Goal: Information Seeking & Learning: Check status

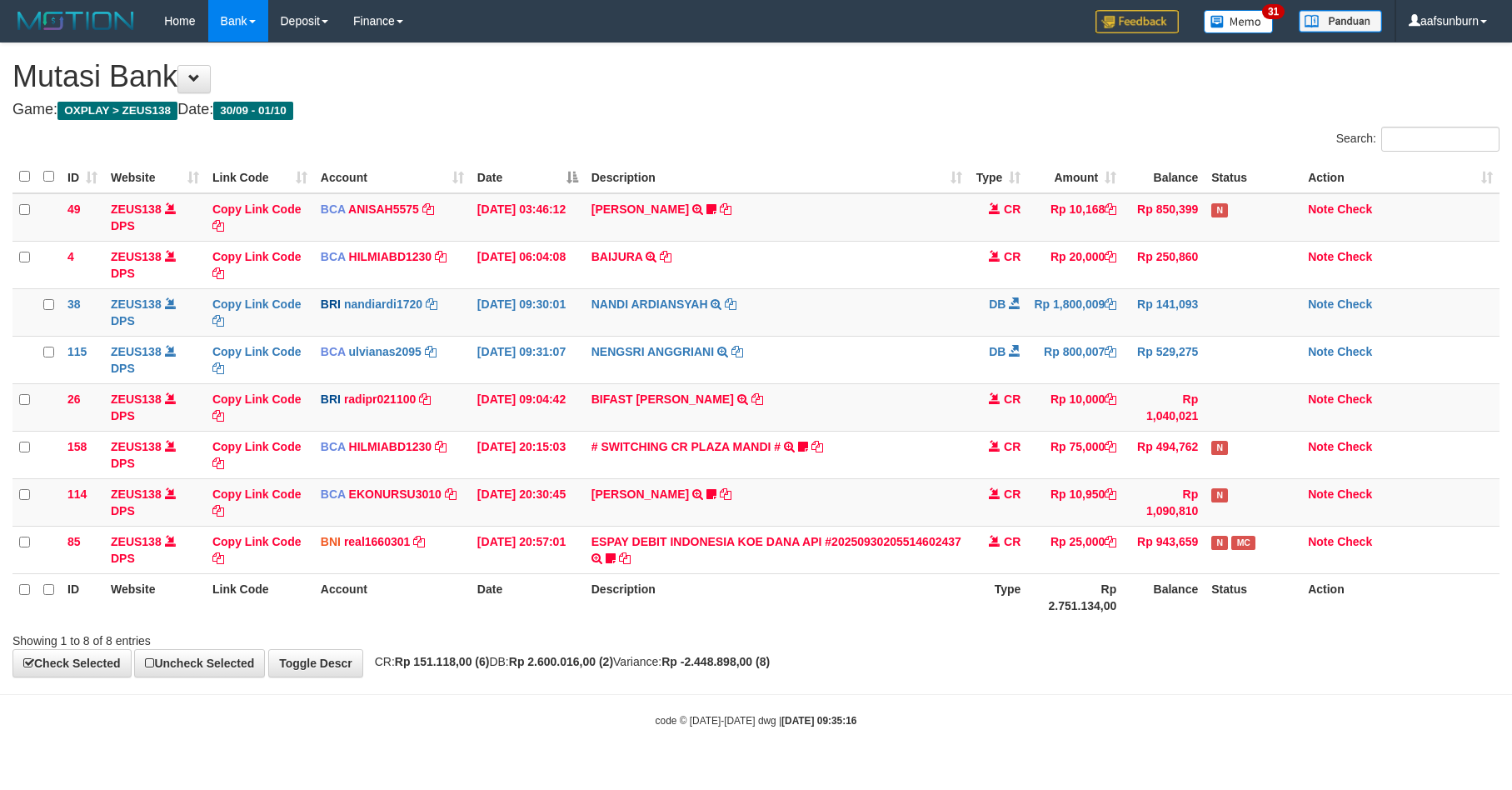
click at [1047, 592] on th "Rp 2.751.134,00" at bounding box center [1075, 597] width 96 height 48
click at [1043, 591] on th "Rp 2.751.134,00" at bounding box center [1075, 597] width 96 height 48
click at [1025, 587] on th "Type" at bounding box center [997, 597] width 58 height 48
click at [927, 427] on td "BIFAST ERIKA S PAUN TRANSFER NBMB BIFAST ERIKA S PAUN TO REYNALDI ADI PRATAMA" at bounding box center [777, 407] width 385 height 48
drag, startPoint x: 625, startPoint y: 368, endPoint x: 960, endPoint y: 409, distance: 337.5
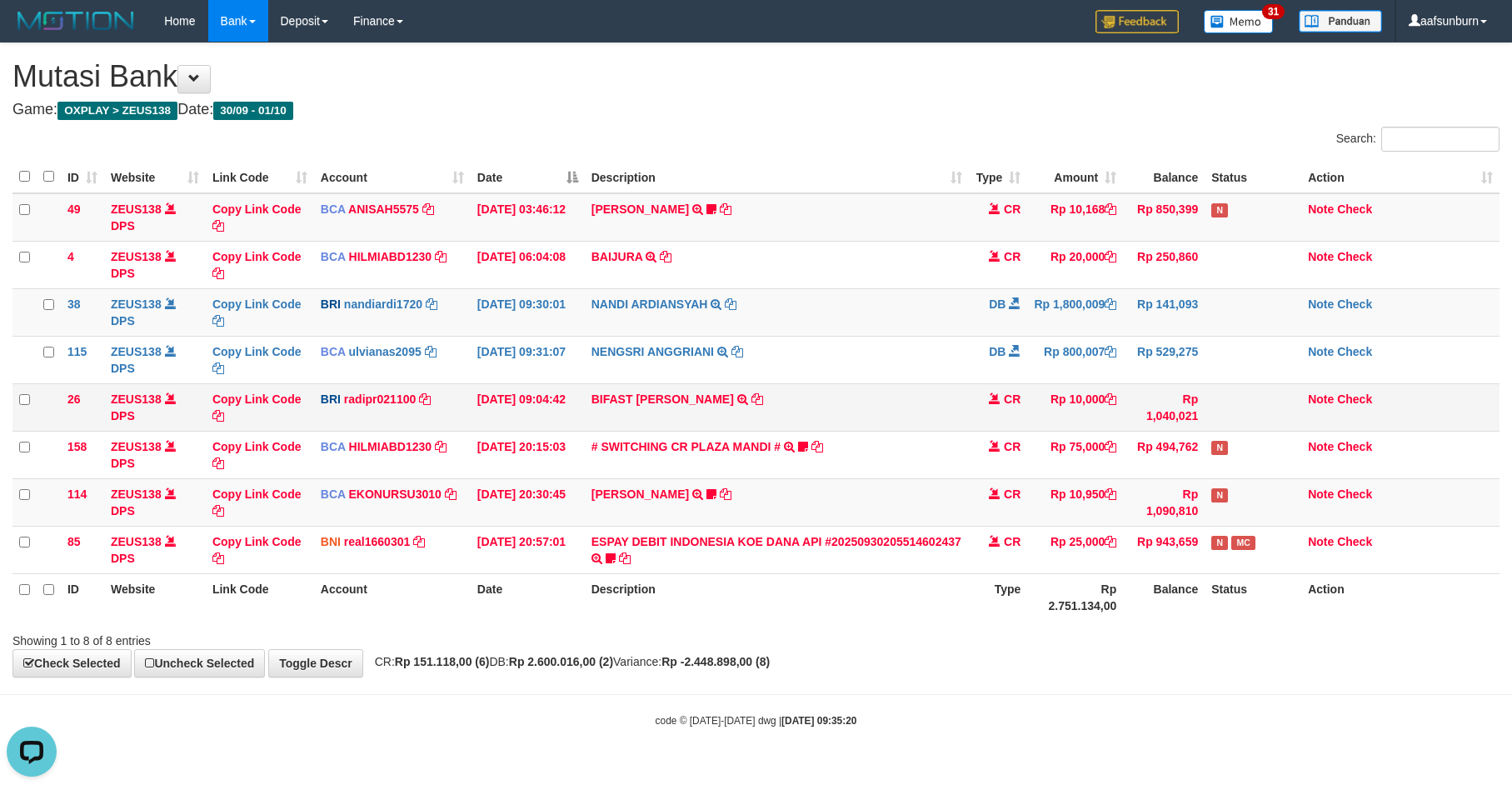
click at [638, 366] on td "NENGSRI ANGGRIANI TRSF E-BANKING DB 0110/FTSCY/WS95031 800007.00NENGSRI ANGGRIA…" at bounding box center [777, 360] width 385 height 48
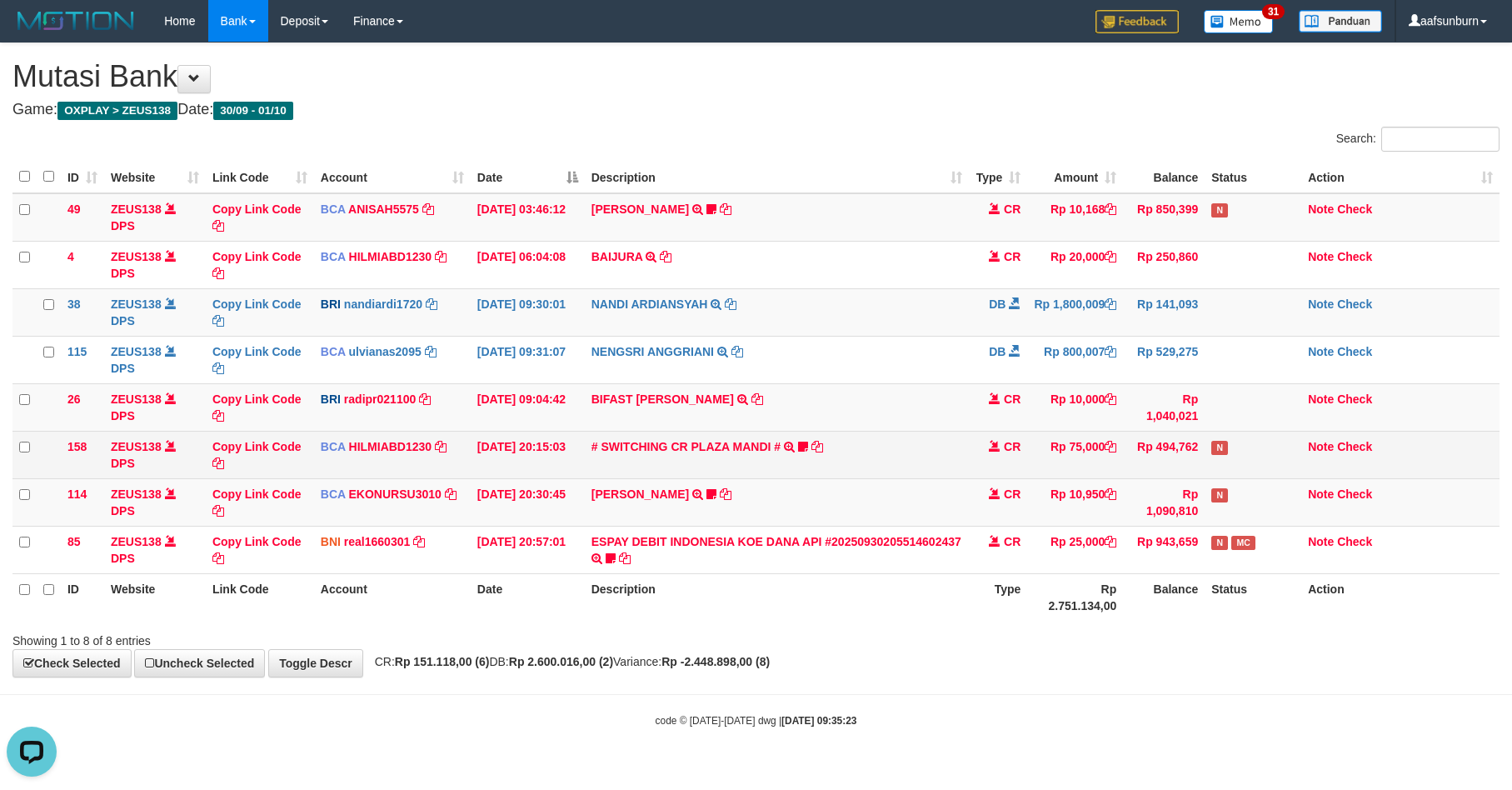
click at [1073, 476] on td "Rp 75,000" at bounding box center [1075, 454] width 96 height 48
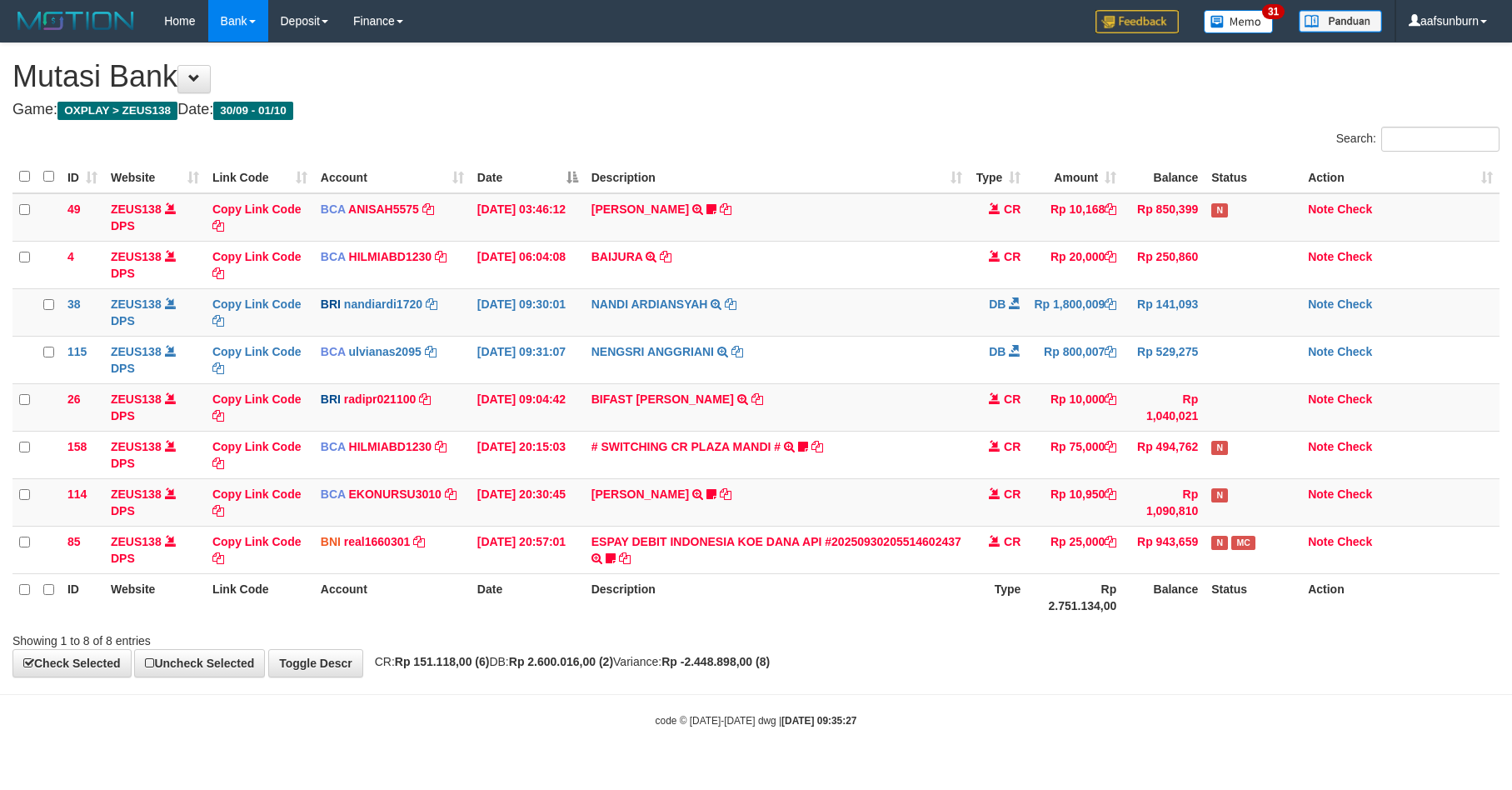
click at [913, 606] on th "Description" at bounding box center [777, 597] width 385 height 48
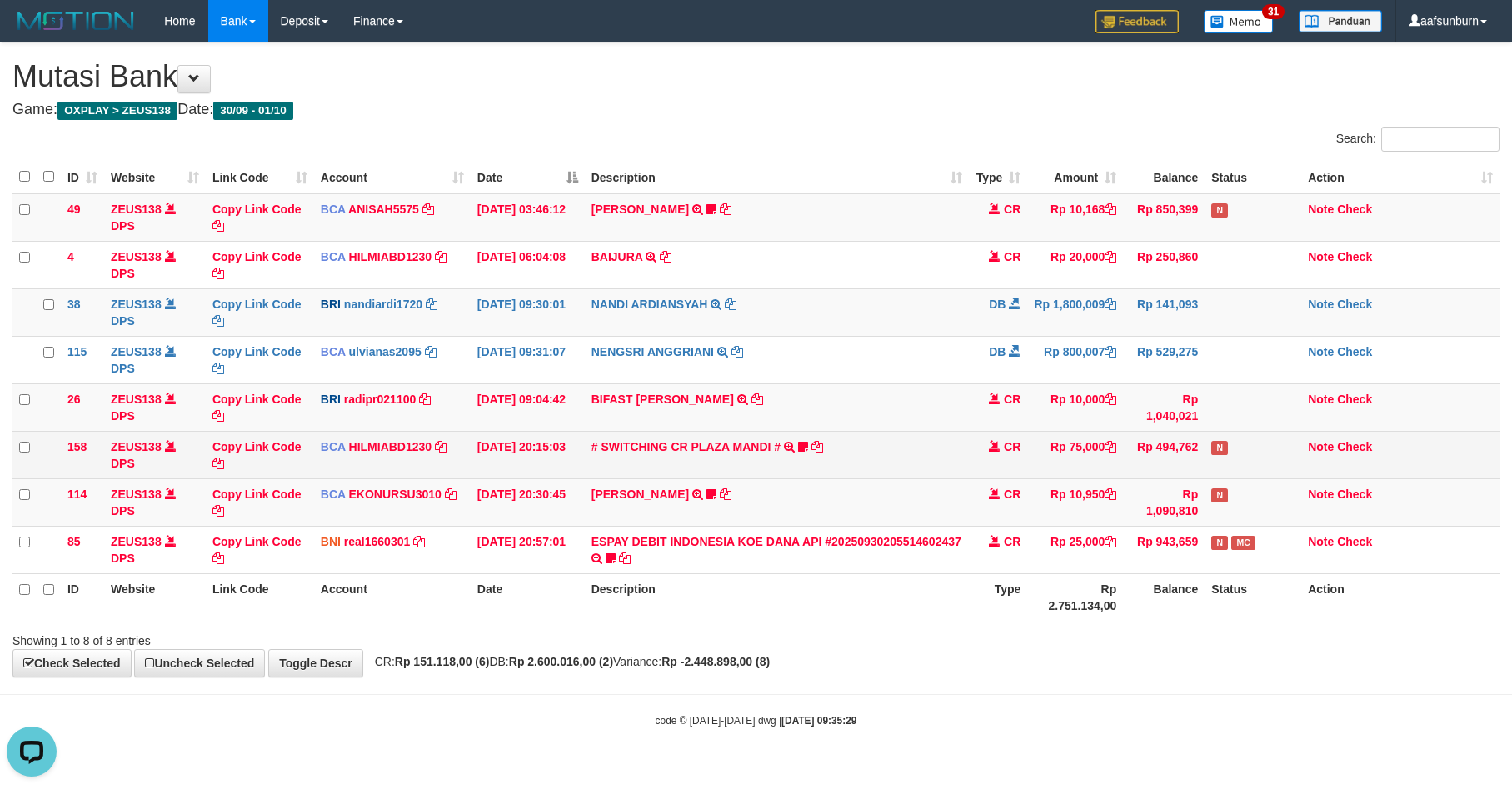
click at [1180, 435] on td "Rp 494,762" at bounding box center [1164, 454] width 81 height 48
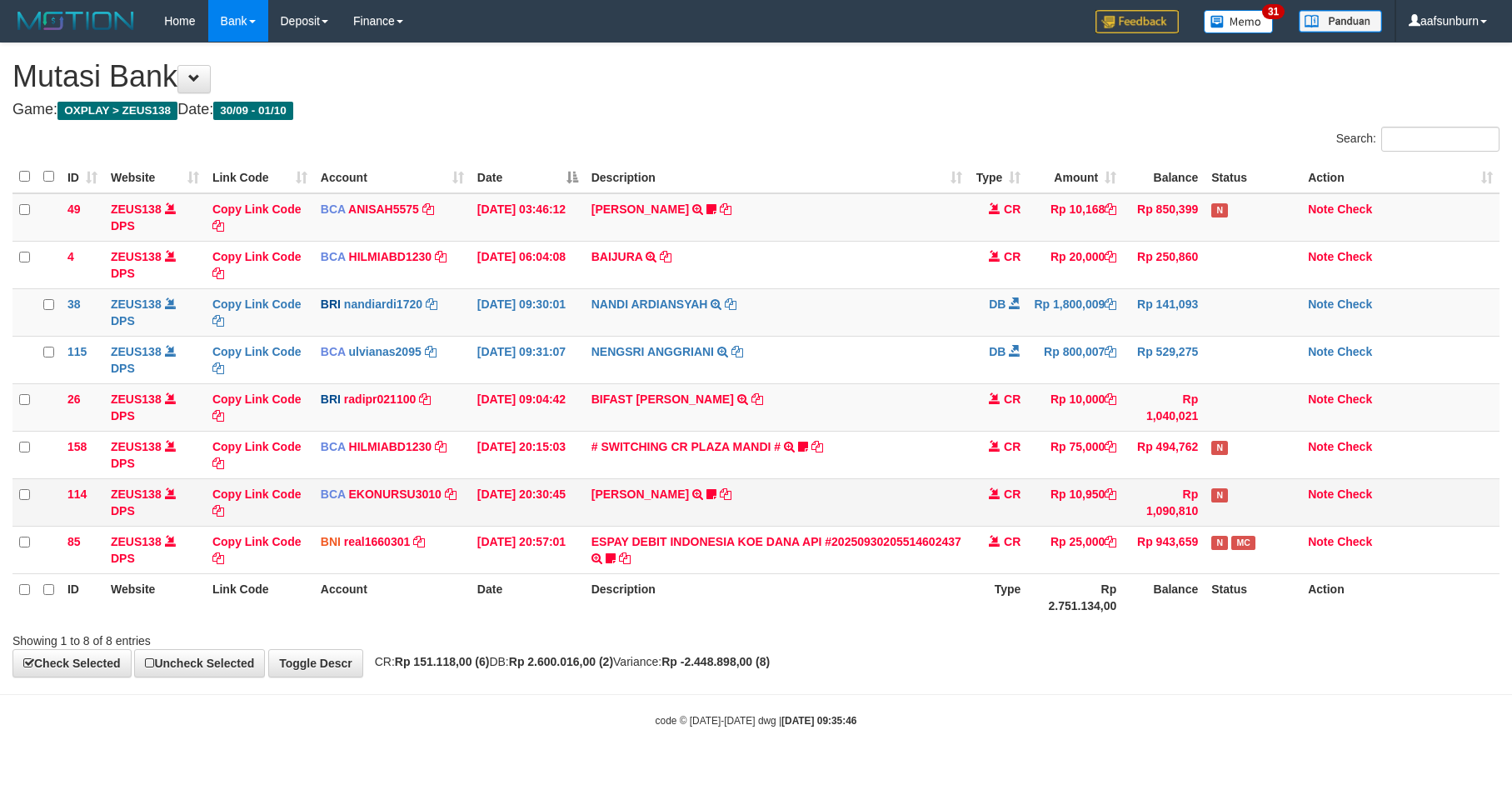
click at [1142, 512] on td "Rp 1,090,810" at bounding box center [1164, 502] width 81 height 48
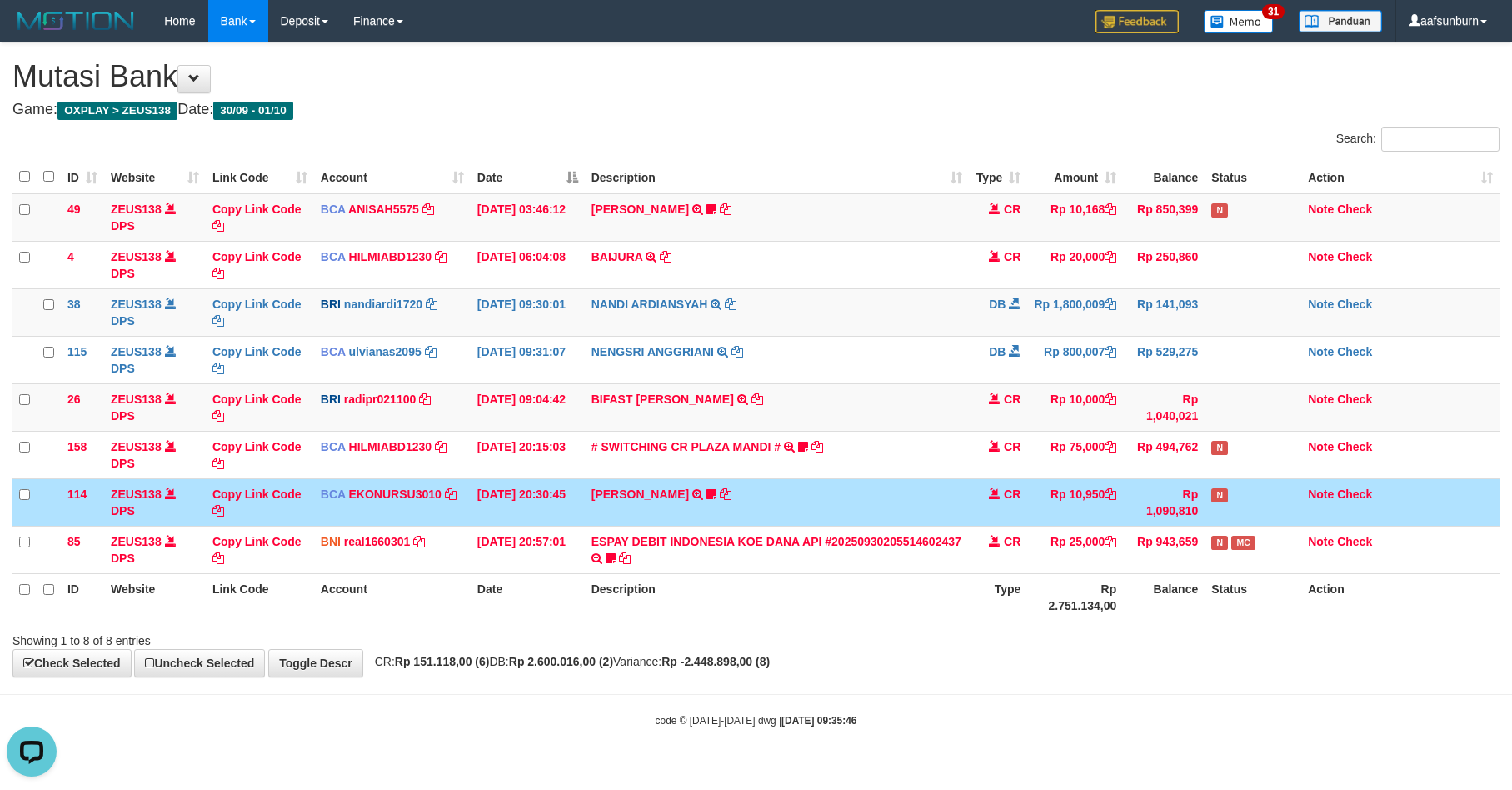
click at [1127, 514] on td "Rp 1,090,810" at bounding box center [1164, 502] width 81 height 48
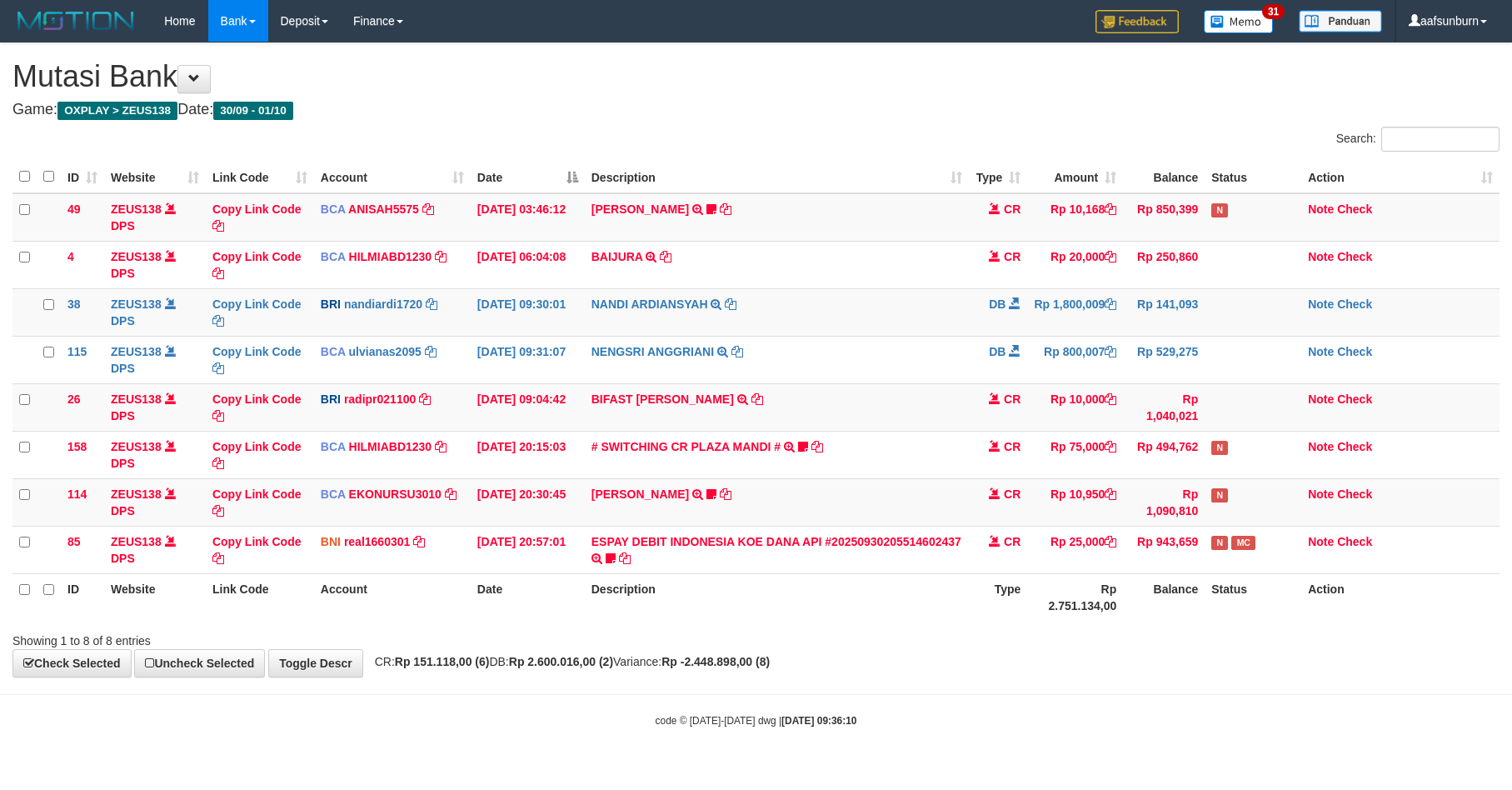
click at [1130, 515] on td "Rp 1,090,810" at bounding box center [1164, 502] width 81 height 48
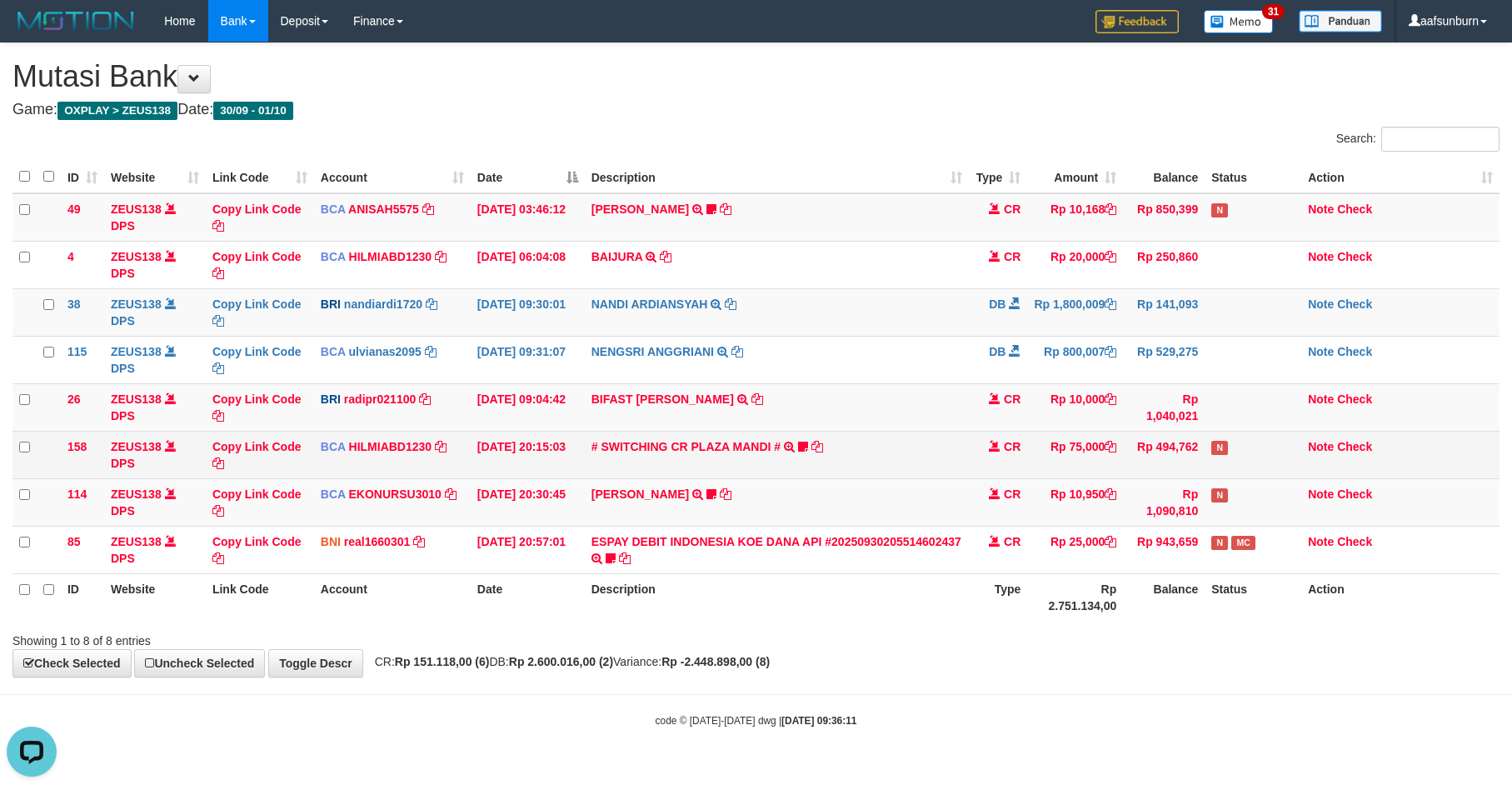
click at [1145, 441] on td "Rp 494,762" at bounding box center [1164, 454] width 81 height 48
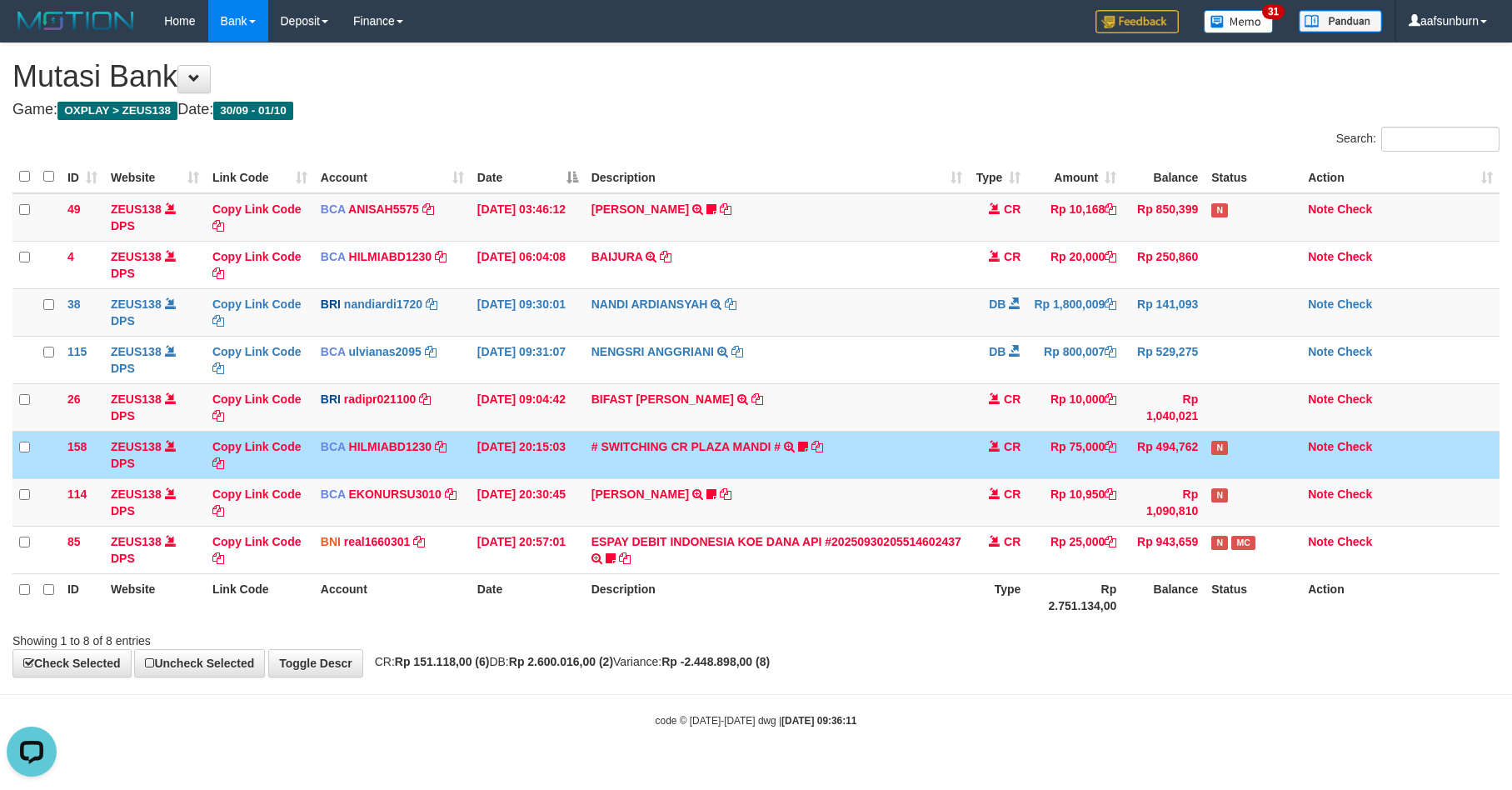
click at [1156, 447] on td "Rp 494,762" at bounding box center [1164, 454] width 81 height 48
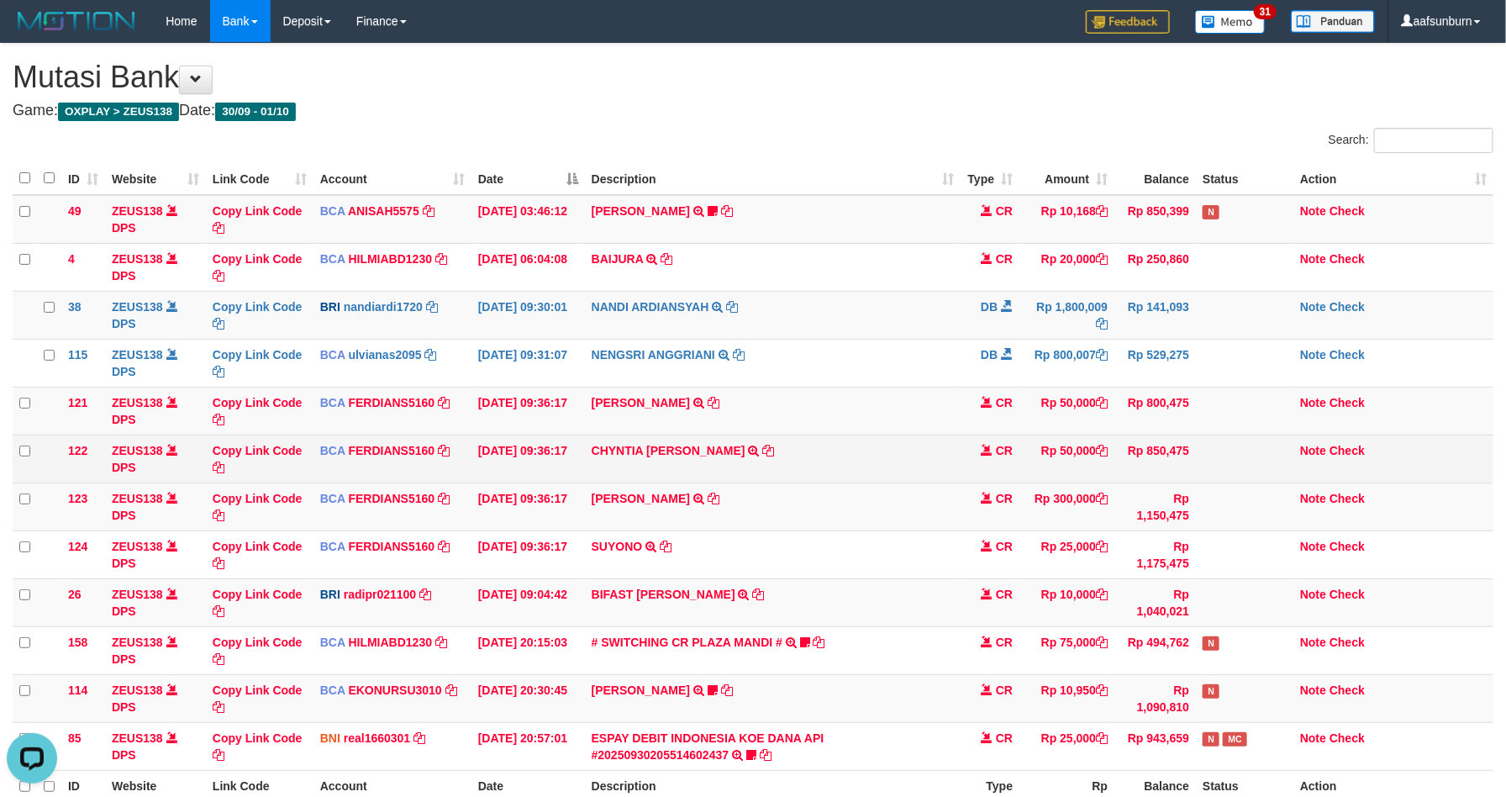
click at [1007, 474] on td "CR" at bounding box center [990, 458] width 59 height 48
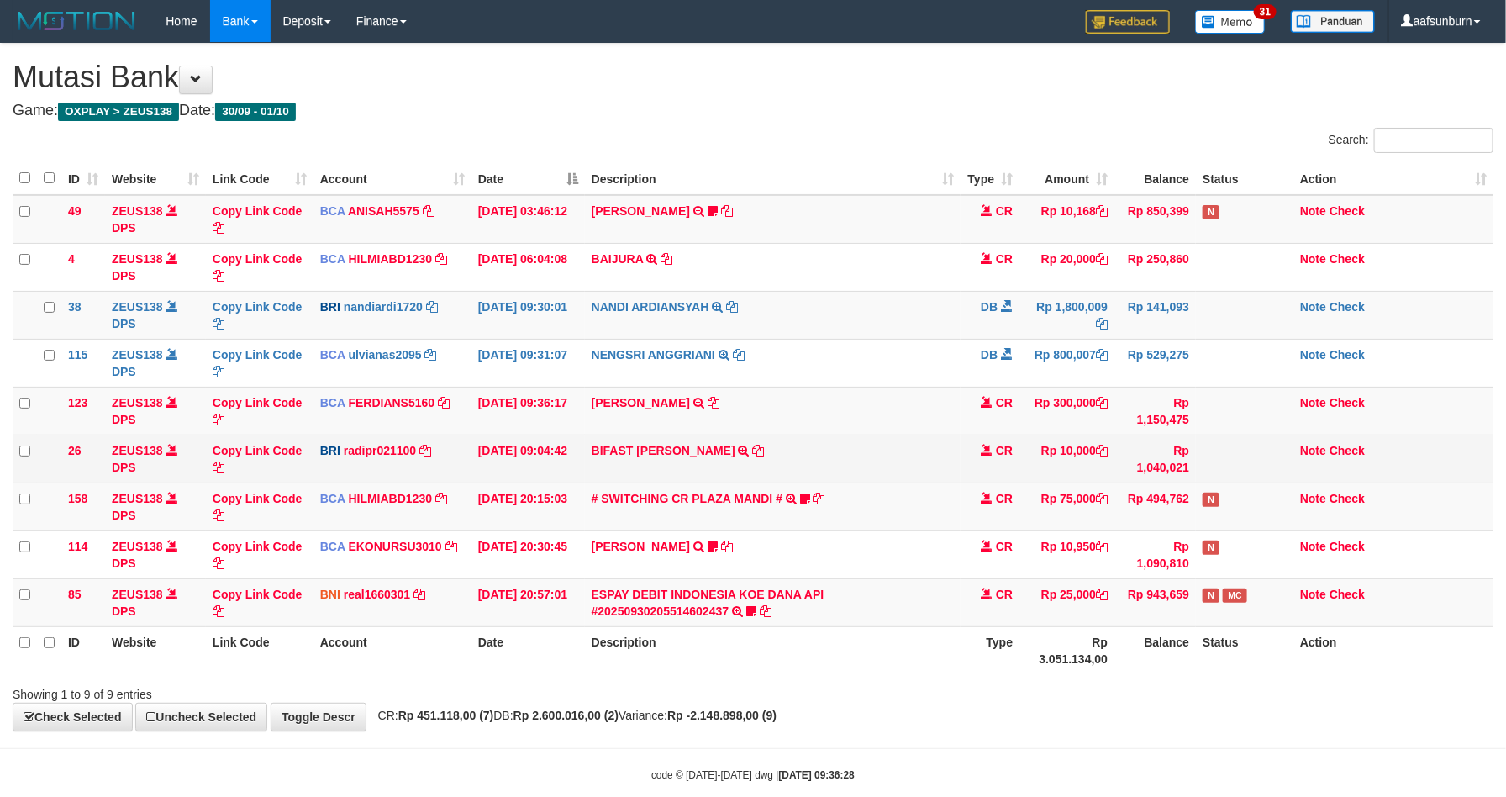
click at [989, 454] on span at bounding box center [987, 450] width 12 height 12
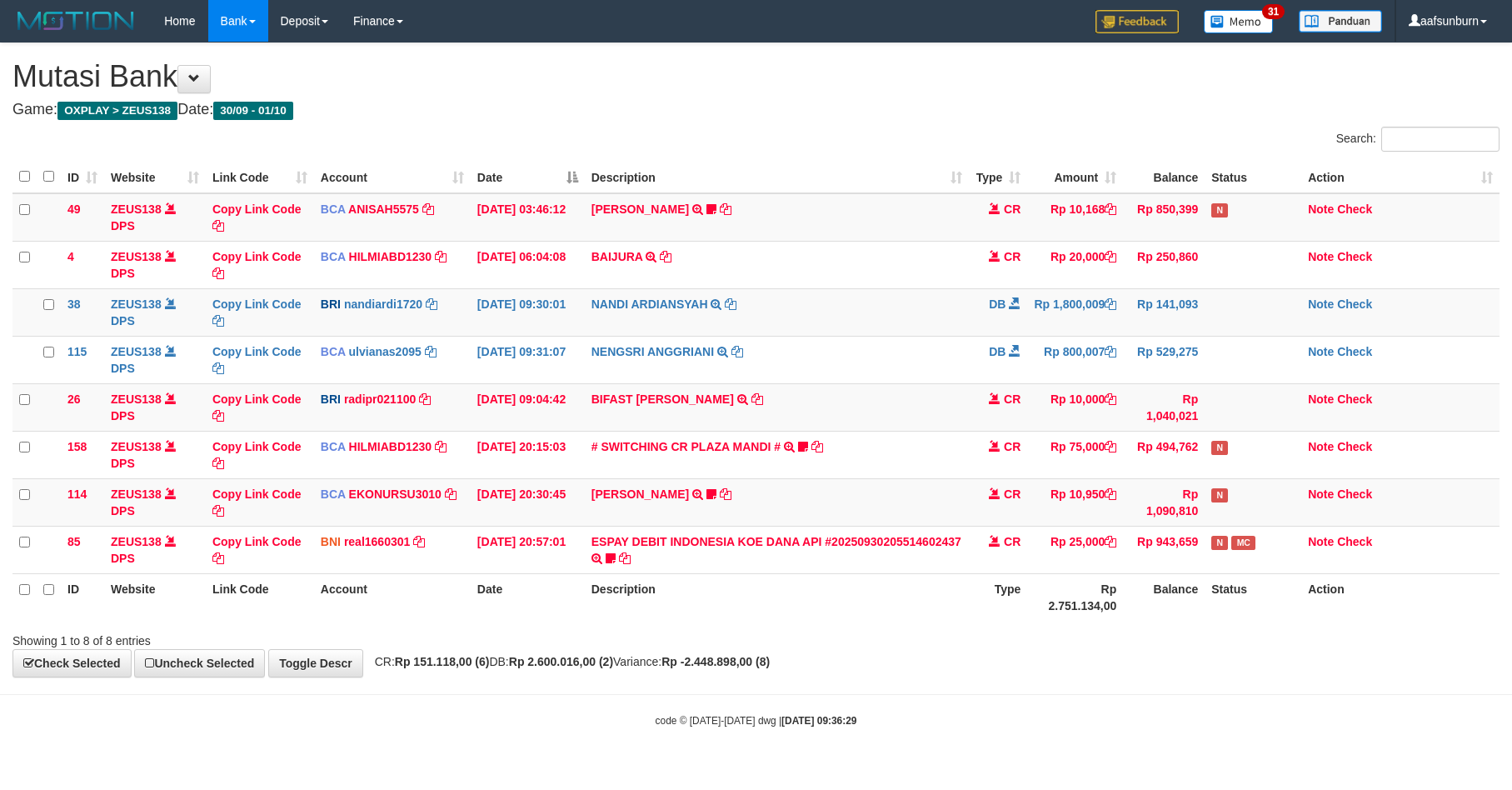
click at [981, 451] on td "CR" at bounding box center [997, 454] width 58 height 48
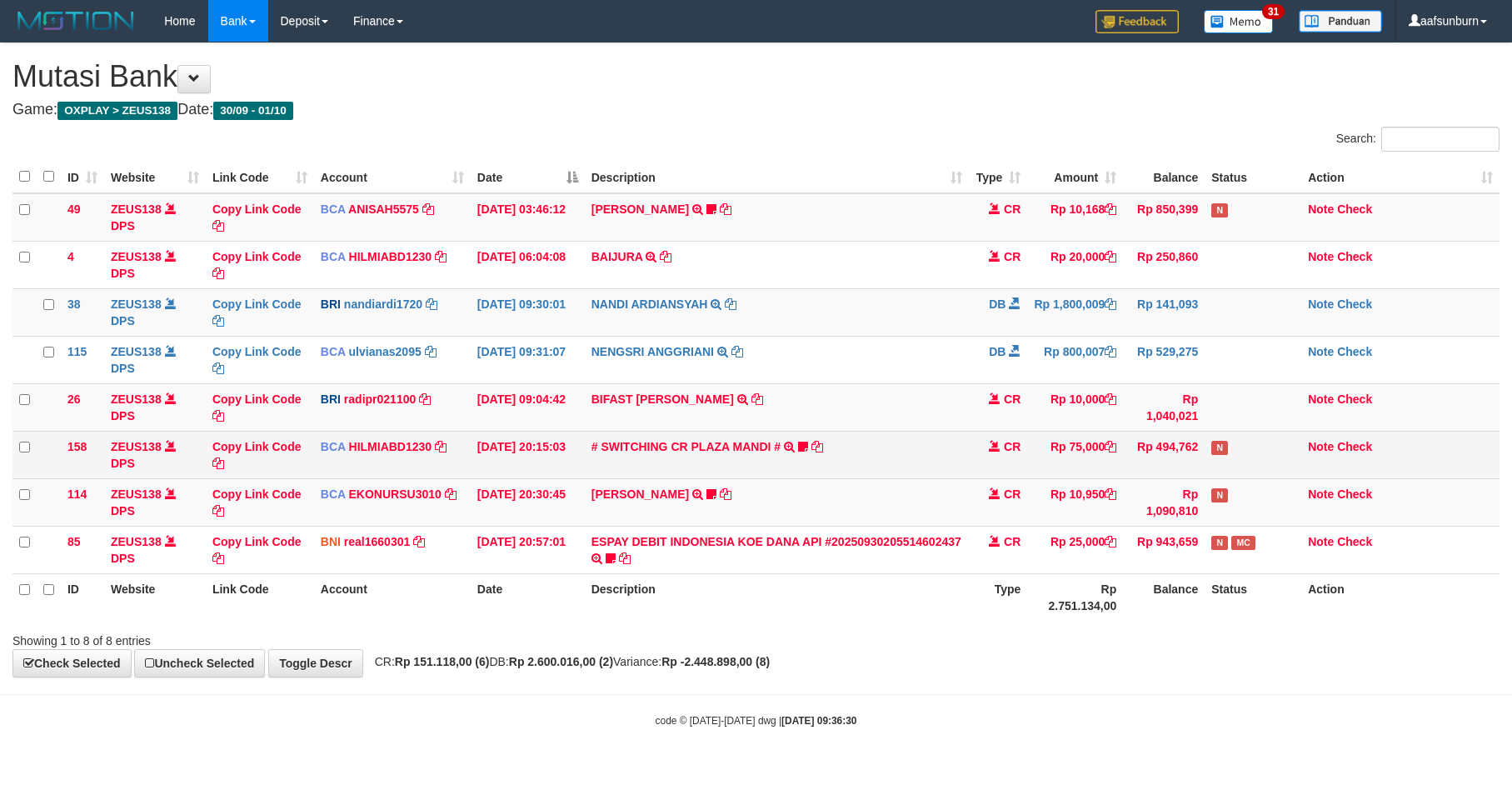
click at [969, 435] on td "CR" at bounding box center [997, 454] width 58 height 48
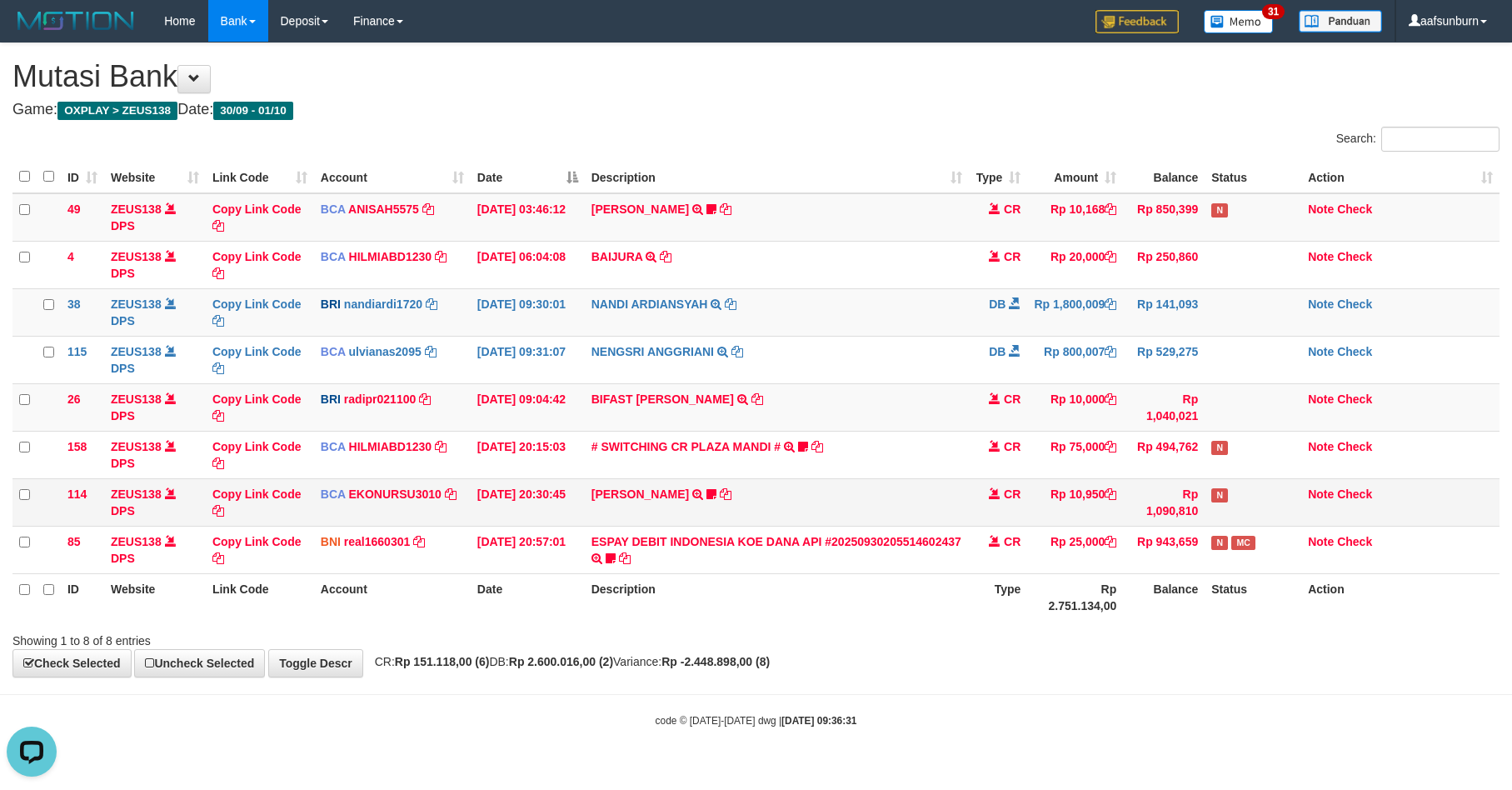
click at [1076, 522] on td "Rp 10,950" at bounding box center [1075, 502] width 96 height 48
click at [1244, 690] on body "Toggle navigation Home Bank Account List Load By Website Group [OXPLAY] ZEUS138…" at bounding box center [756, 385] width 1512 height 769
click at [1046, 596] on th "Rp 2.751.134,00" at bounding box center [1075, 597] width 96 height 48
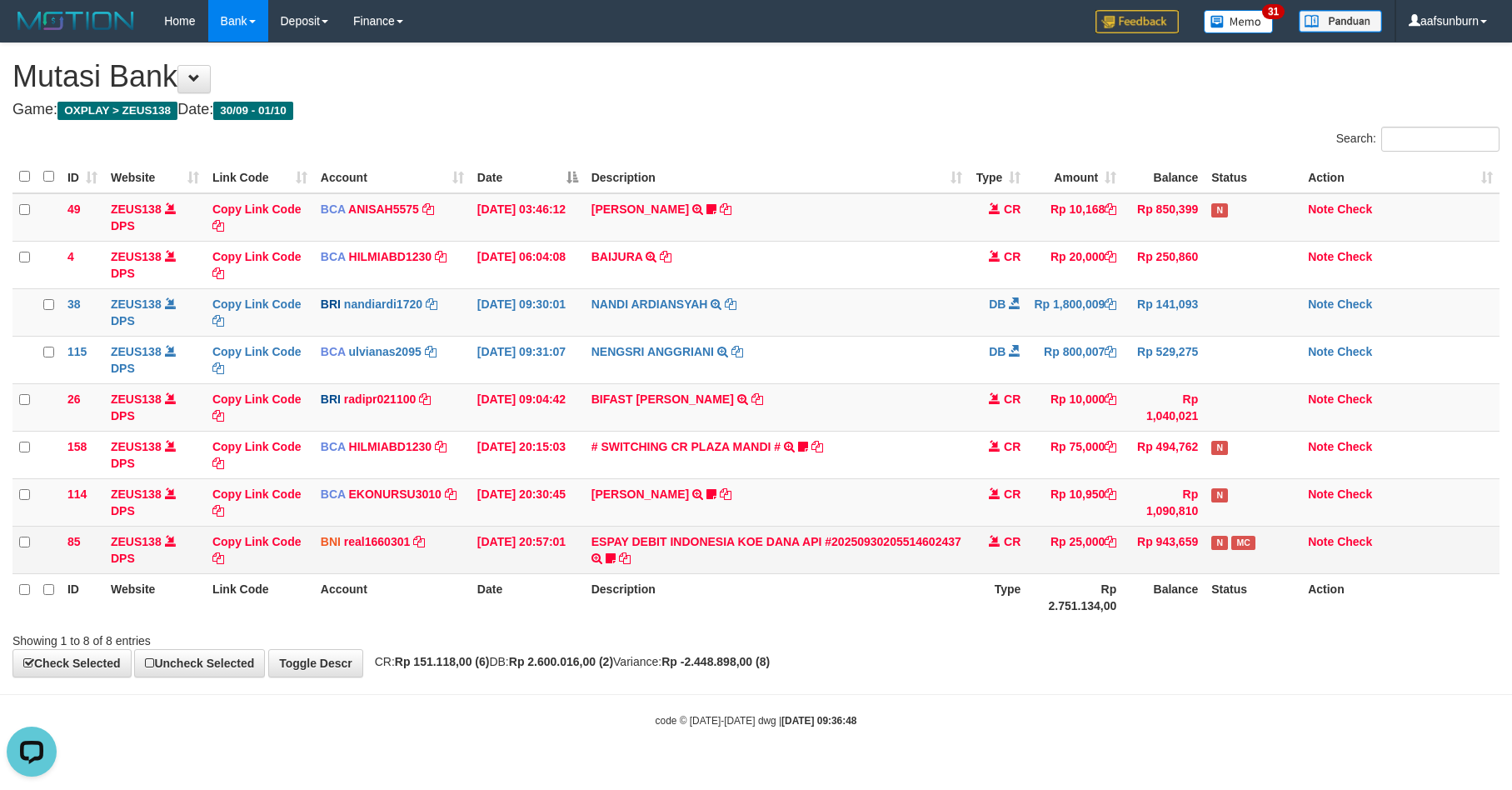
click at [1038, 550] on td "Rp 25,000" at bounding box center [1075, 549] width 96 height 48
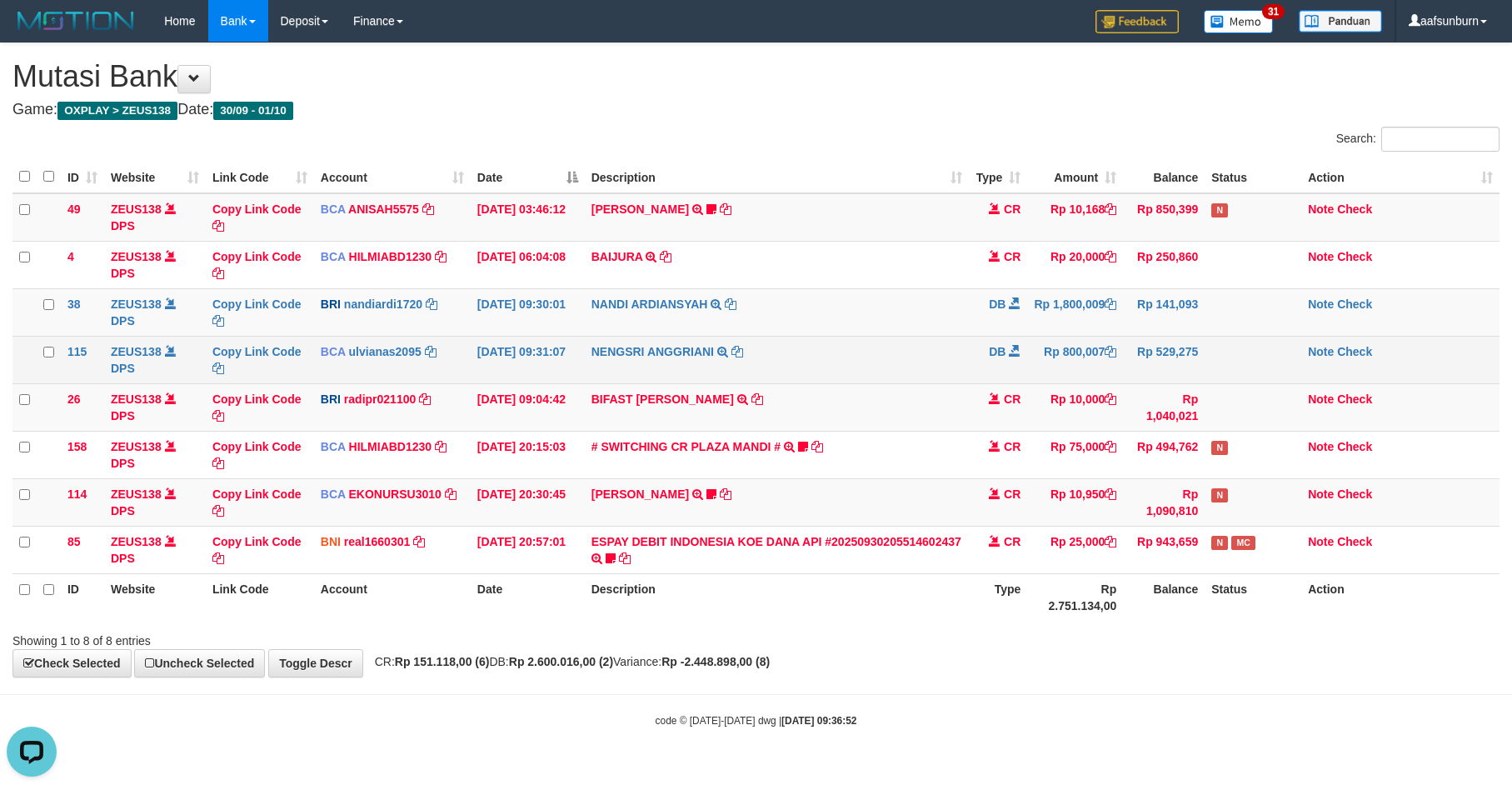
click at [741, 366] on td "NENGSRI ANGGRIANI TRSF E-BANKING DB 0110/FTSCY/WS95031 800007.00NENGSRI ANGGRIA…" at bounding box center [777, 360] width 385 height 48
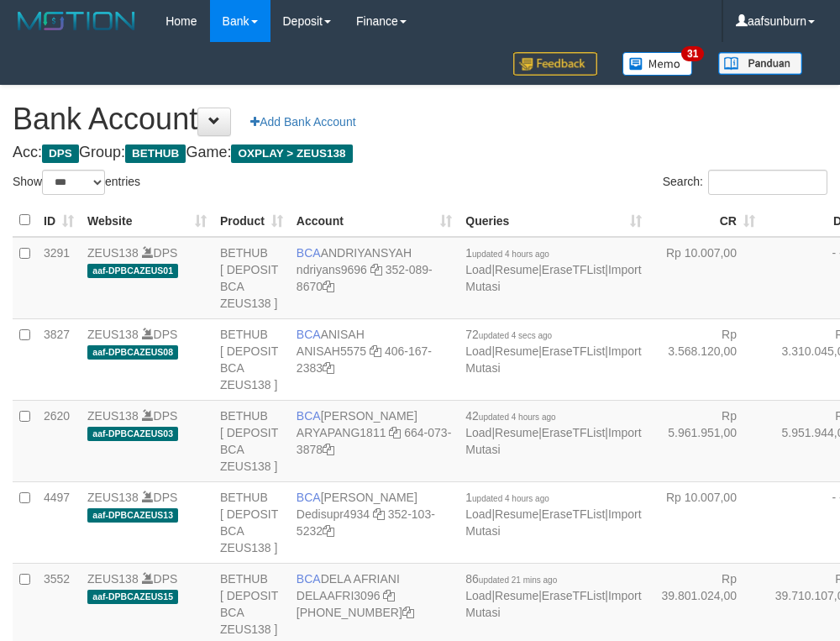
select select "***"
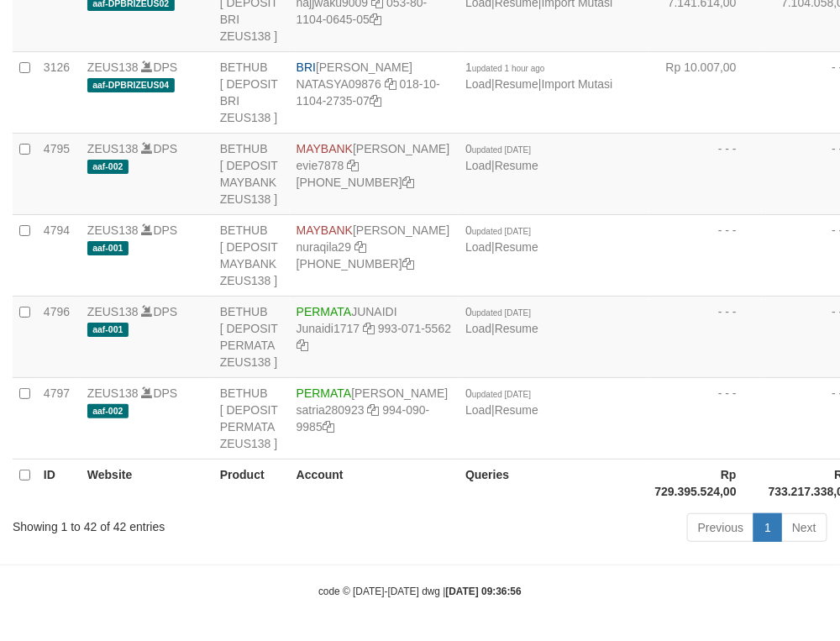
drag, startPoint x: 745, startPoint y: 326, endPoint x: 739, endPoint y: 316, distance: 11.3
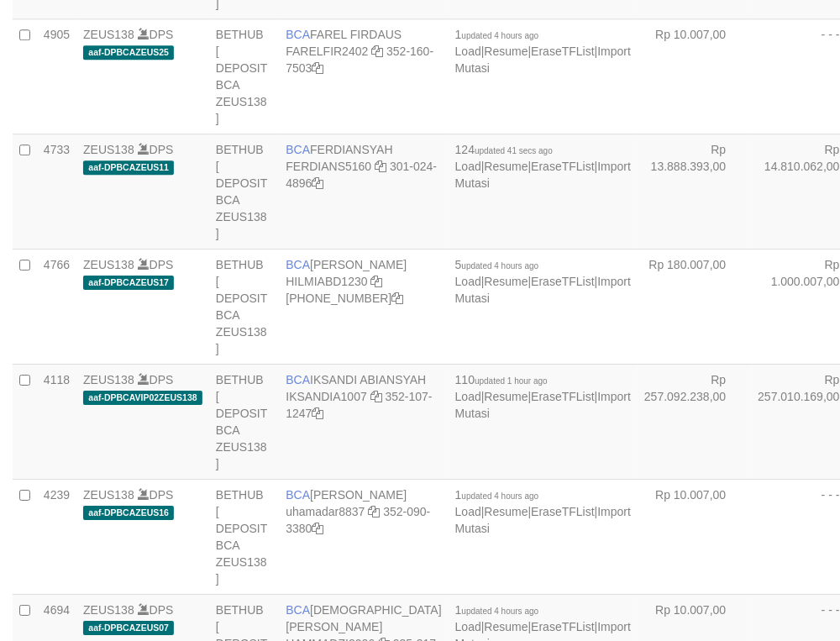
scroll to position [1254, 0]
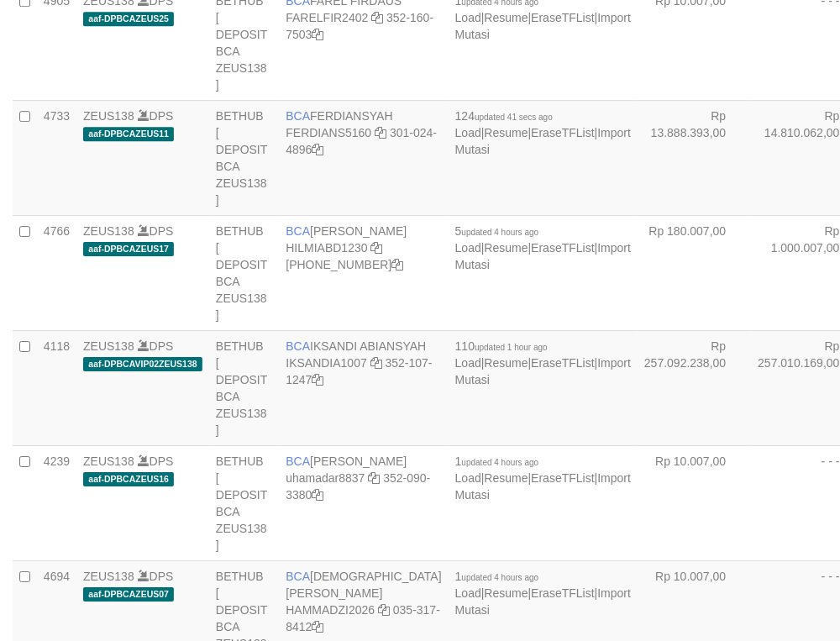
select select "***"
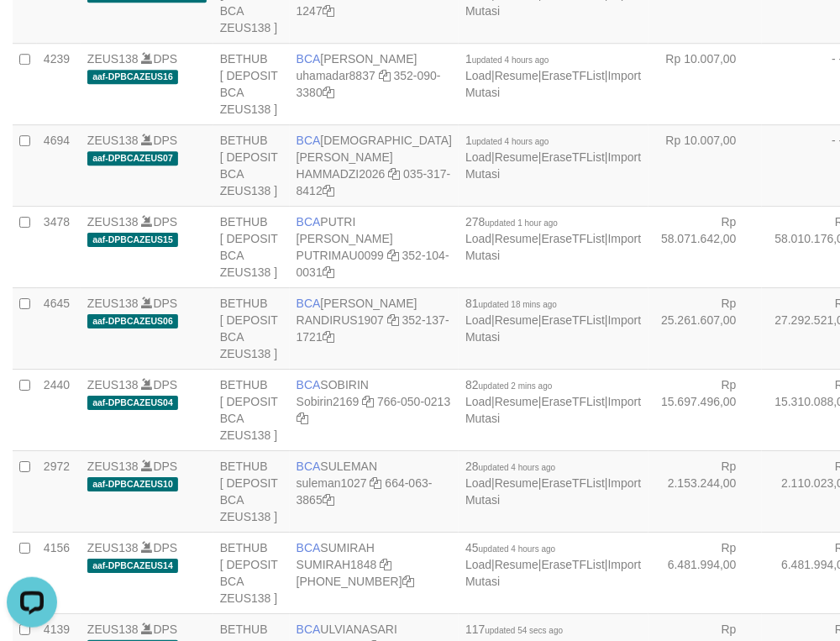
scroll to position [0, 0]
drag, startPoint x: 742, startPoint y: 185, endPoint x: 644, endPoint y: 217, distance: 103.4
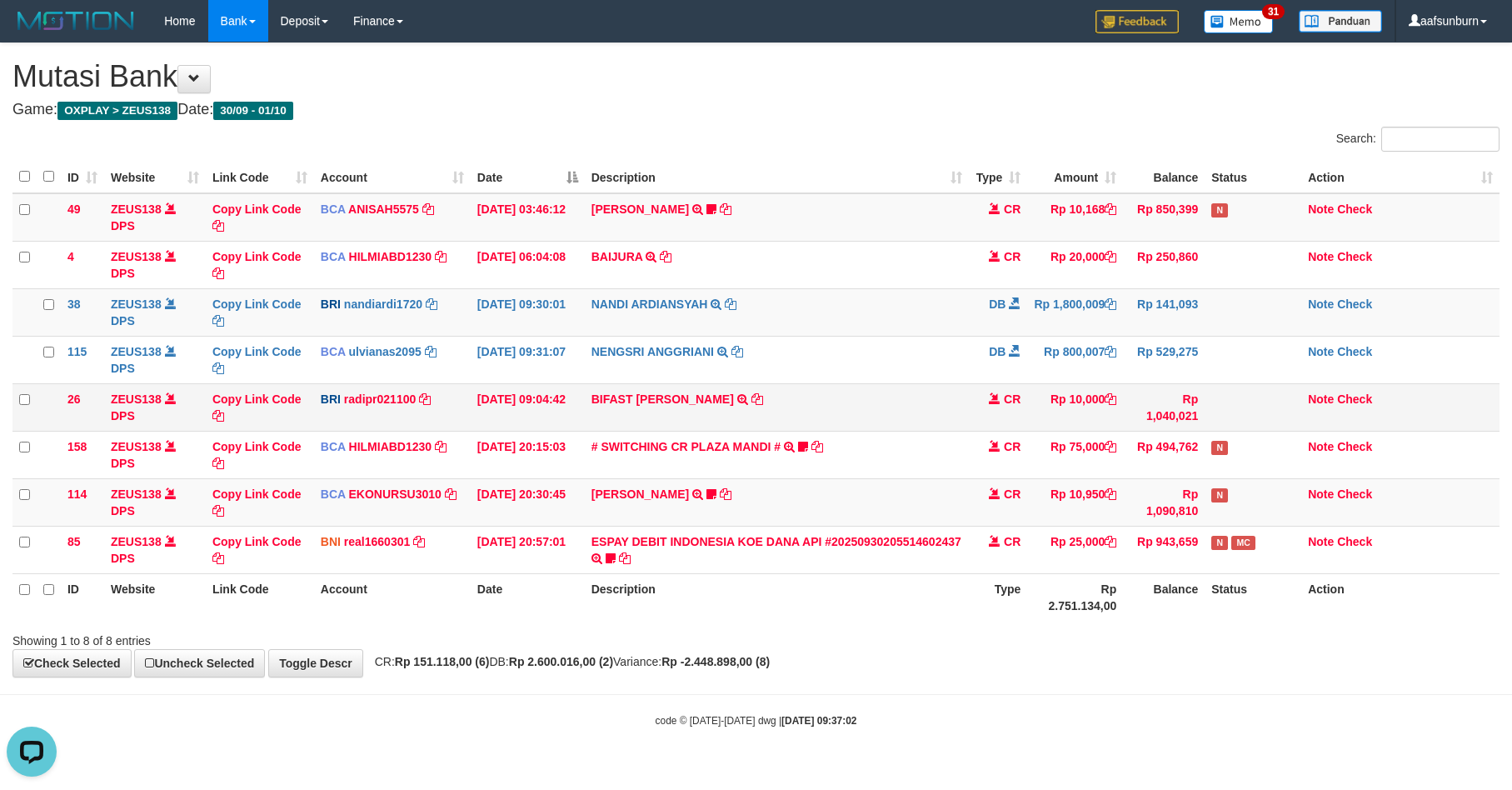
click at [895, 388] on td "BIFAST [PERSON_NAME] TRANSFER NBMB BIFAST [PERSON_NAME] TO [PERSON_NAME]" at bounding box center [777, 407] width 385 height 48
click at [895, 386] on td "BIFAST [PERSON_NAME] TRANSFER NBMB BIFAST [PERSON_NAME] TO [PERSON_NAME]" at bounding box center [777, 407] width 385 height 48
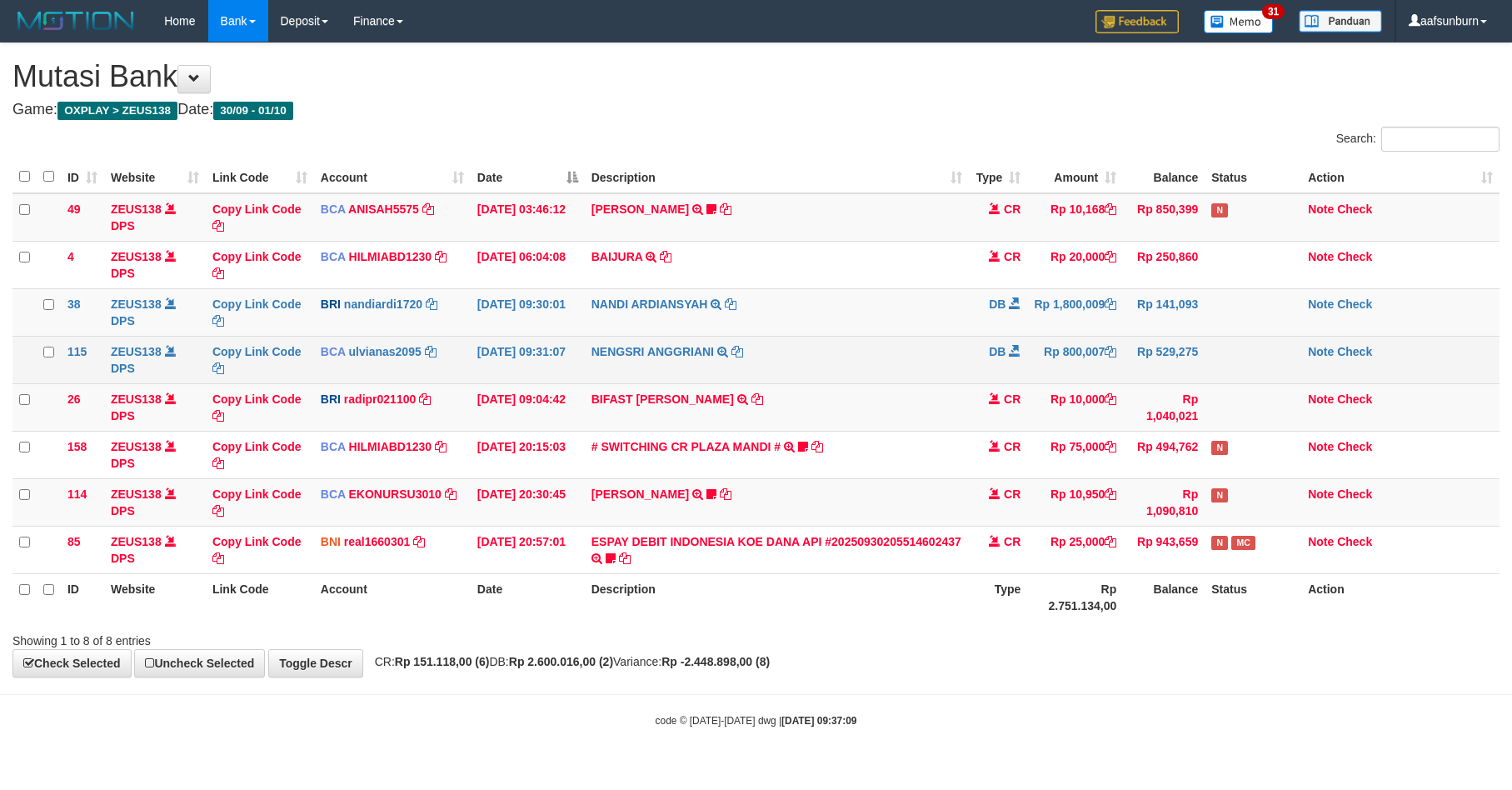
click at [850, 379] on td "NENGSRI ANGGRIANI TRSF E-BANKING DB 0110/FTSCY/WS95031 800007.00NENGSRI ANGGRIA…" at bounding box center [777, 360] width 385 height 48
click at [846, 379] on td "NENGSRI ANGGRIANI TRSF E-BANKING DB 0110/FTSCY/WS95031 800007.00NENGSRI ANGGRIA…" at bounding box center [777, 360] width 385 height 48
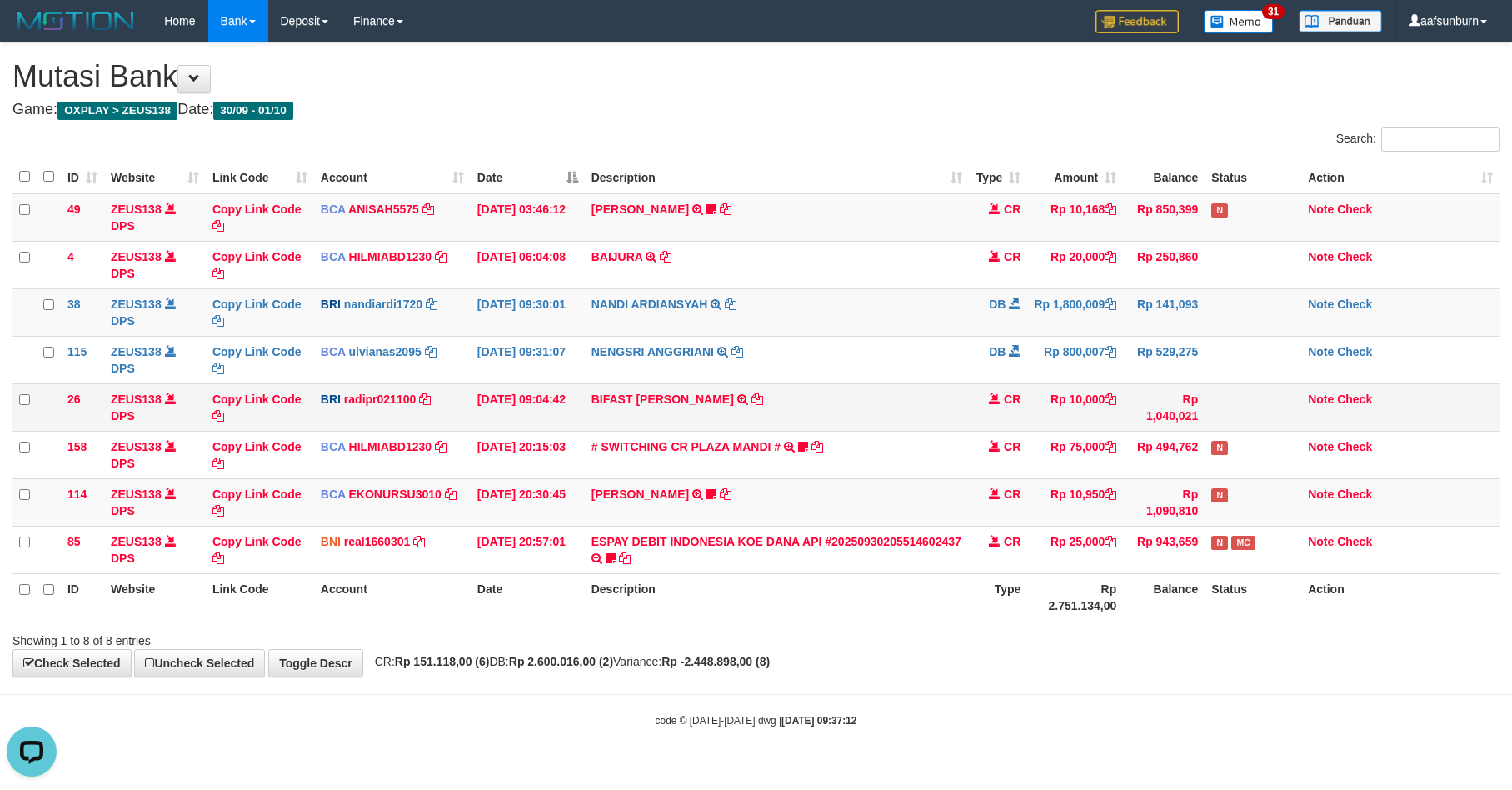
click at [1025, 405] on td "CR" at bounding box center [997, 407] width 58 height 48
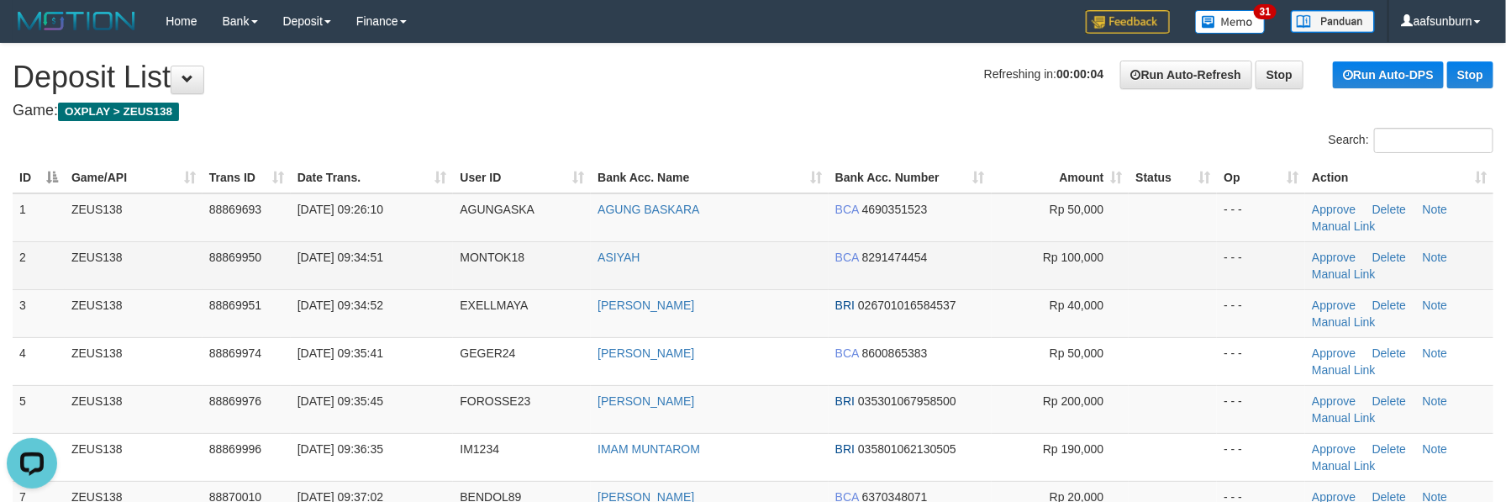
click at [1226, 243] on td "- - -" at bounding box center [1261, 265] width 88 height 48
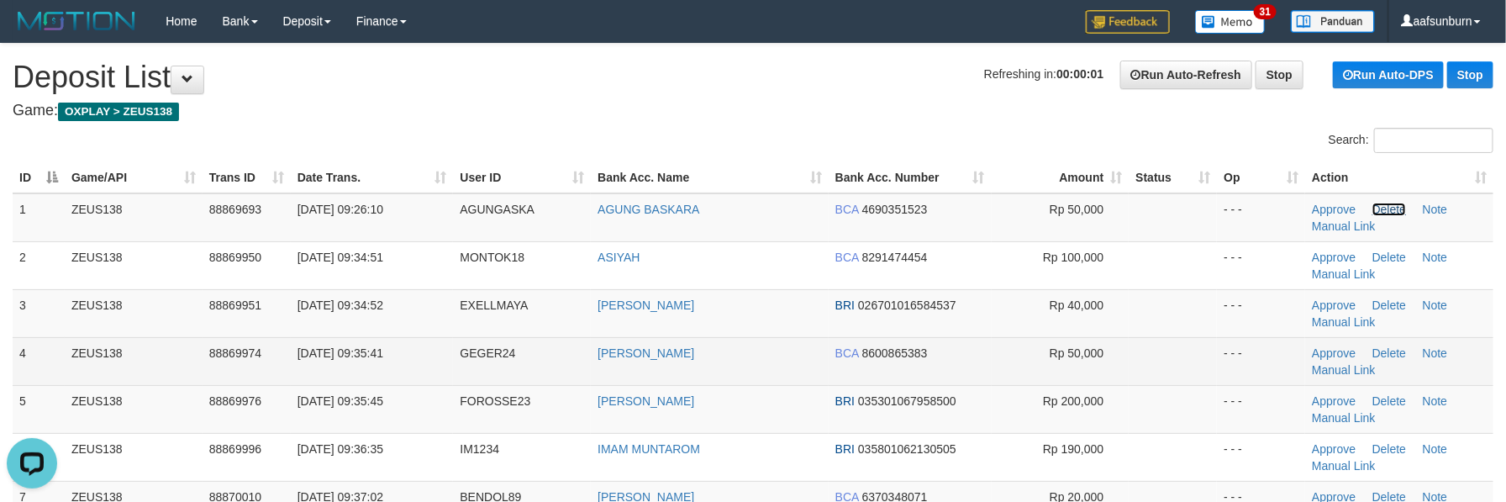
drag, startPoint x: 1394, startPoint y: 208, endPoint x: 871, endPoint y: 326, distance: 536.8
click at [1394, 208] on link "Delete" at bounding box center [1389, 209] width 34 height 13
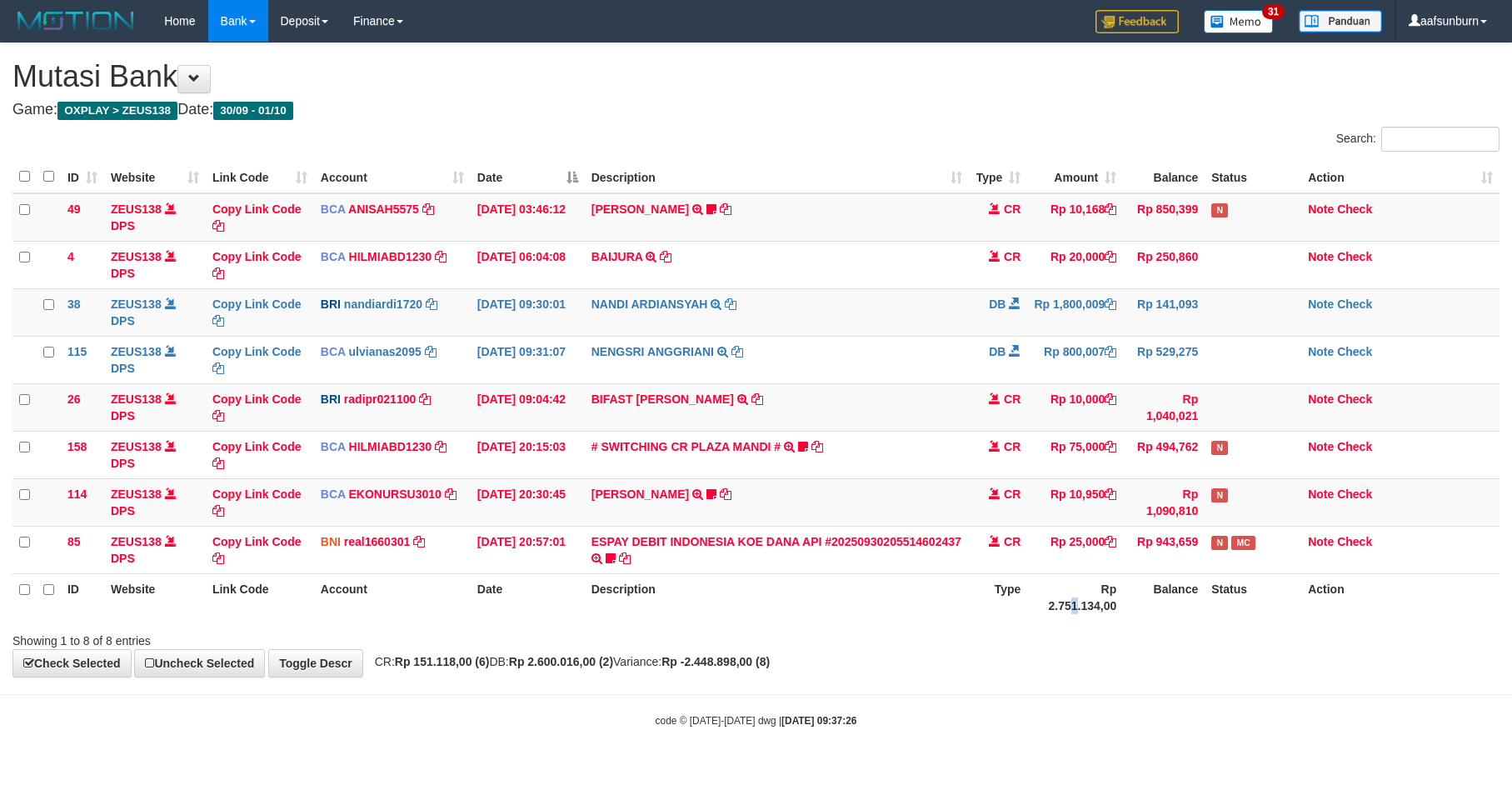
click at [1078, 621] on th "Rp 2.751.134,00" at bounding box center [1075, 597] width 96 height 48
drag, startPoint x: 1015, startPoint y: 611, endPoint x: 1003, endPoint y: 601, distance: 15.6
click at [1005, 605] on tr "ID Website Link Code Account Date Description Type Rp 2.751.134,00 Balance Stat…" at bounding box center [756, 597] width 1487 height 48
click at [1083, 517] on td "Rp 10,950" at bounding box center [1075, 502] width 96 height 48
click at [1086, 514] on td "Rp 10,950" at bounding box center [1075, 502] width 96 height 48
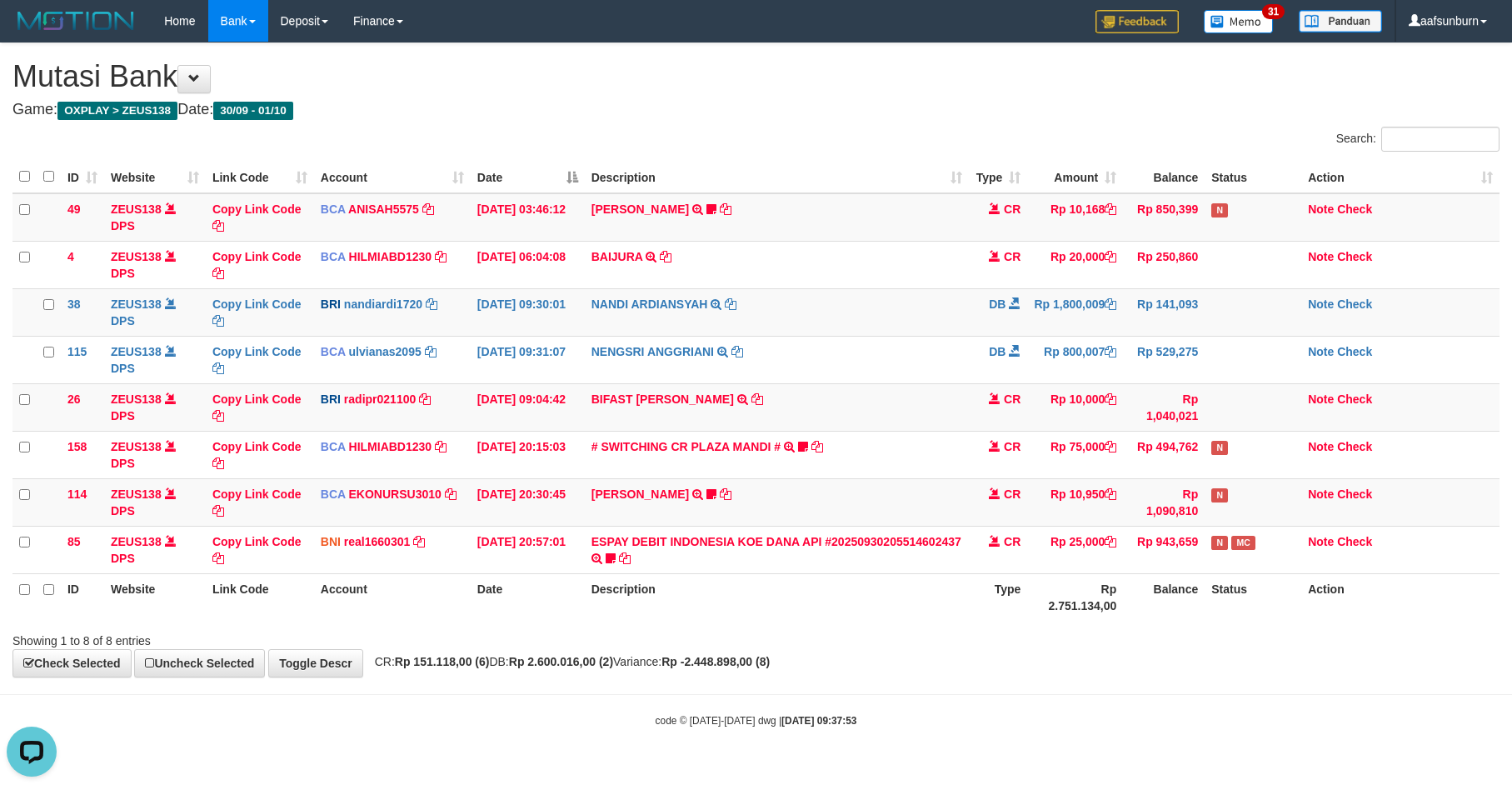
click at [1268, 608] on th "Status" at bounding box center [1252, 597] width 96 height 48
drag, startPoint x: 1267, startPoint y: 625, endPoint x: 1293, endPoint y: 627, distance: 26.1
click at [1265, 621] on div "Search: ID Website Link Code Account Date Description Type Amount Balance Statu…" at bounding box center [756, 388] width 1487 height 522
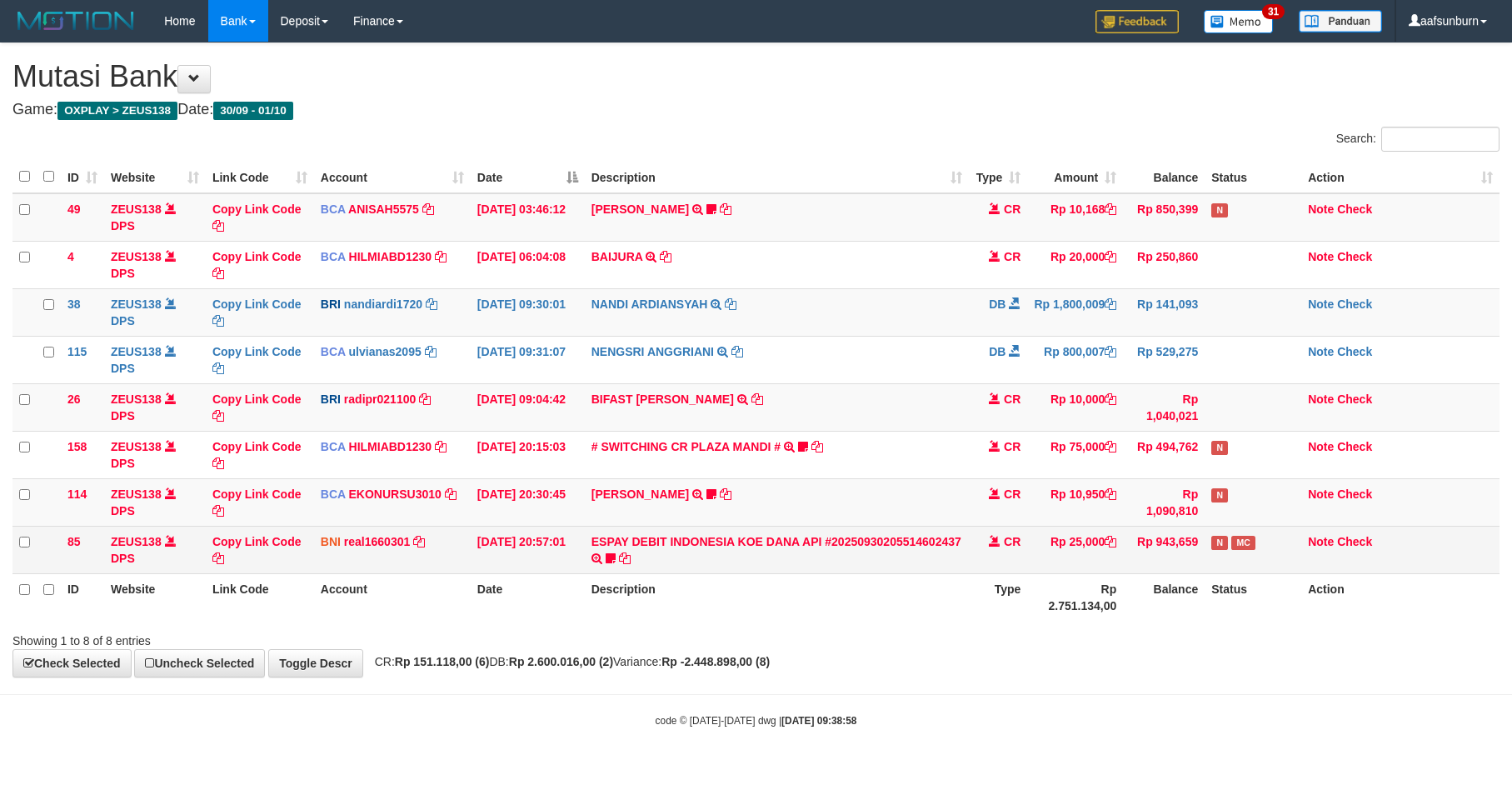
click at [1229, 562] on td "N MC" at bounding box center [1252, 549] width 96 height 48
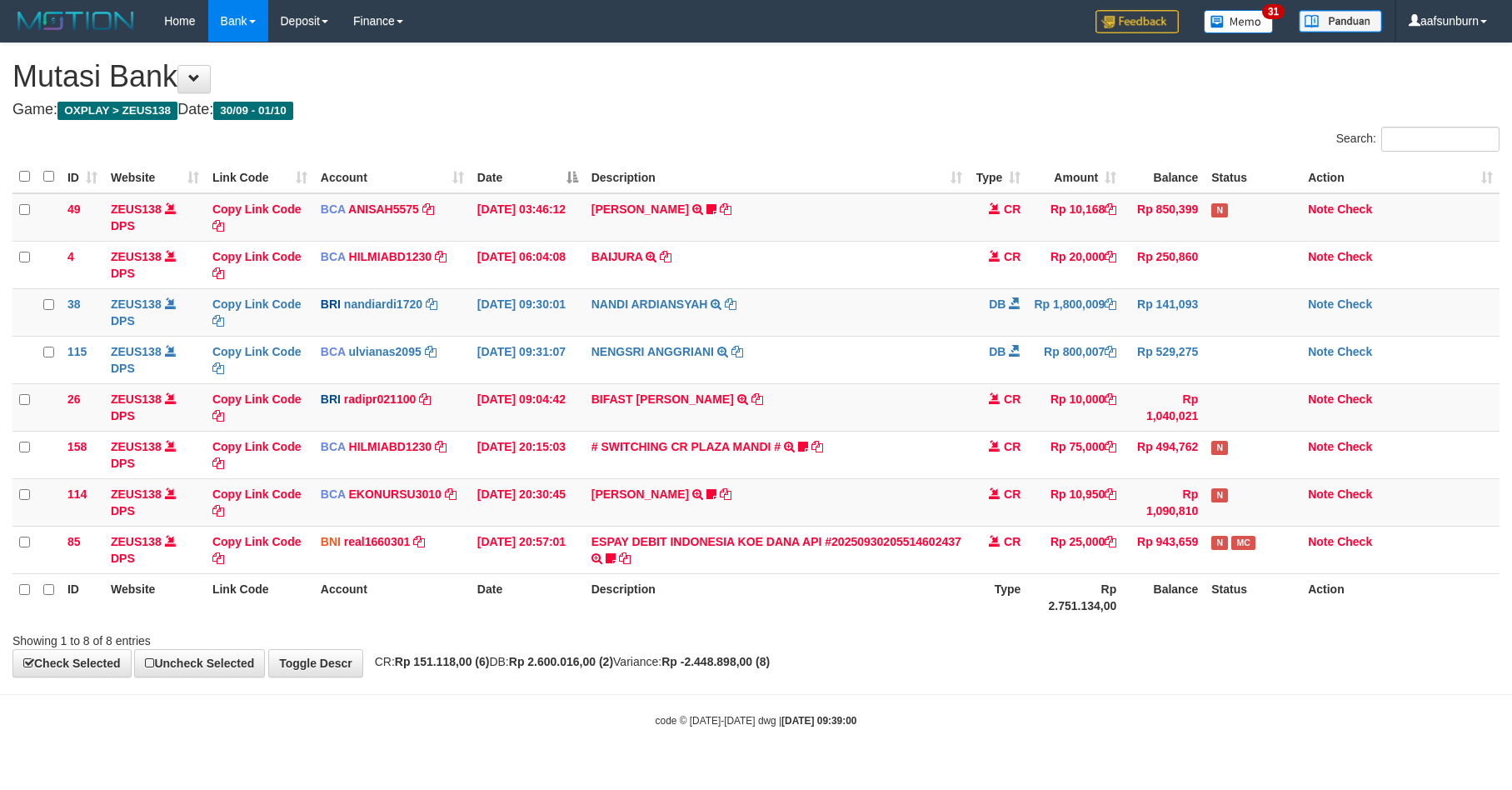
click at [1240, 562] on td "N MC" at bounding box center [1252, 549] width 96 height 48
click at [1233, 560] on td "N MC" at bounding box center [1252, 549] width 96 height 48
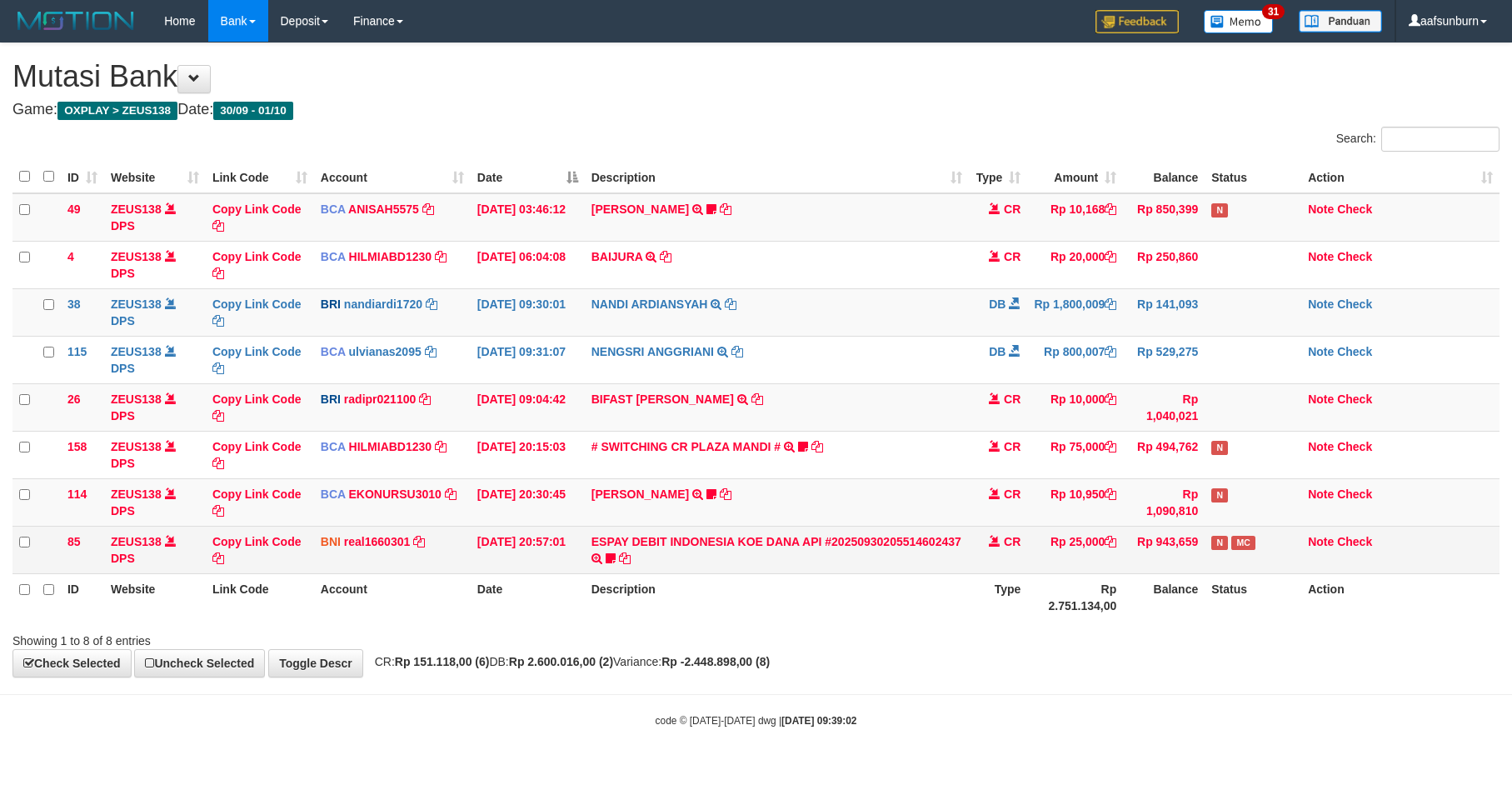
click at [1233, 562] on td "N MC" at bounding box center [1252, 549] width 96 height 48
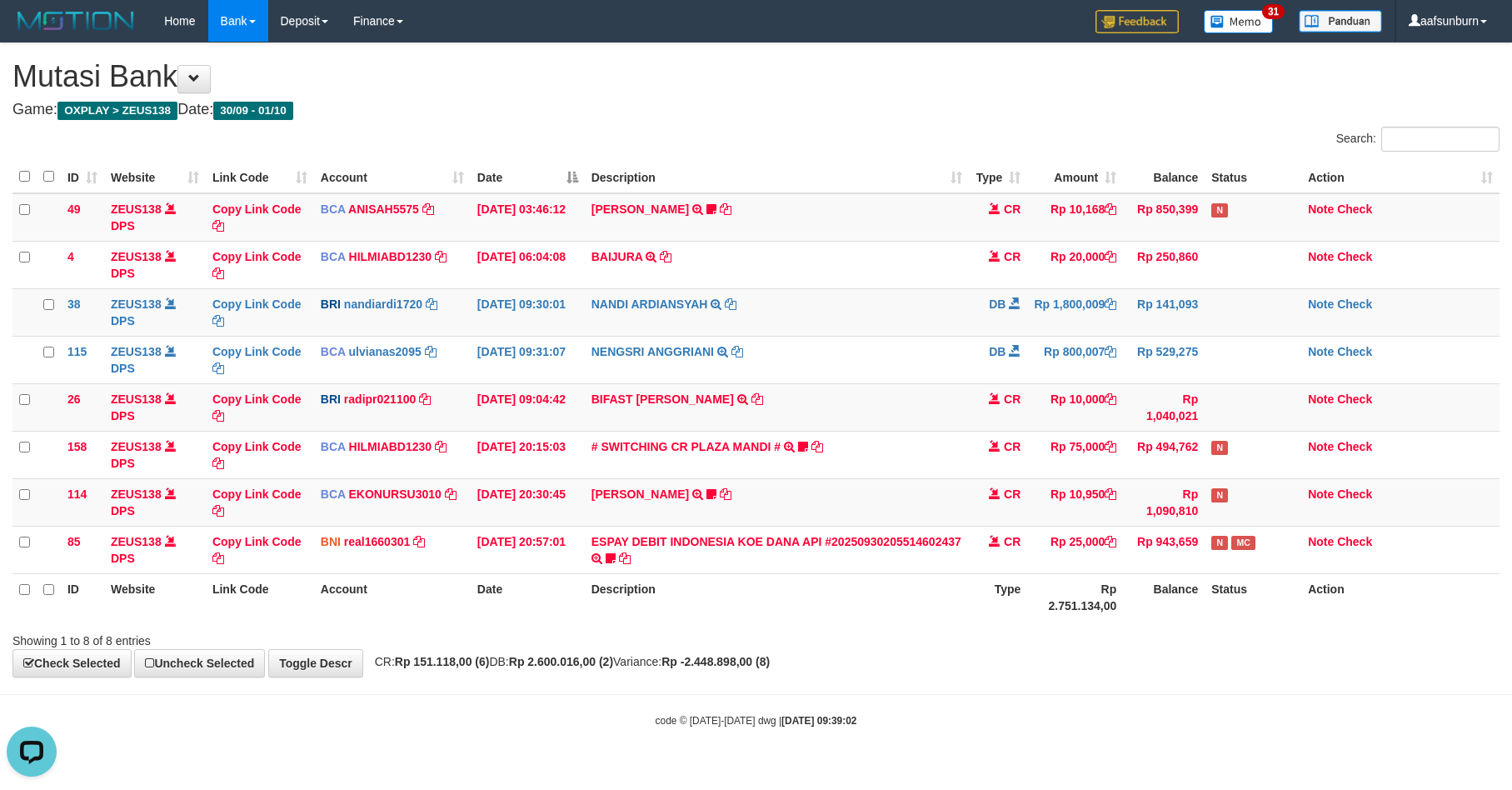
click at [1177, 613] on th "Balance" at bounding box center [1164, 597] width 81 height 48
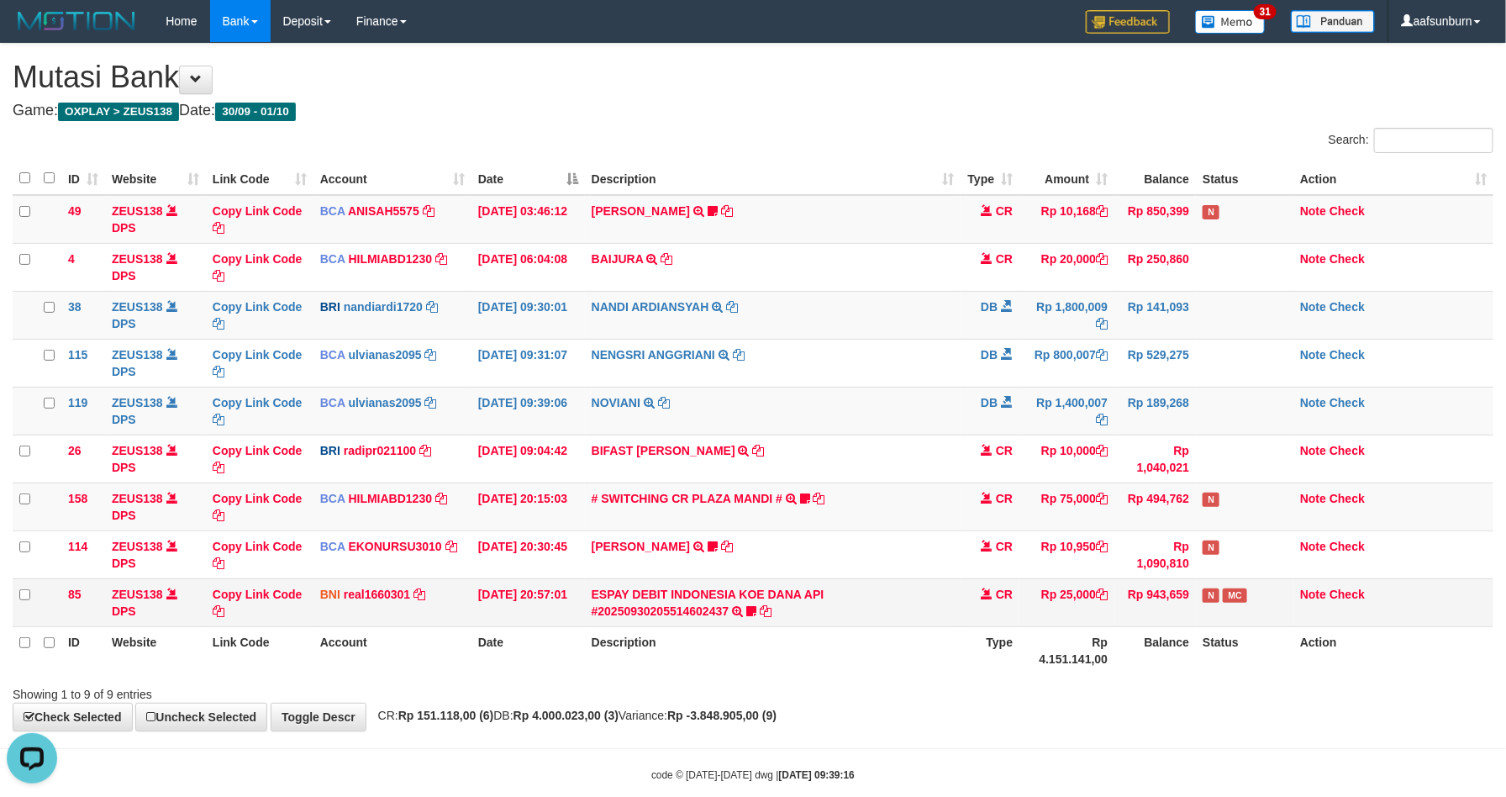
click at [1231, 616] on td "N MC" at bounding box center [1244, 602] width 97 height 48
click at [1004, 613] on td "CR" at bounding box center [990, 602] width 59 height 48
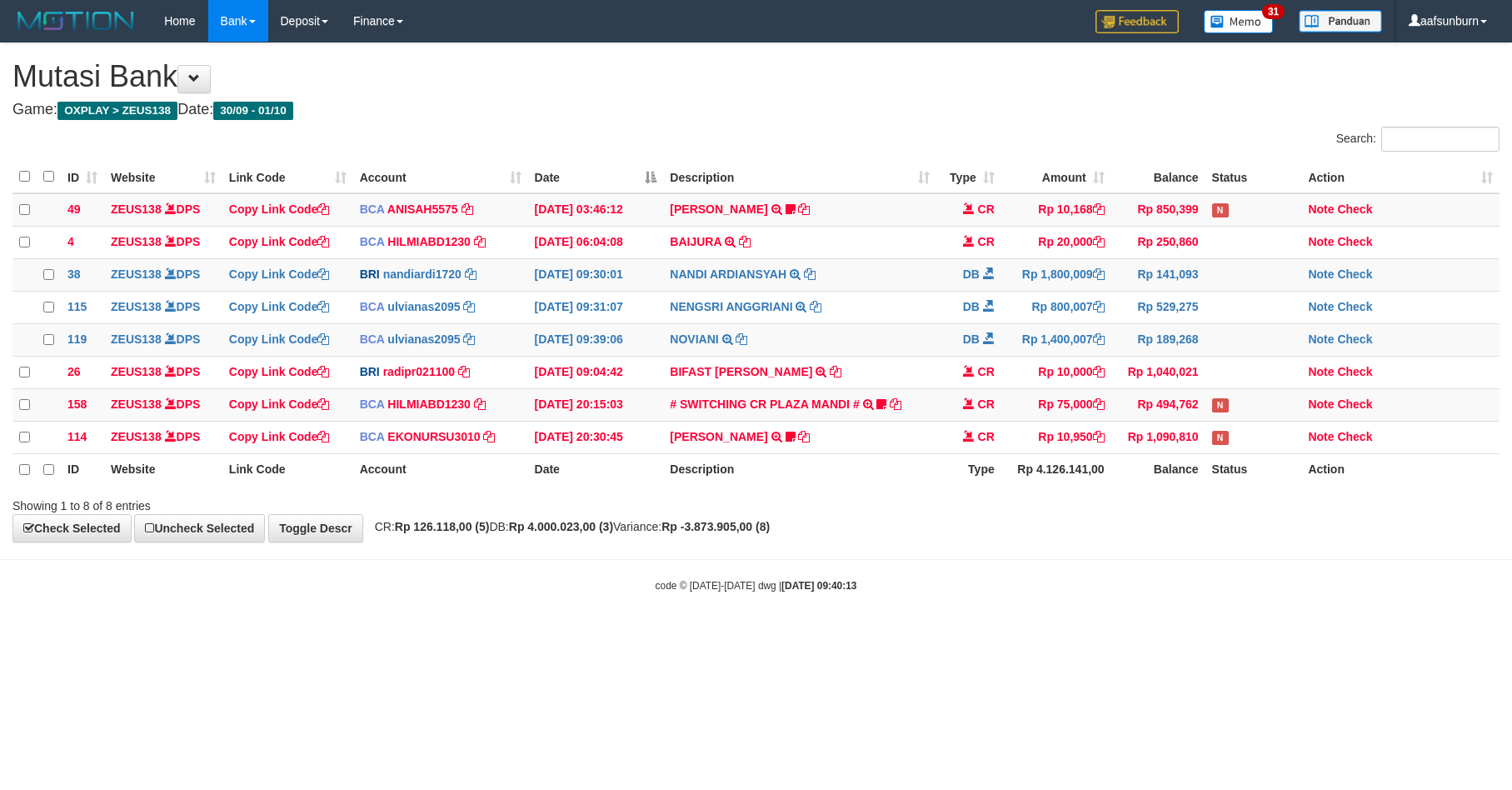
click at [1048, 541] on div "**********" at bounding box center [756, 292] width 1512 height 499
click at [1048, 540] on div "**********" at bounding box center [756, 292] width 1512 height 498
click at [1099, 633] on html "Toggle navigation Home Bank Account List Load By Website Group [OXPLAY] ZEUS138…" at bounding box center [756, 316] width 1512 height 633
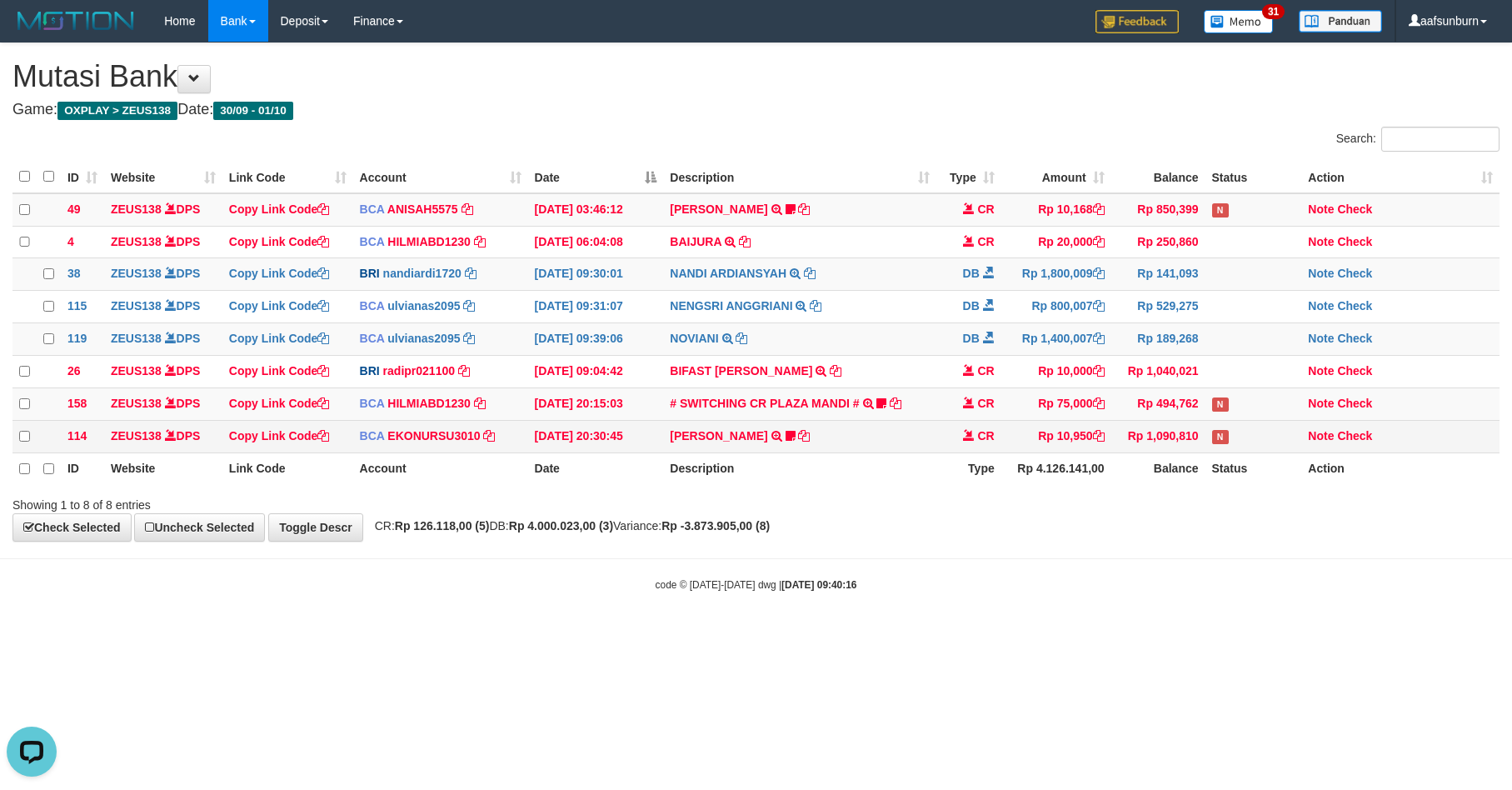
click at [1162, 452] on td "Rp 1,090,810" at bounding box center [1158, 436] width 94 height 33
click at [1080, 633] on html "Toggle navigation Home Bank Account List Load By Website Group [OXPLAY] ZEUS138…" at bounding box center [756, 316] width 1512 height 633
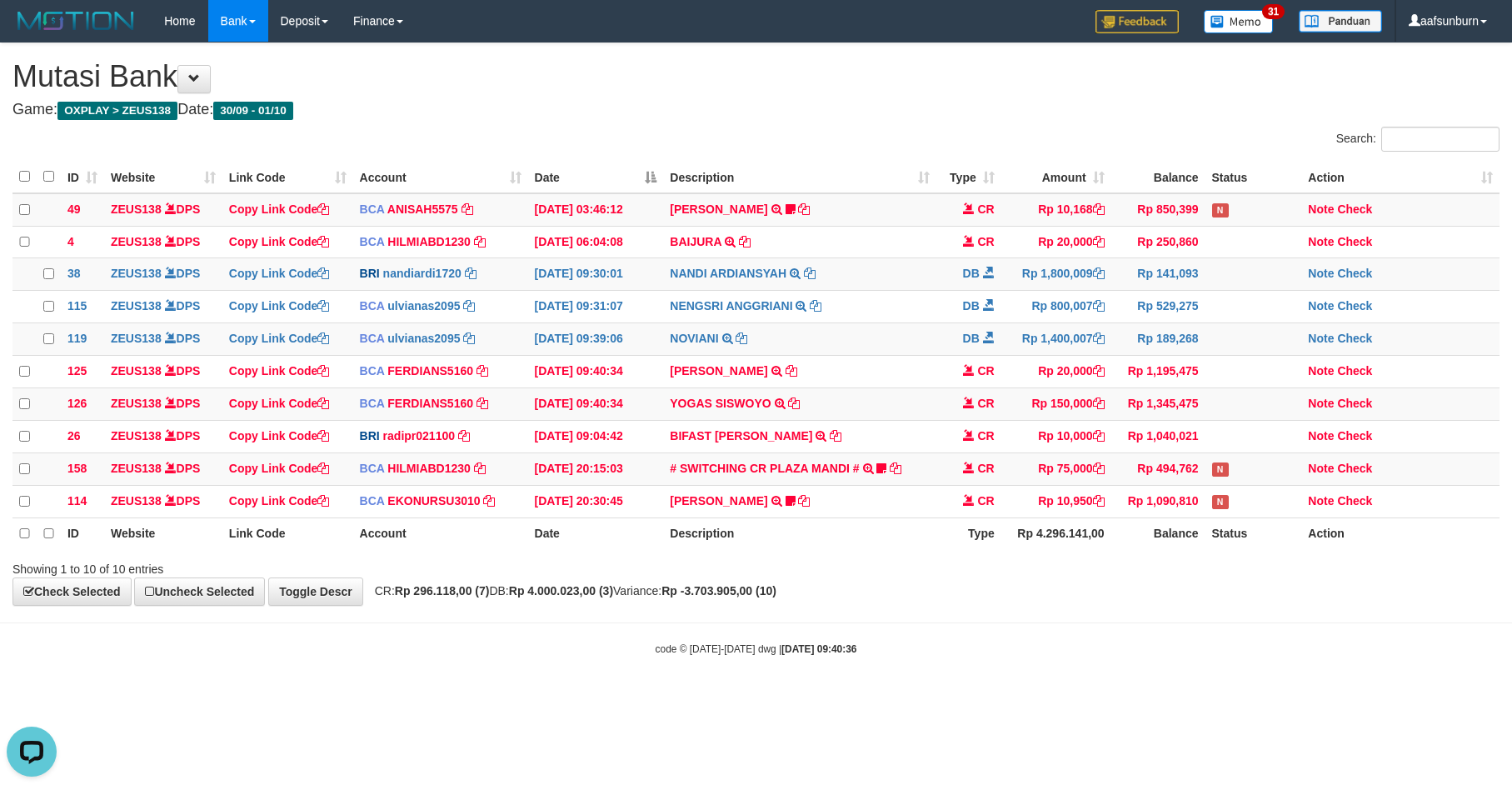
click at [1017, 549] on th "Rp 4.296.141,00" at bounding box center [1056, 533] width 110 height 32
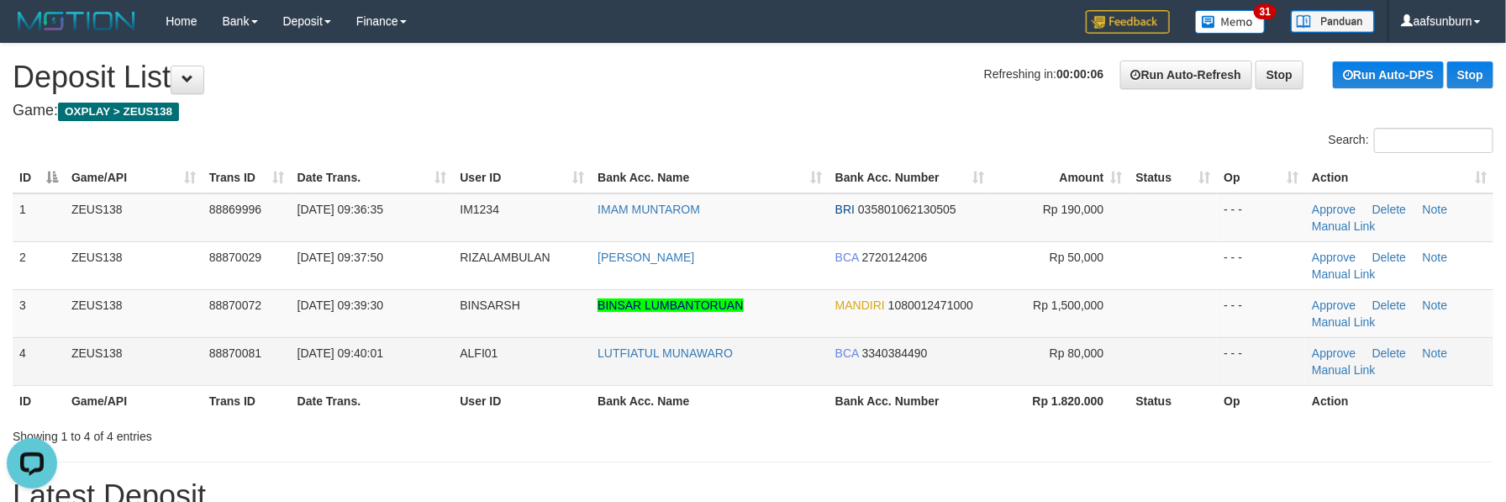
click at [1407, 350] on td "Approve Delete Note Manual Link" at bounding box center [1399, 361] width 188 height 48
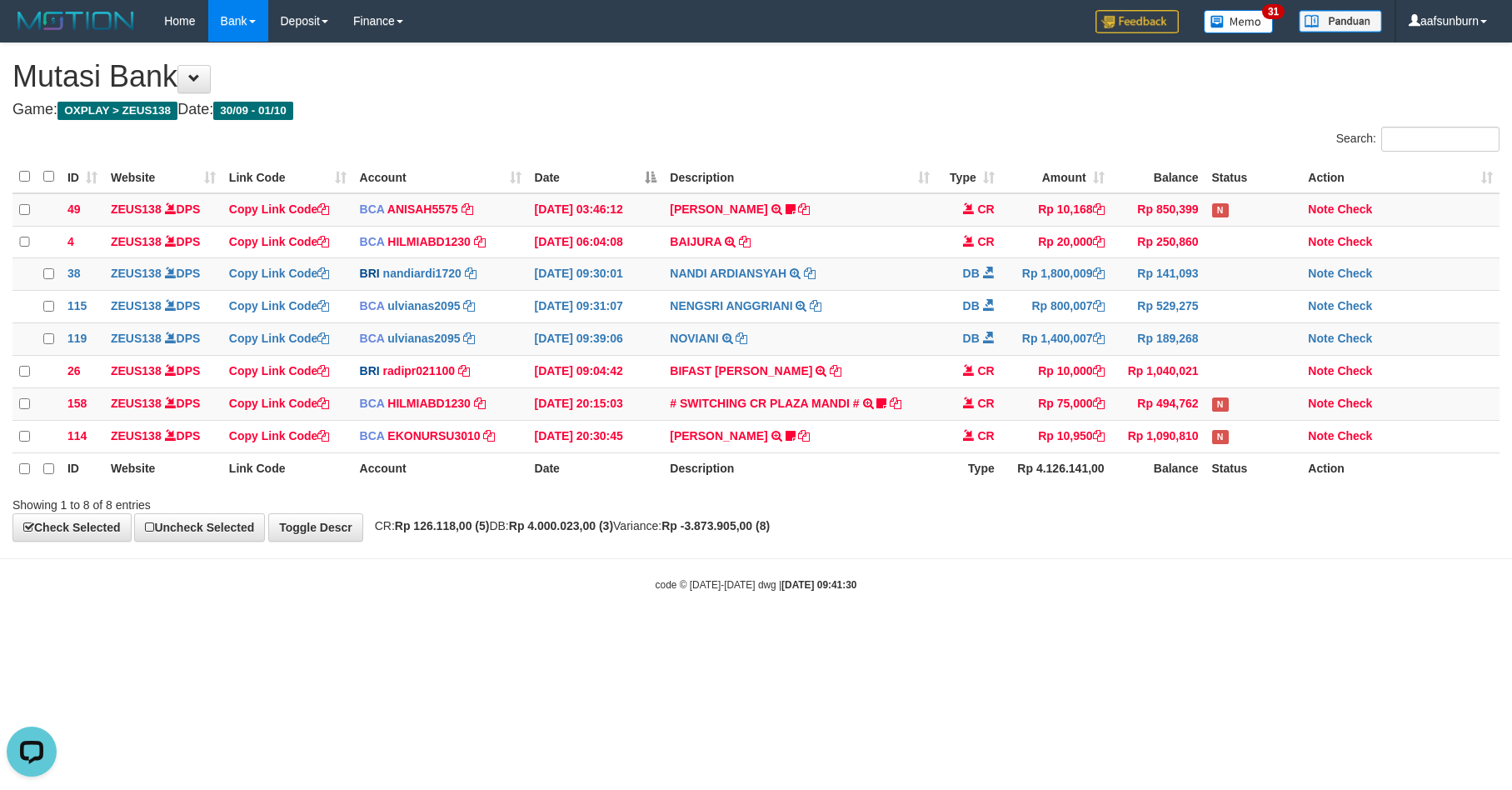
drag, startPoint x: 1210, startPoint y: 619, endPoint x: 1201, endPoint y: 613, distance: 10.8
click at [1208, 618] on body "Toggle navigation Home Bank Account List Load By Website Group [OXPLAY] ZEUS138…" at bounding box center [756, 316] width 1512 height 633
click at [746, 409] on link "# SWITCHING CR PLAZA MANDI #" at bounding box center [764, 402] width 189 height 13
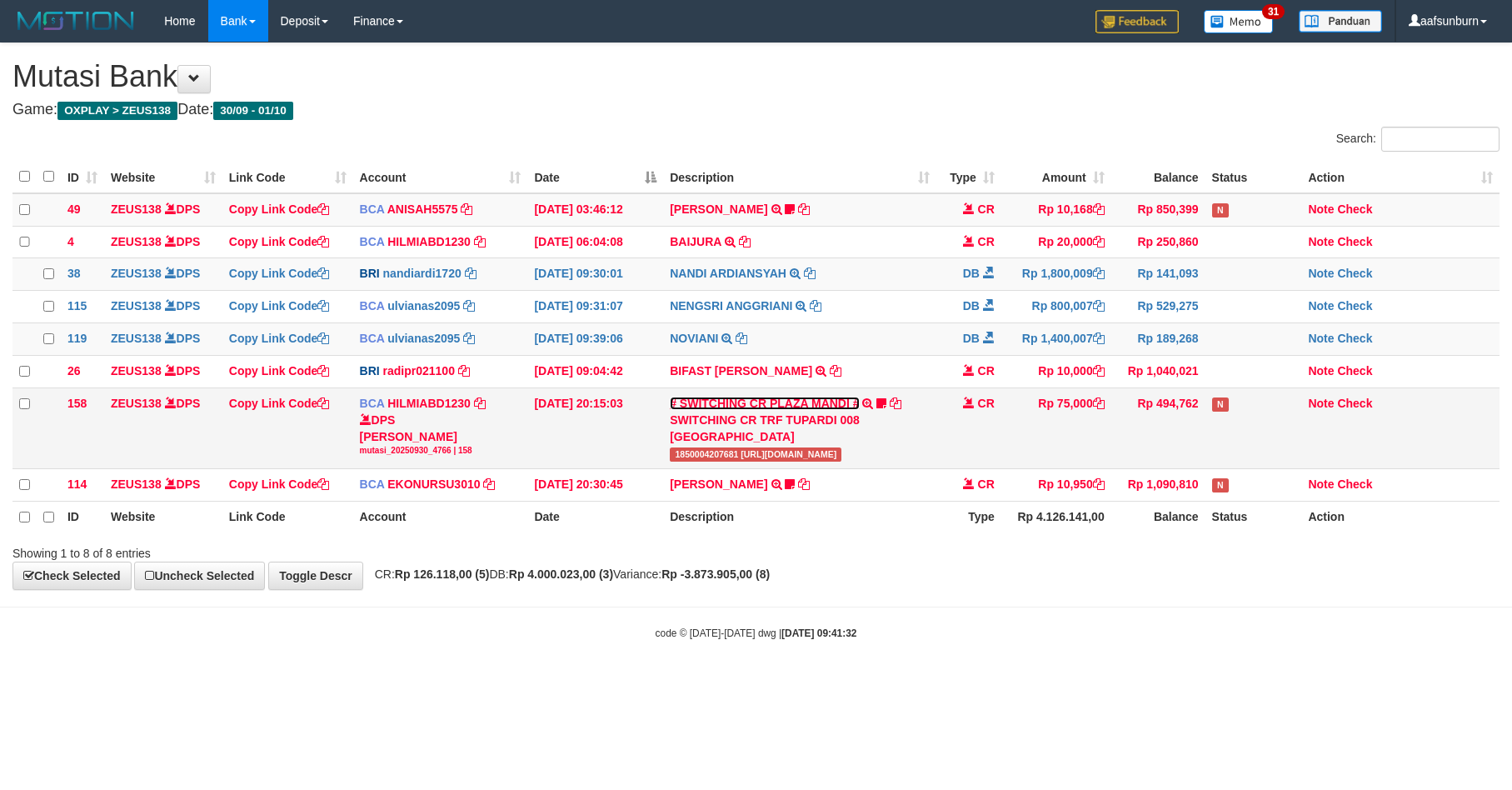
click at [746, 409] on link "# SWITCHING CR PLAZA MANDI #" at bounding box center [764, 402] width 189 height 13
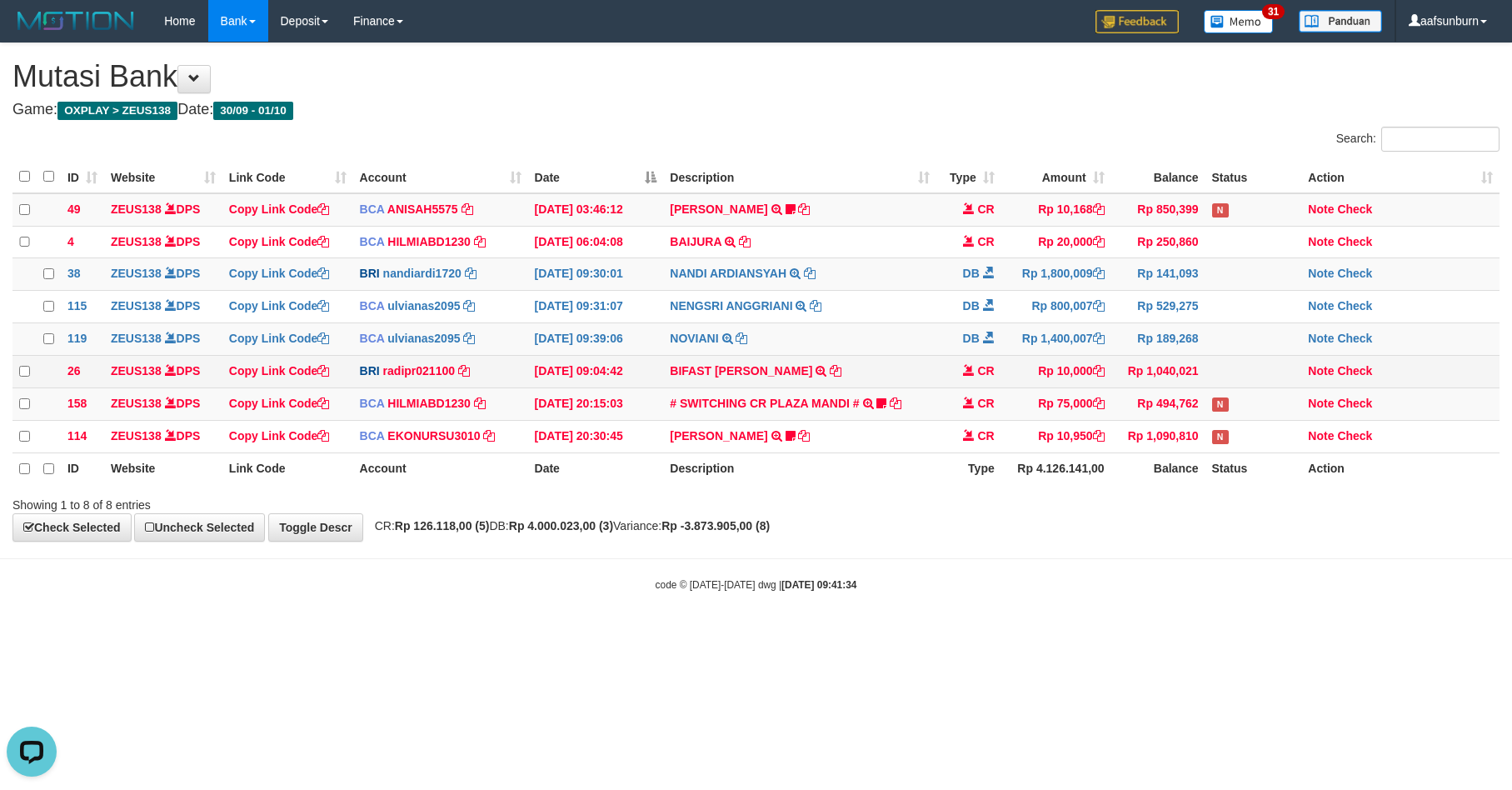
click at [917, 389] on td "BIFAST [PERSON_NAME] TRANSFER NBMB BIFAST [PERSON_NAME] TO [PERSON_NAME]" at bounding box center [799, 372] width 273 height 33
click at [925, 385] on td "BIFAST ERIKA S PAUN TRANSFER NBMB BIFAST ERIKA S PAUN TO REYNALDI ADI PRATAMA" at bounding box center [799, 372] width 273 height 33
click at [887, 476] on th "Description" at bounding box center [799, 468] width 273 height 32
click at [1062, 478] on th "Rp 4.126.141,00" at bounding box center [1056, 468] width 110 height 32
click at [1120, 583] on body "Toggle navigation Home Bank Account List Load By Website Group [OXPLAY] ZEUS138…" at bounding box center [756, 316] width 1512 height 633
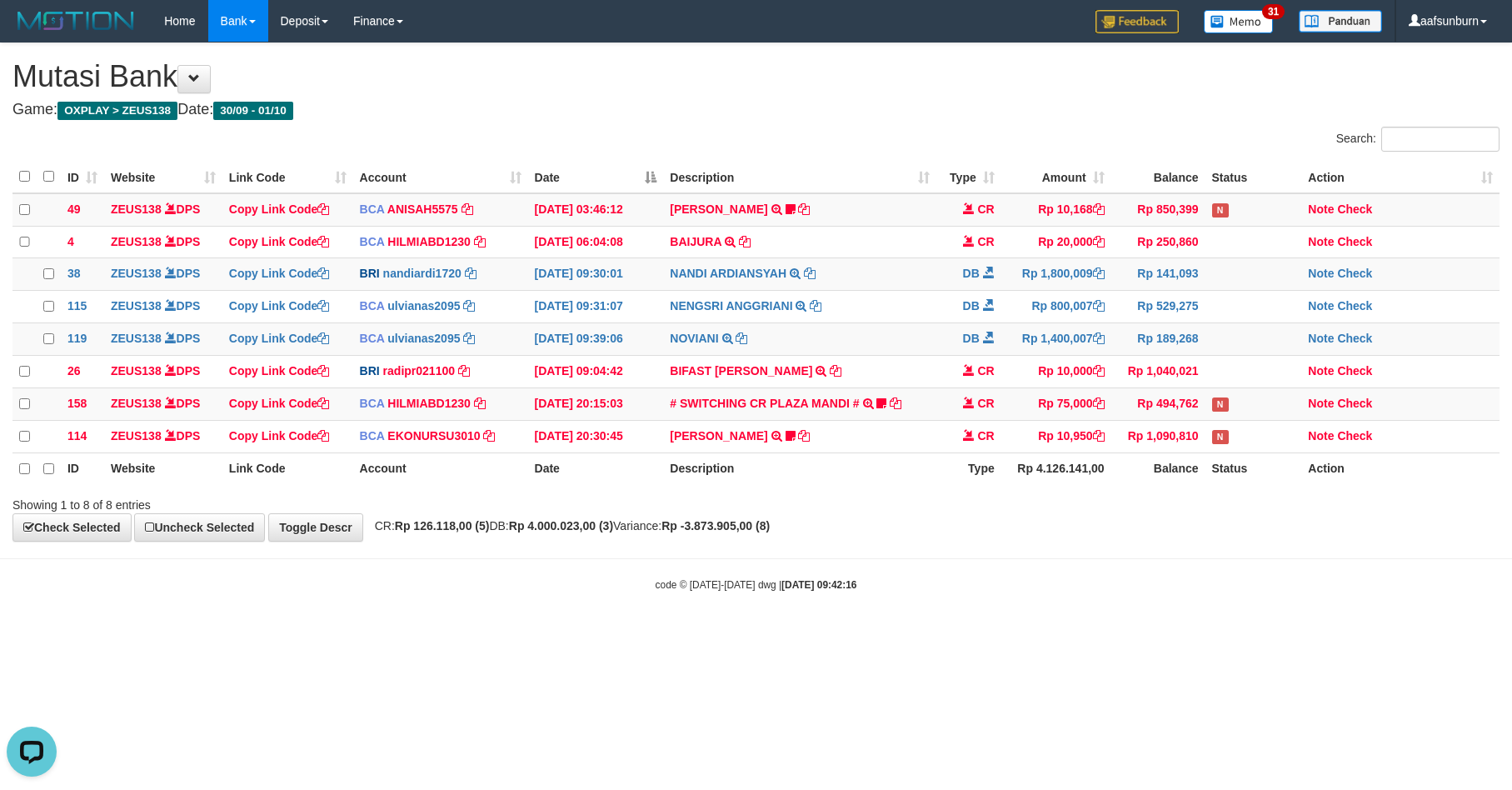
click at [1028, 478] on th "Rp 4.126.141,00" at bounding box center [1056, 468] width 110 height 32
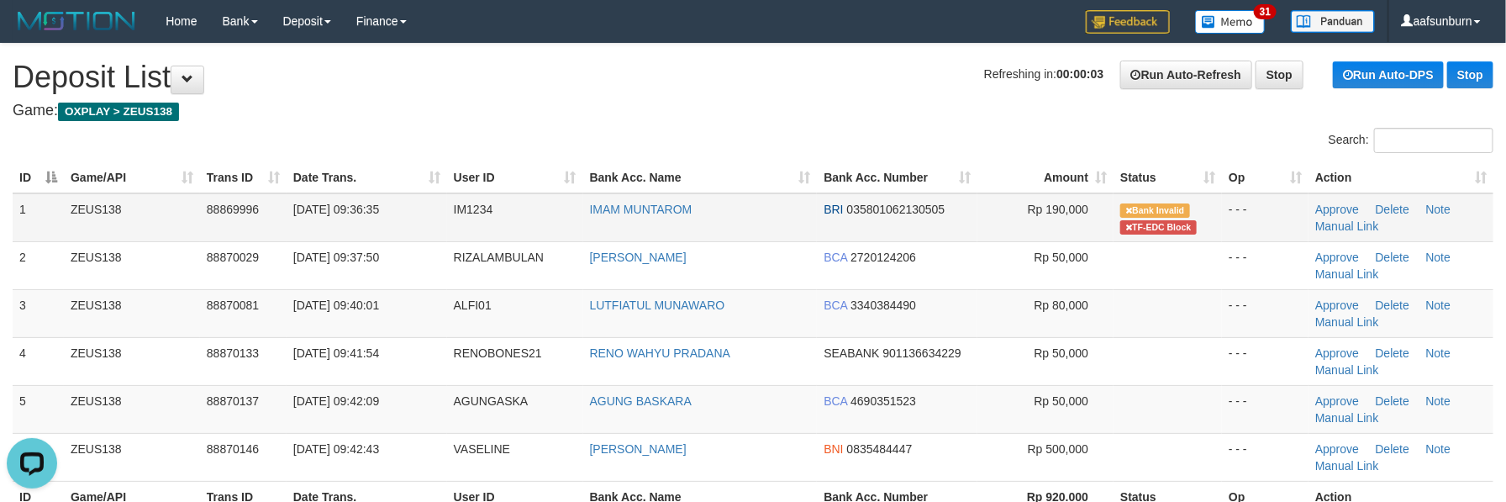
click at [699, 213] on td "IMAM MUNTAROM" at bounding box center [700, 217] width 234 height 49
copy tr "IMAM MUNTAROM"
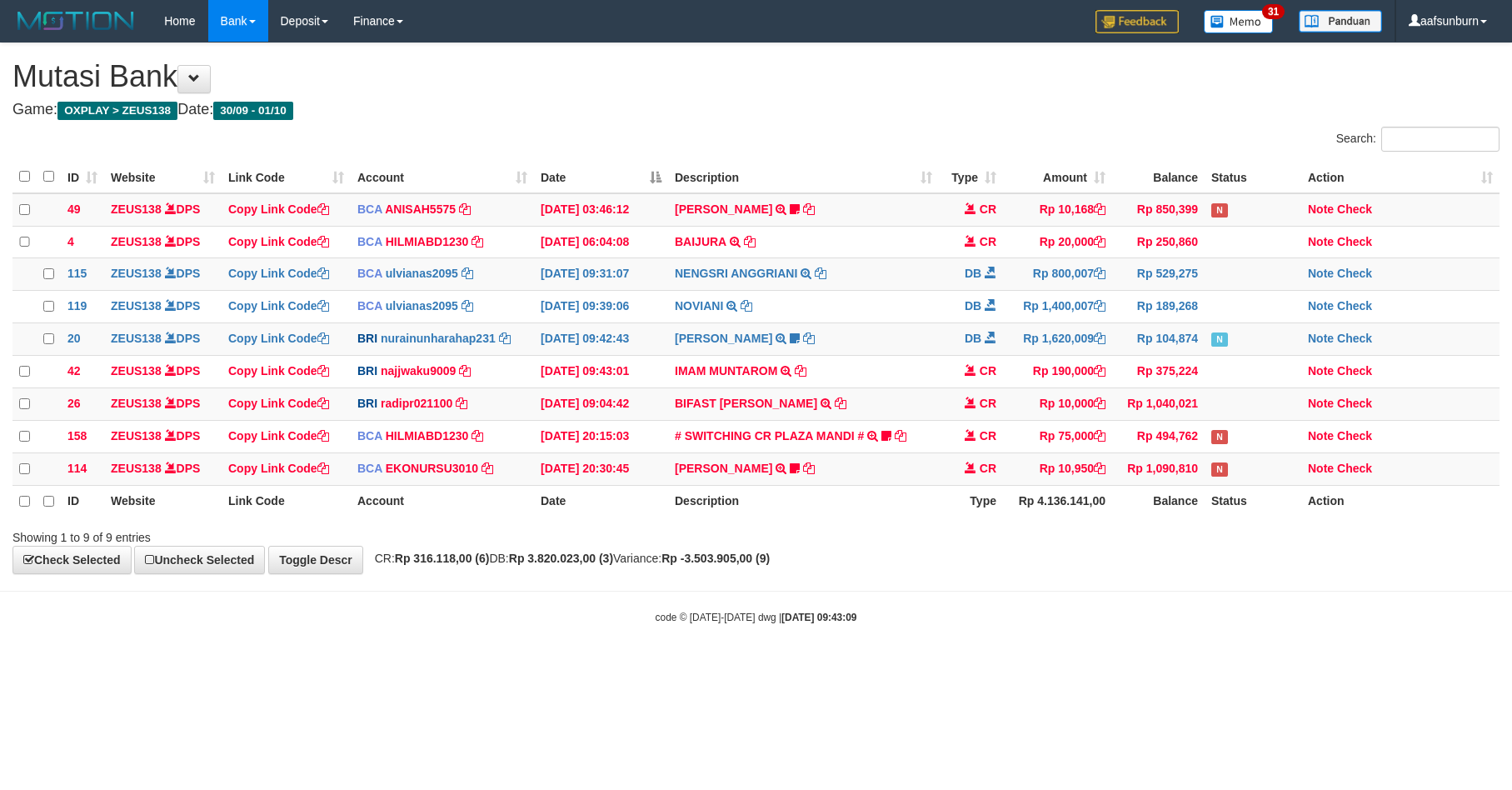
click at [920, 516] on th "Description" at bounding box center [803, 501] width 271 height 32
click at [908, 543] on div "Showing 1 to 9 of 9 entries" at bounding box center [756, 534] width 1512 height 24
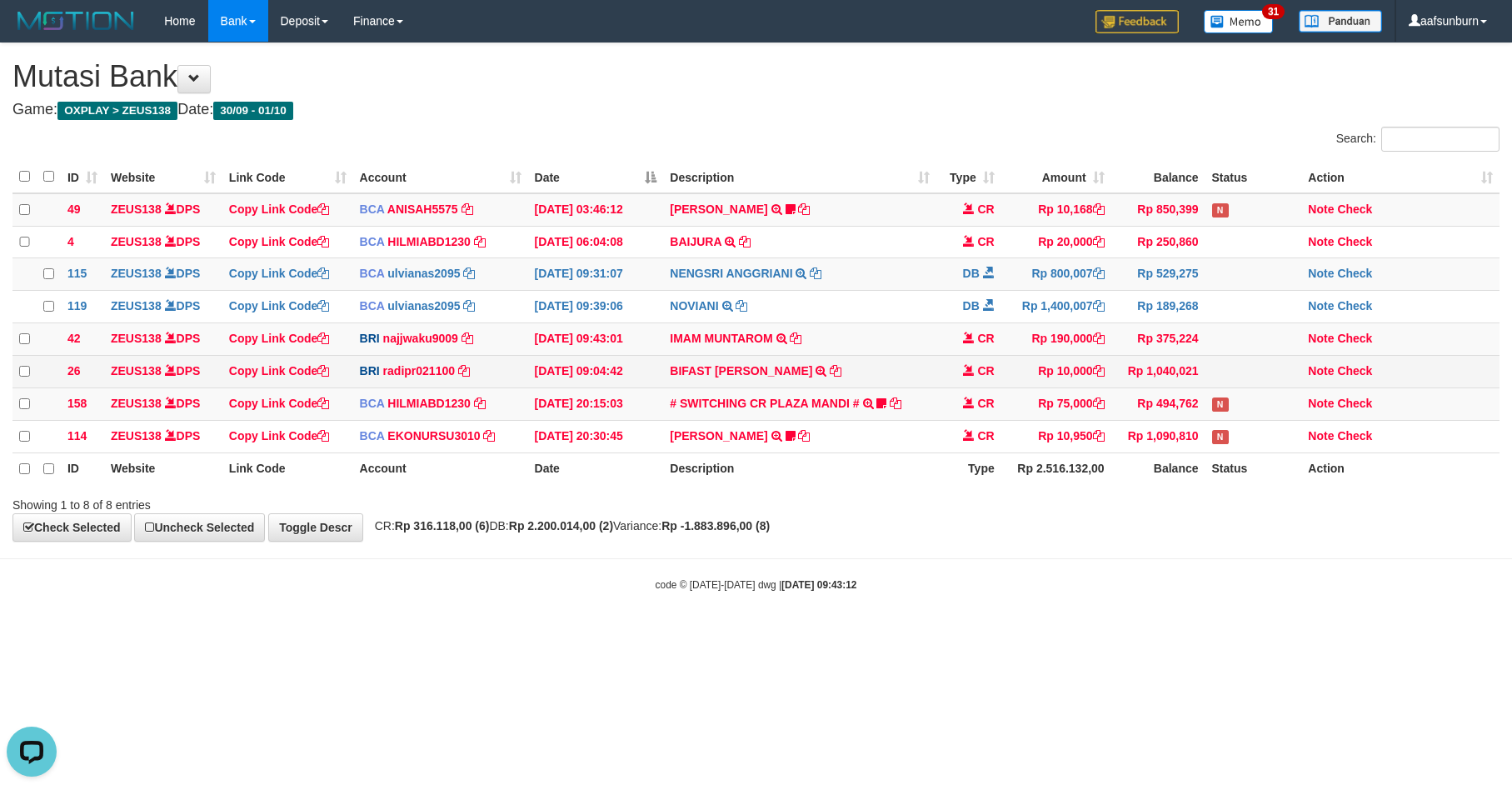
click at [1239, 368] on td at bounding box center [1253, 372] width 96 height 33
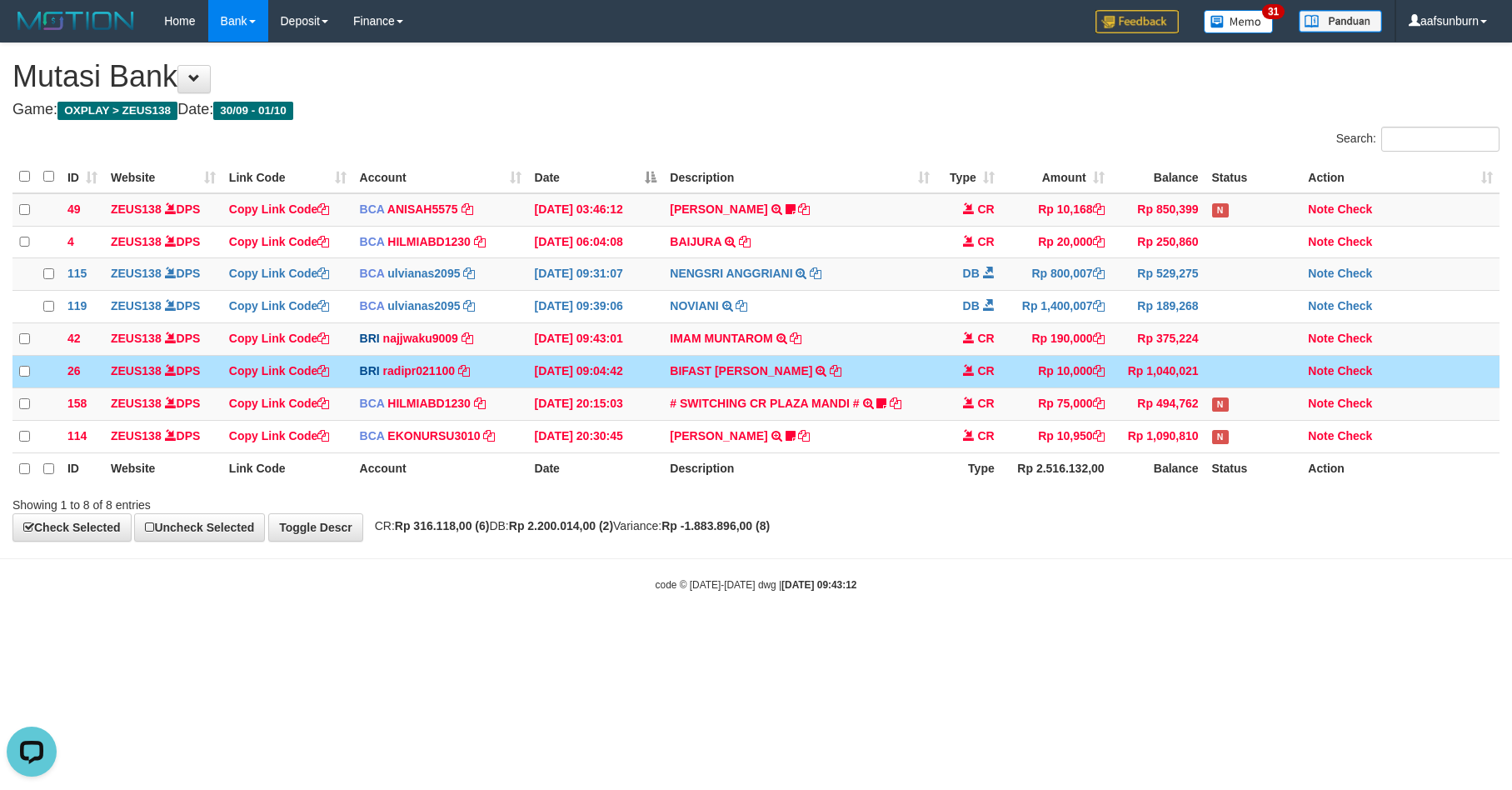
click at [1239, 368] on td at bounding box center [1253, 372] width 96 height 33
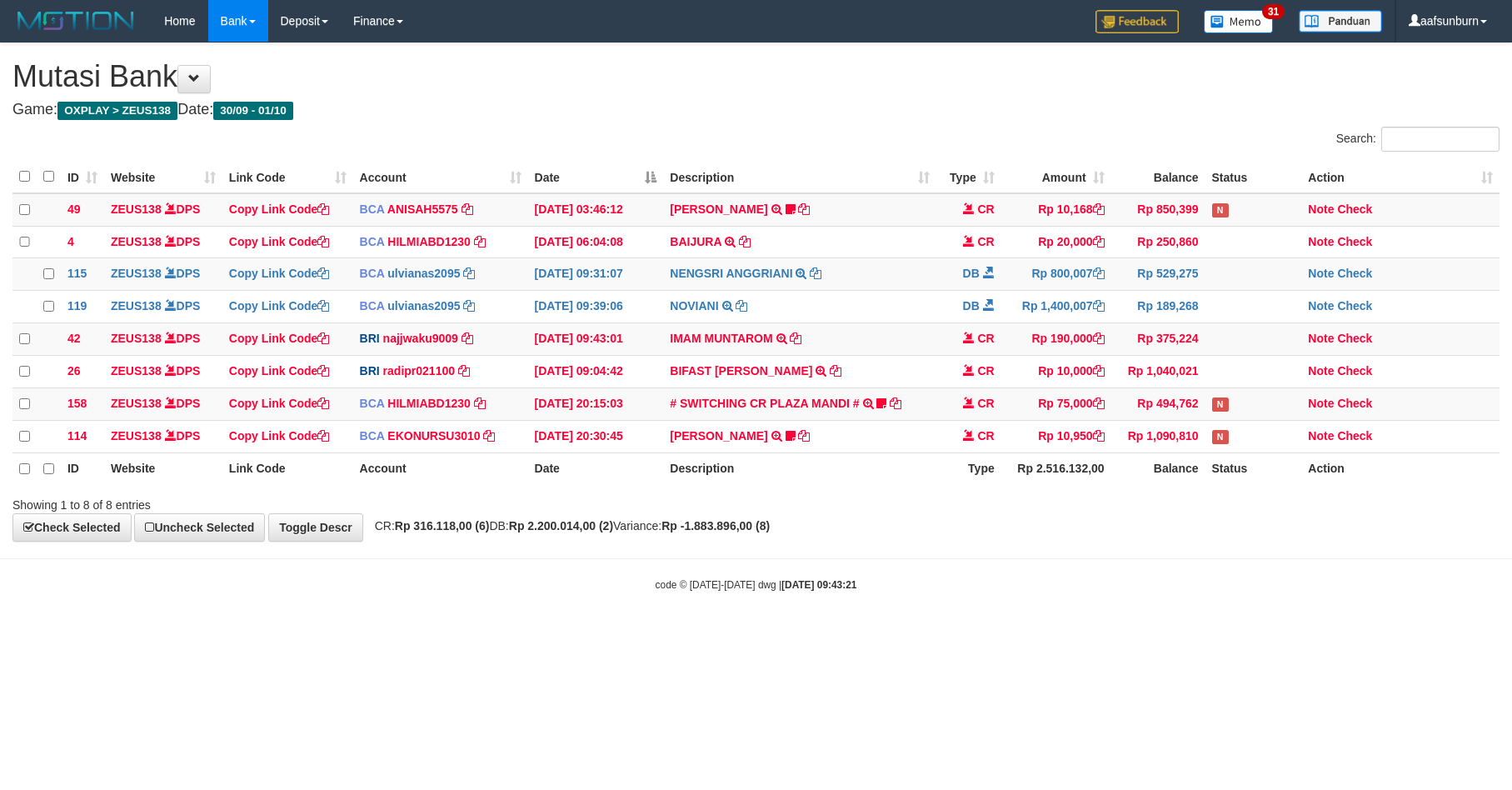
click at [1153, 471] on th "Balance" at bounding box center [1158, 468] width 94 height 32
drag, startPoint x: 0, startPoint y: 0, endPoint x: 1152, endPoint y: 468, distance: 1243.4
click at [1152, 468] on th "Balance" at bounding box center [1158, 468] width 94 height 32
click at [999, 621] on body "Toggle navigation Home Bank Account List Load By Website Group [OXPLAY] ZEUS138…" at bounding box center [756, 316] width 1512 height 633
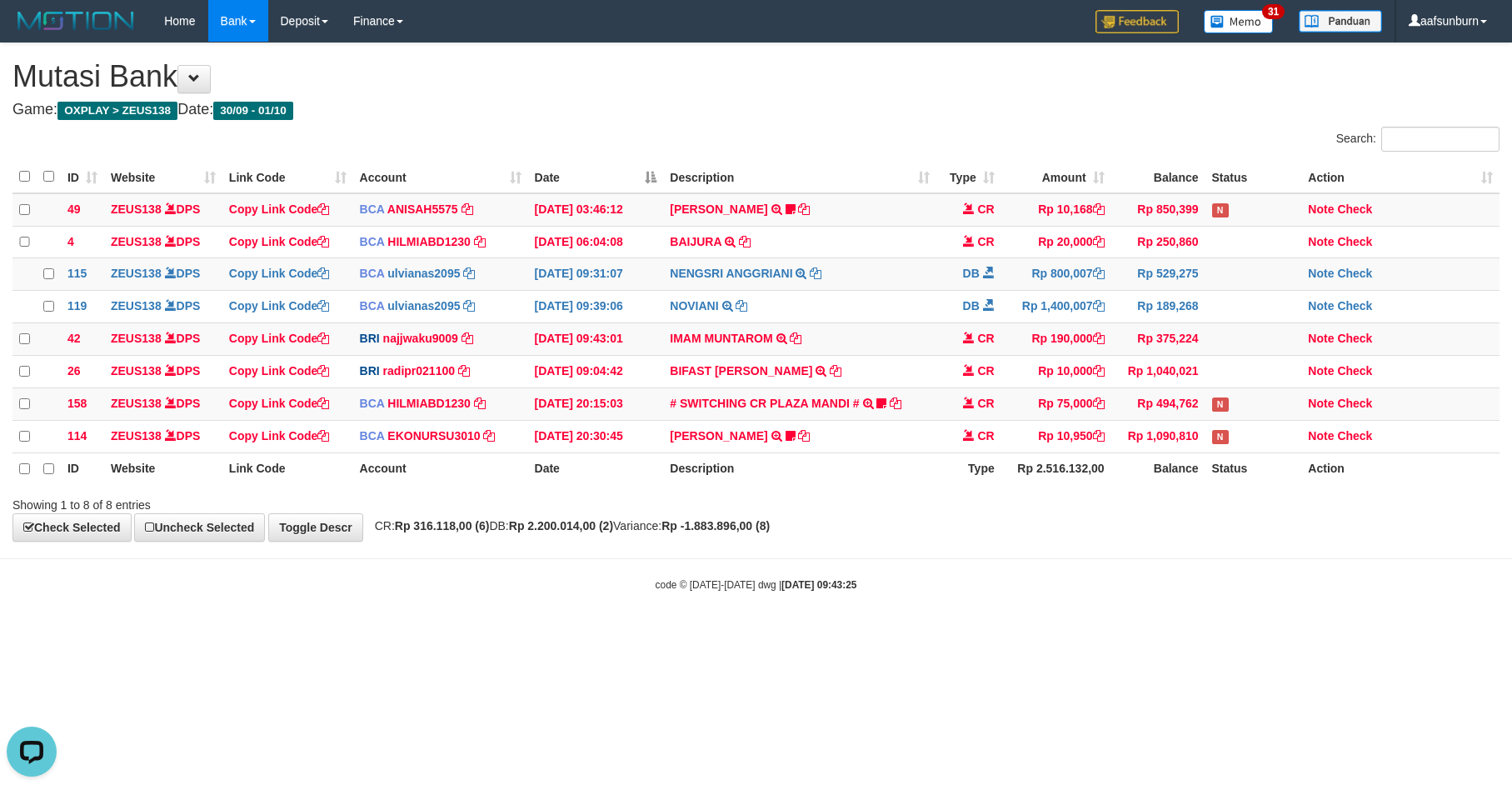
click at [975, 540] on div "**********" at bounding box center [756, 292] width 1512 height 498
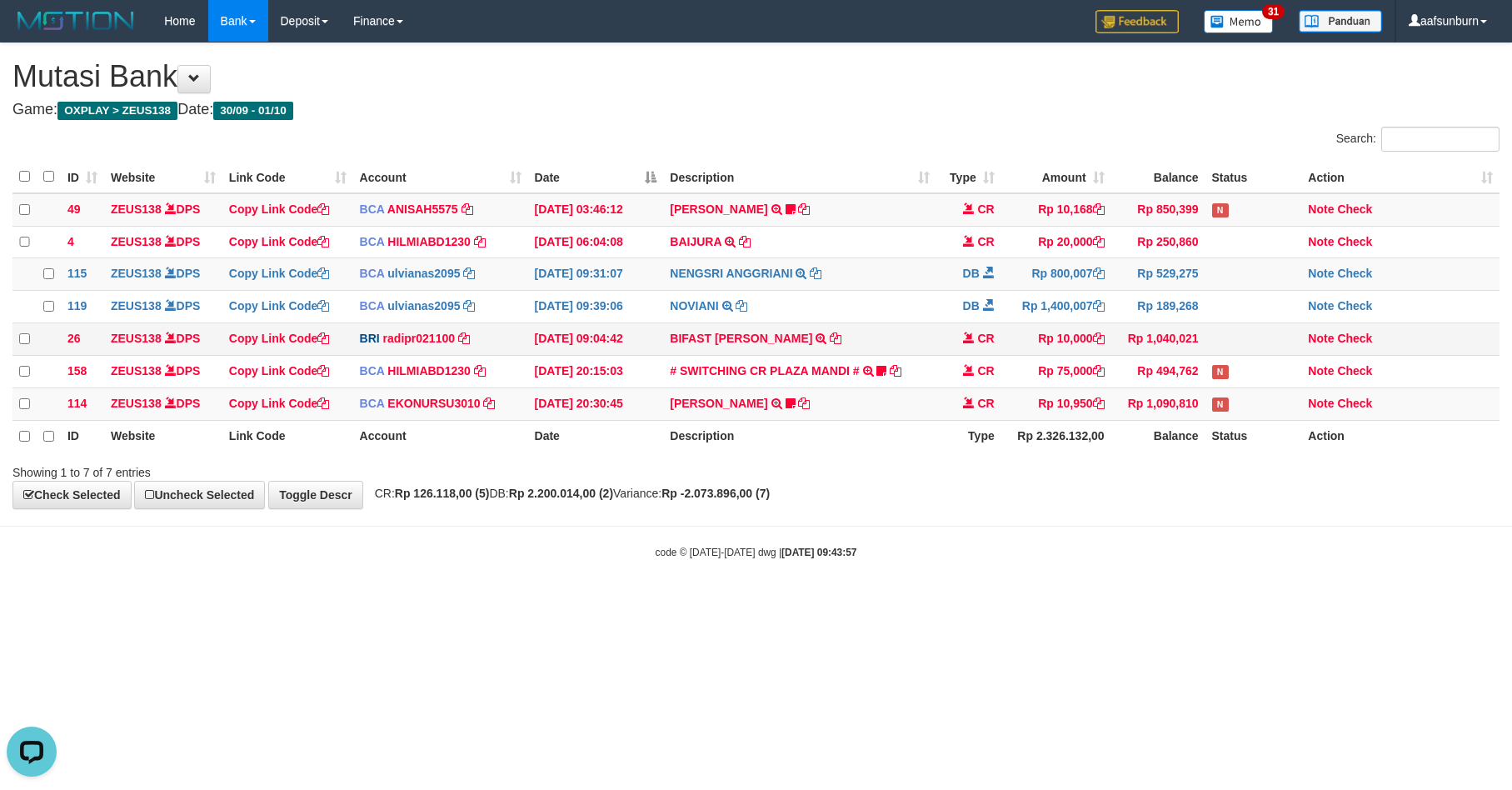
drag, startPoint x: 1234, startPoint y: 317, endPoint x: 1300, endPoint y: 332, distance: 67.7
click at [1250, 310] on td at bounding box center [1253, 306] width 96 height 33
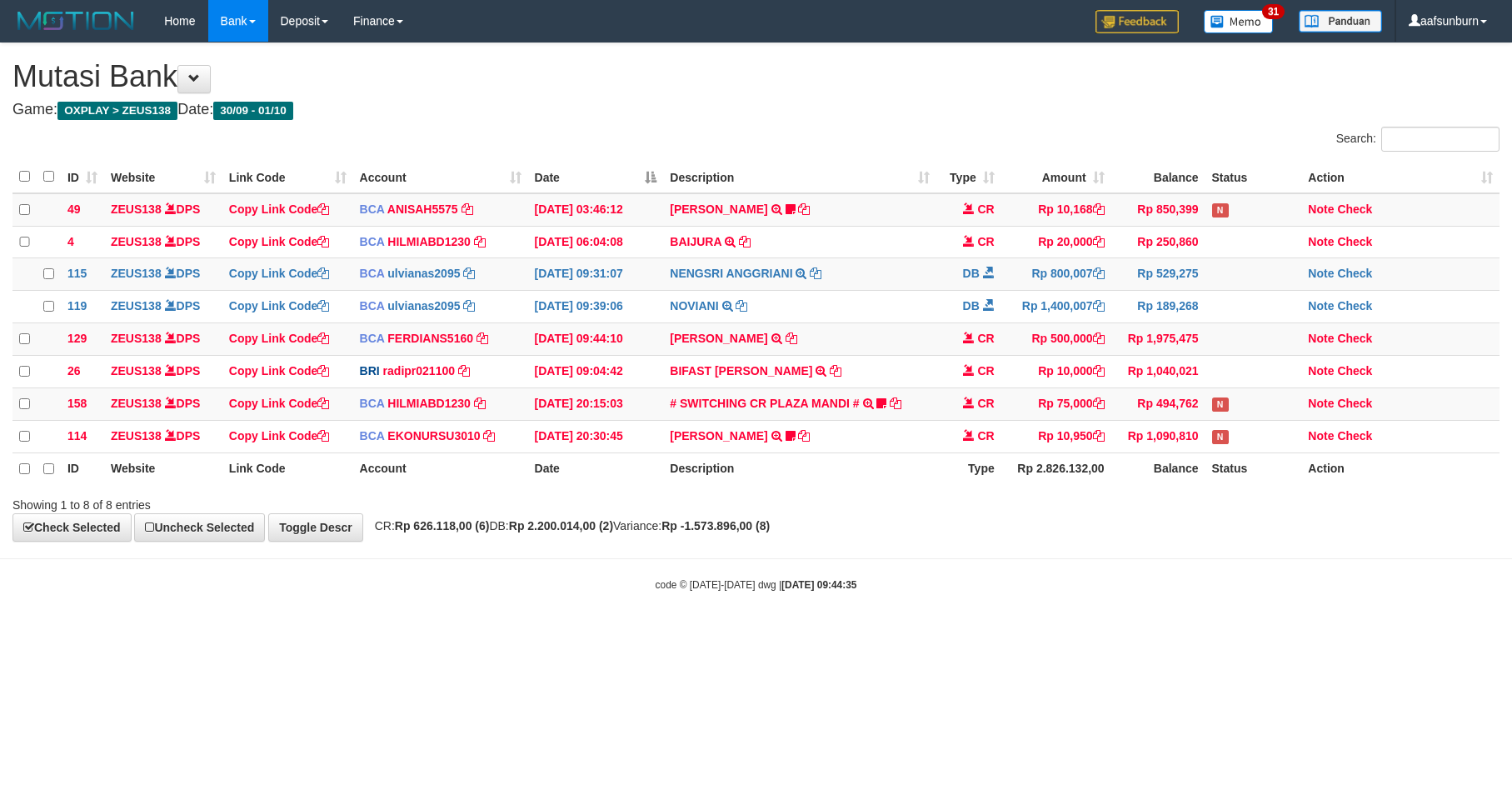
click at [1094, 491] on div at bounding box center [1071, 490] width 882 height 1
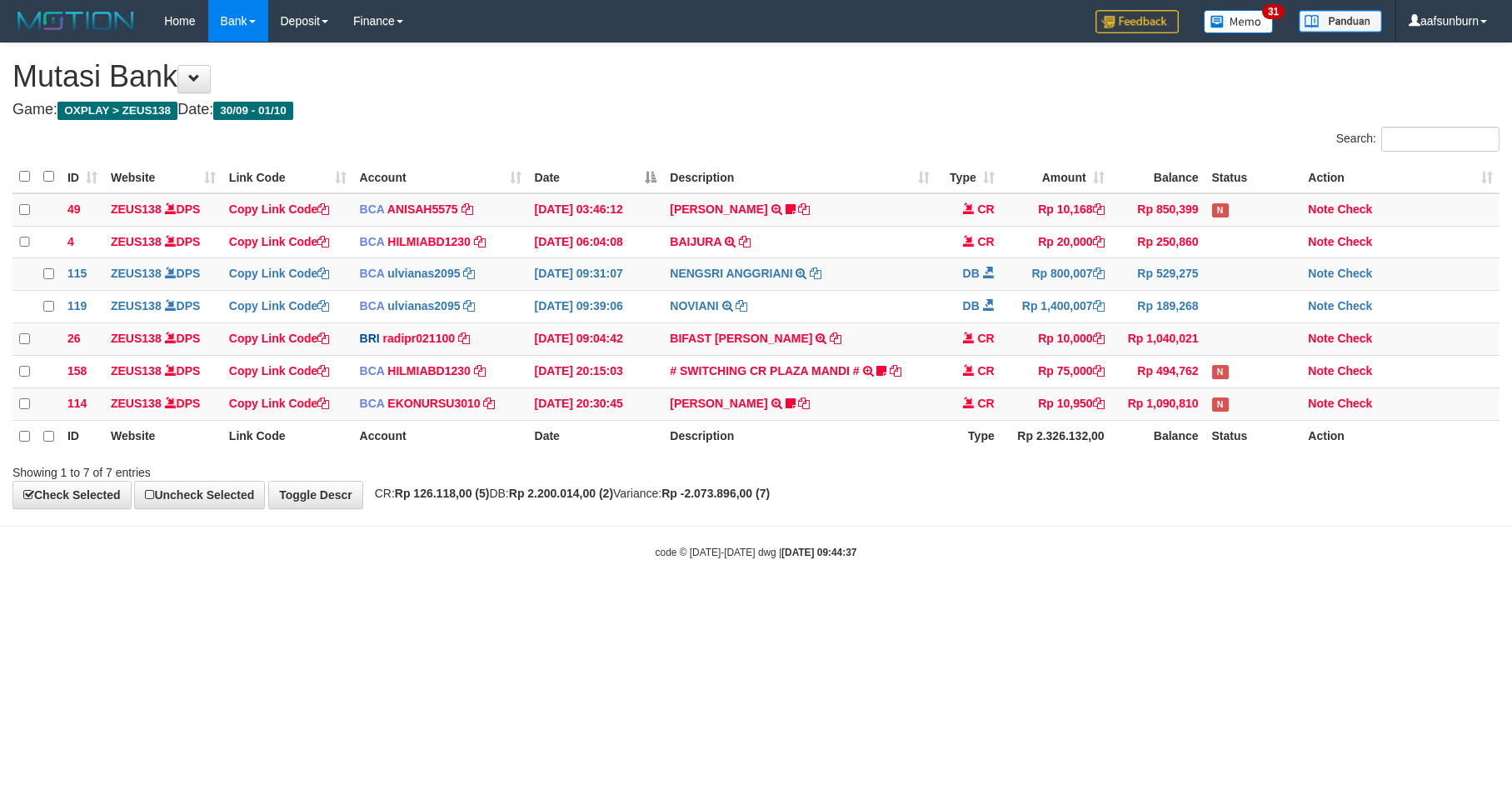
click at [1100, 508] on div "**********" at bounding box center [756, 276] width 1512 height 465
click at [1173, 602] on html "Toggle navigation Home Bank Account List Load By Website Group [OXPLAY] ZEUS138…" at bounding box center [756, 300] width 1512 height 602
click at [1152, 602] on html "Toggle navigation Home Bank Account List Load By Website Group [OXPLAY] ZEUS138…" at bounding box center [756, 300] width 1512 height 602
click at [1215, 590] on body "Toggle navigation Home Bank Account List Load By Website Group [OXPLAY] ZEUS138…" at bounding box center [756, 300] width 1512 height 602
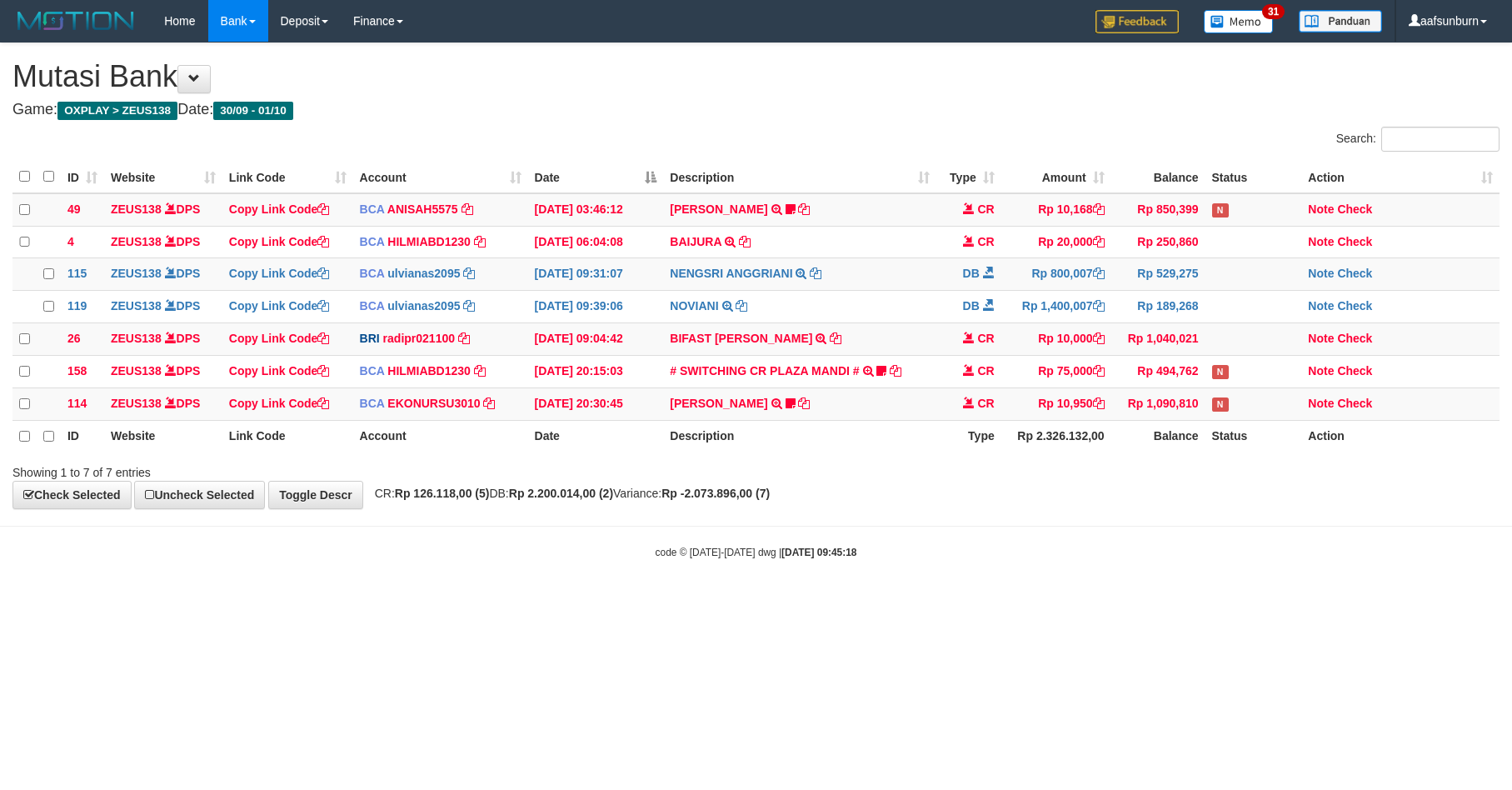
click at [1229, 582] on body "Toggle navigation Home Bank Account List Load By Website Group [OXPLAY] ZEUS138…" at bounding box center [756, 300] width 1512 height 602
click at [1292, 525] on body "Toggle navigation Home Bank Account List Load By Website Group [OXPLAY] ZEUS138…" at bounding box center [756, 300] width 1512 height 602
click at [1203, 602] on html "Toggle navigation Home Bank Account List Load By Website Group [OXPLAY] ZEUS138…" at bounding box center [756, 300] width 1512 height 602
click at [1128, 602] on html "Toggle navigation Home Bank Account List Load By Website Group [OXPLAY] ZEUS138…" at bounding box center [756, 300] width 1512 height 602
click at [1265, 602] on html "Toggle navigation Home Bank Account List Load By Website Group [OXPLAY] ZEUS138…" at bounding box center [756, 300] width 1512 height 602
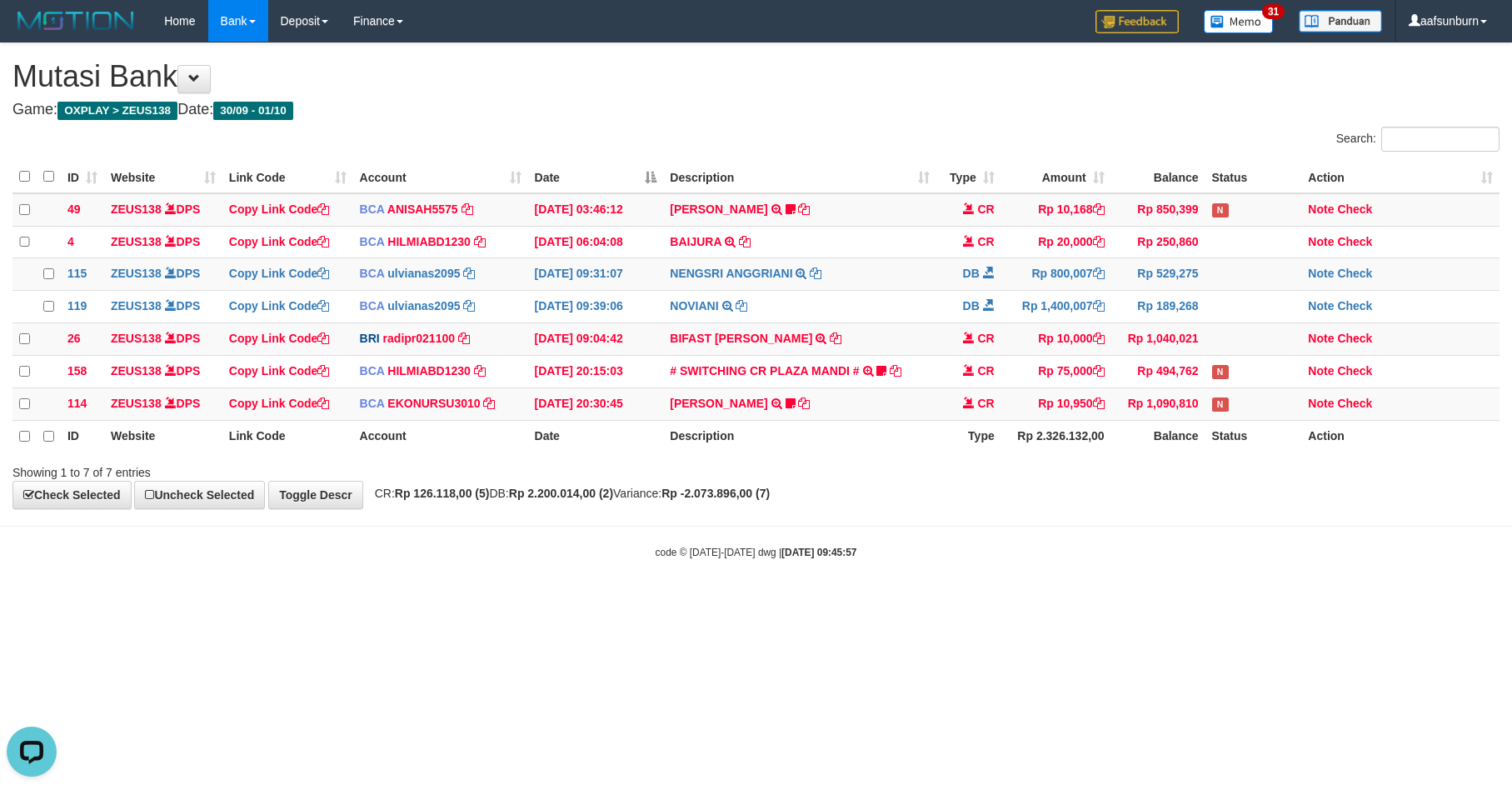
click at [882, 602] on body "Toggle navigation Home Bank Account List Load By Website Group [OXPLAY] ZEUS138…" at bounding box center [756, 300] width 1512 height 602
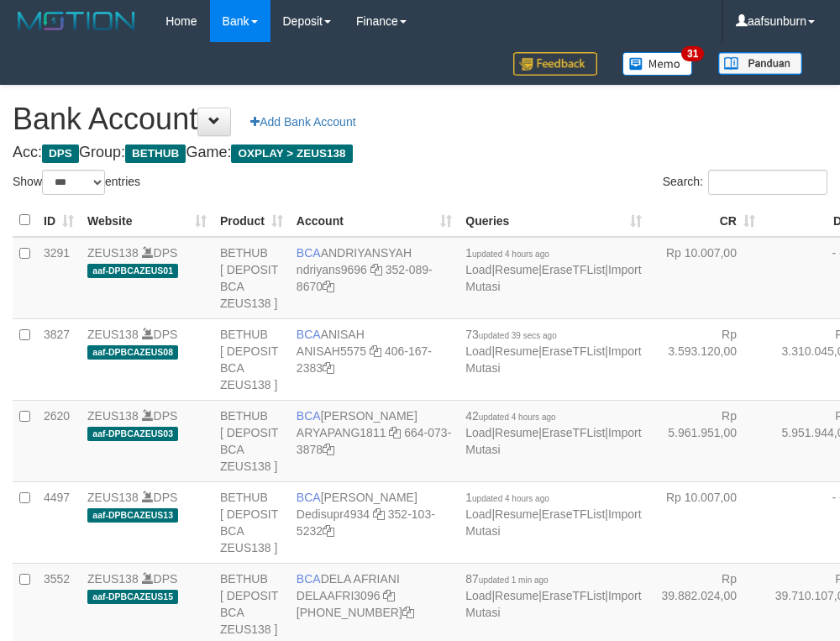
select select "***"
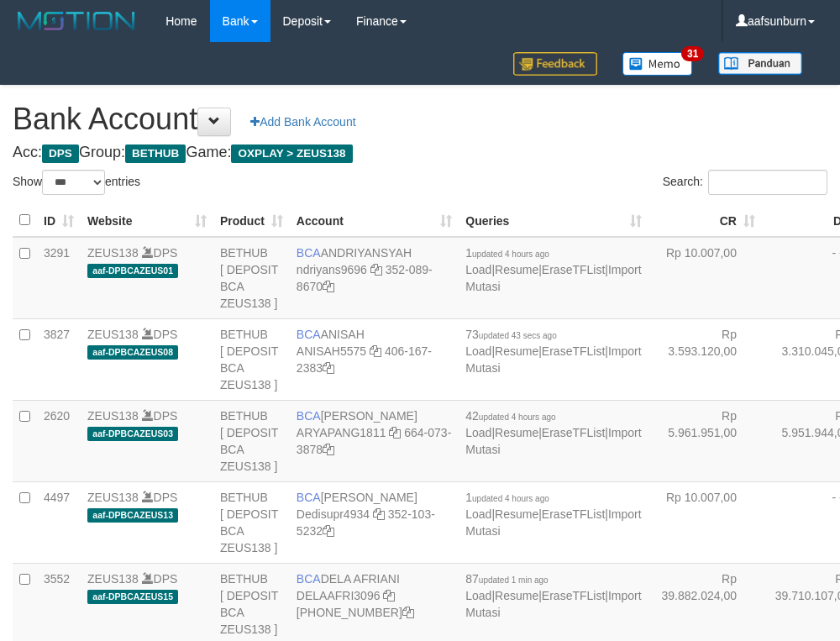
select select "***"
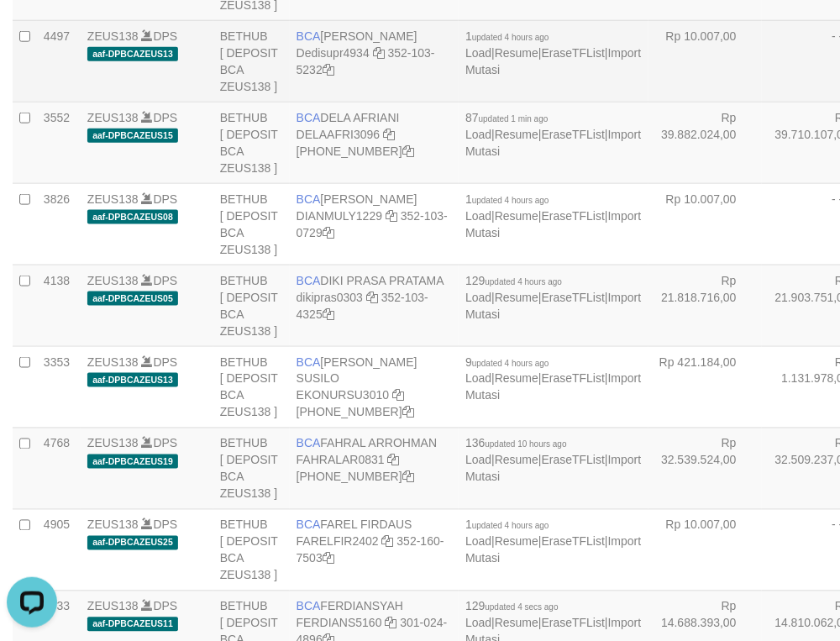
drag, startPoint x: 663, startPoint y: 185, endPoint x: 571, endPoint y: 213, distance: 96.5
click at [762, 102] on td "- - -" at bounding box center [818, 61] width 113 height 82
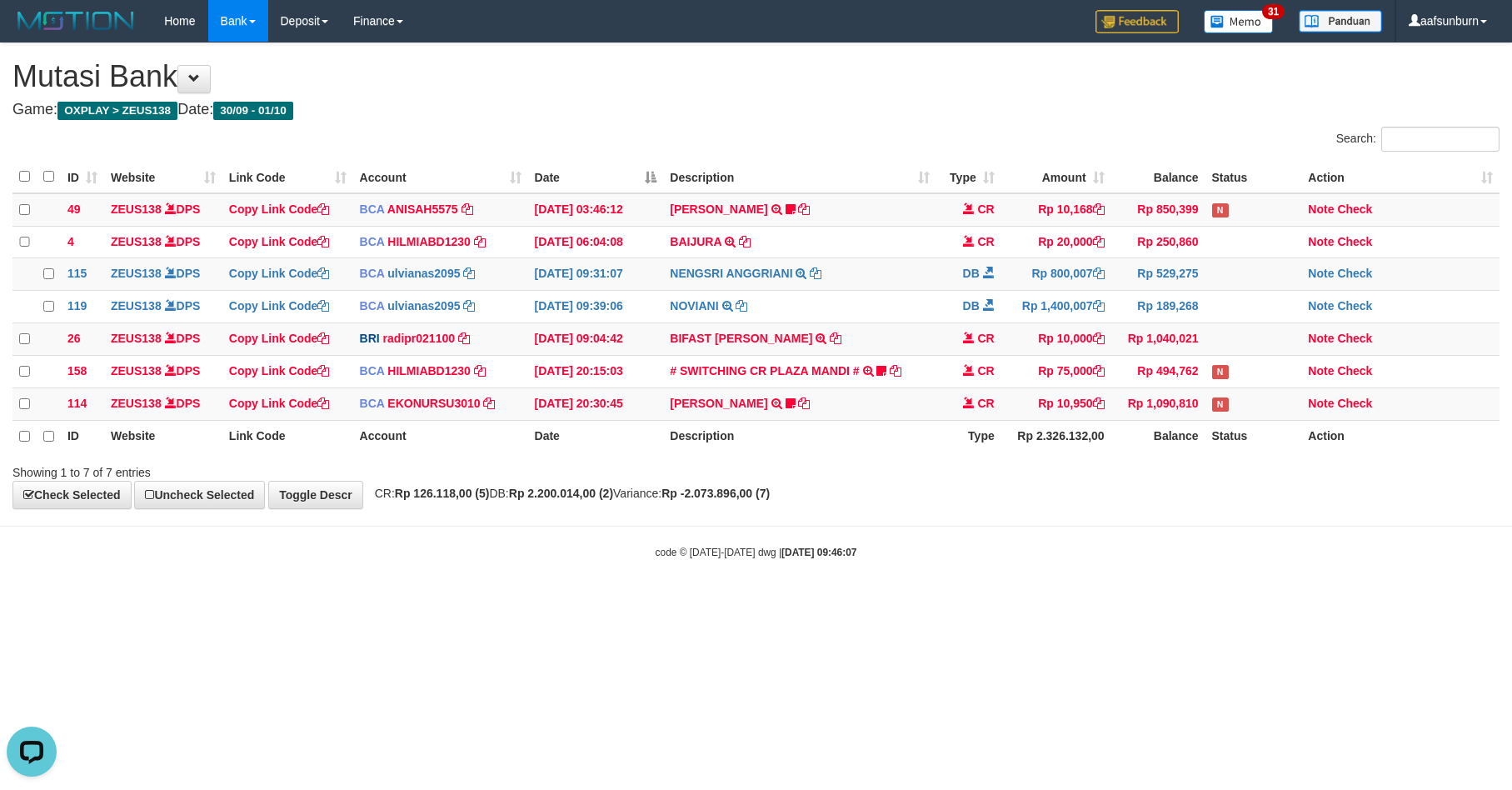
click at [884, 440] on th "Description" at bounding box center [799, 436] width 273 height 32
click at [888, 451] on th "Description" at bounding box center [799, 436] width 273 height 32
click at [1013, 602] on html "Toggle navigation Home Bank Account List Load By Website Group [OXPLAY] ZEUS138…" at bounding box center [756, 300] width 1512 height 602
click at [1005, 602] on html "Toggle navigation Home Bank Account List Load By Website Group [OXPLAY] ZEUS138…" at bounding box center [756, 300] width 1512 height 602
drag, startPoint x: 1247, startPoint y: 623, endPoint x: 1438, endPoint y: 587, distance: 194.4
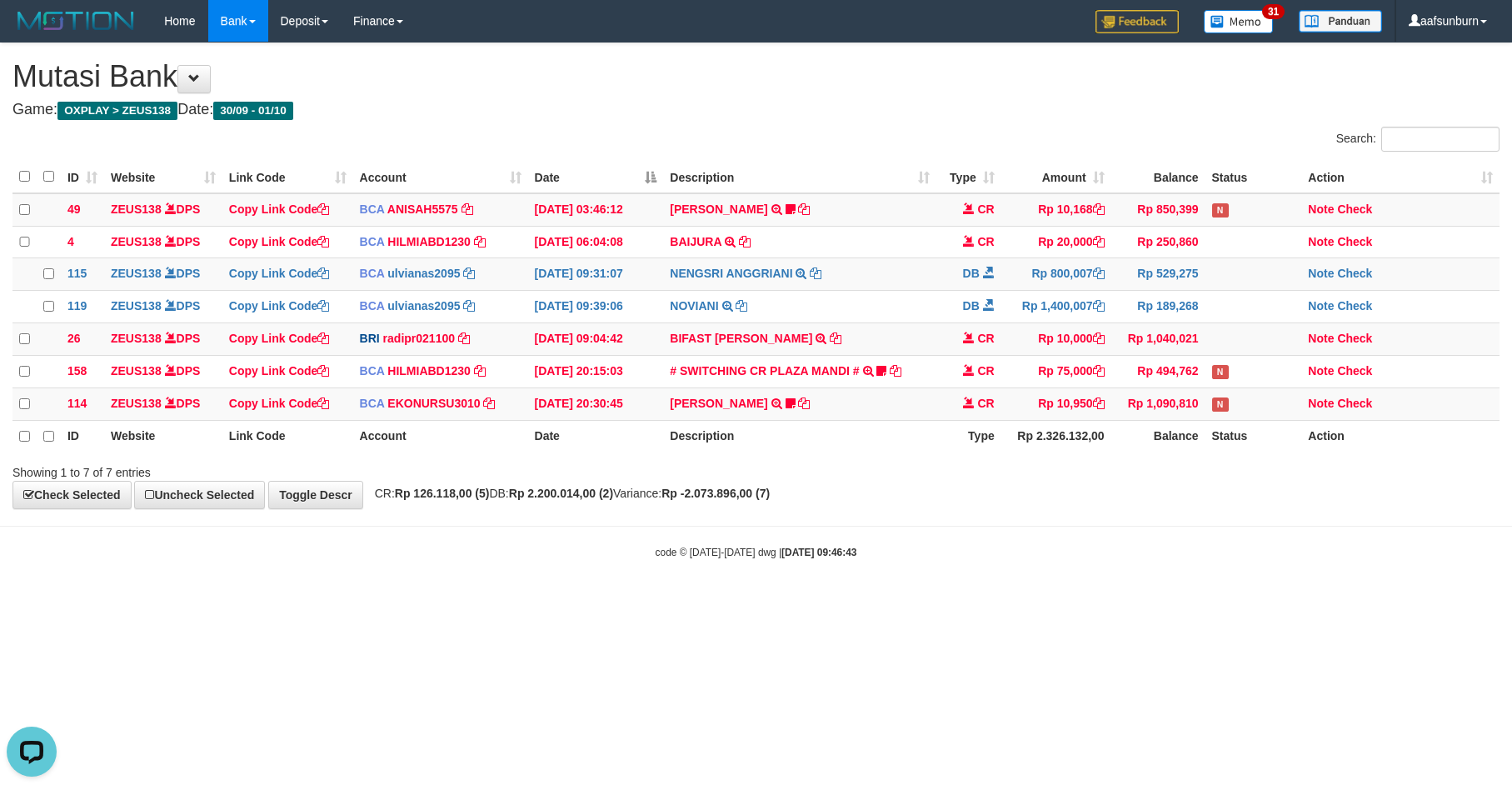
click at [1255, 602] on html "Toggle navigation Home Bank Account List Load By Website Group [OXPLAY] ZEUS138…" at bounding box center [756, 300] width 1512 height 602
click at [1091, 530] on body "Toggle navigation Home Bank Account List Load By Website Group [OXPLAY] ZEUS138…" at bounding box center [756, 300] width 1512 height 602
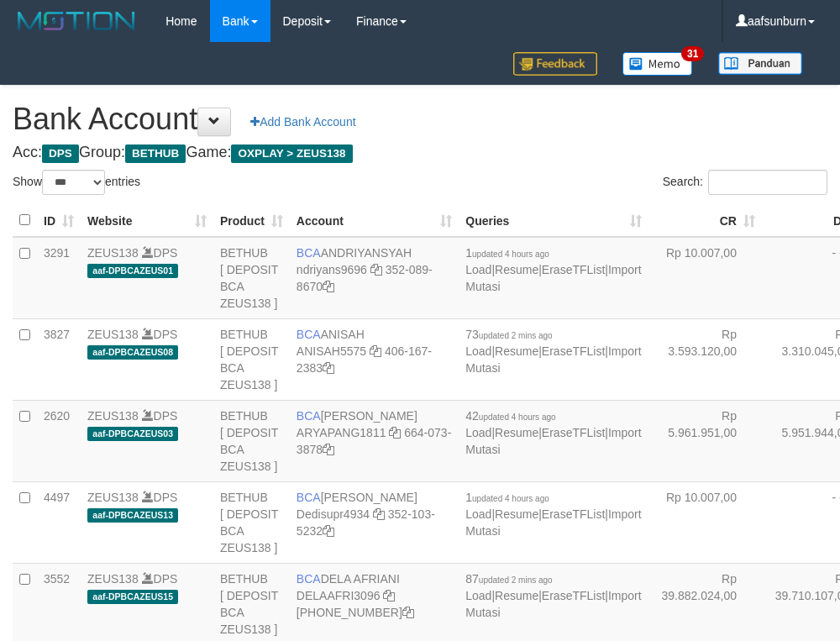
select select "***"
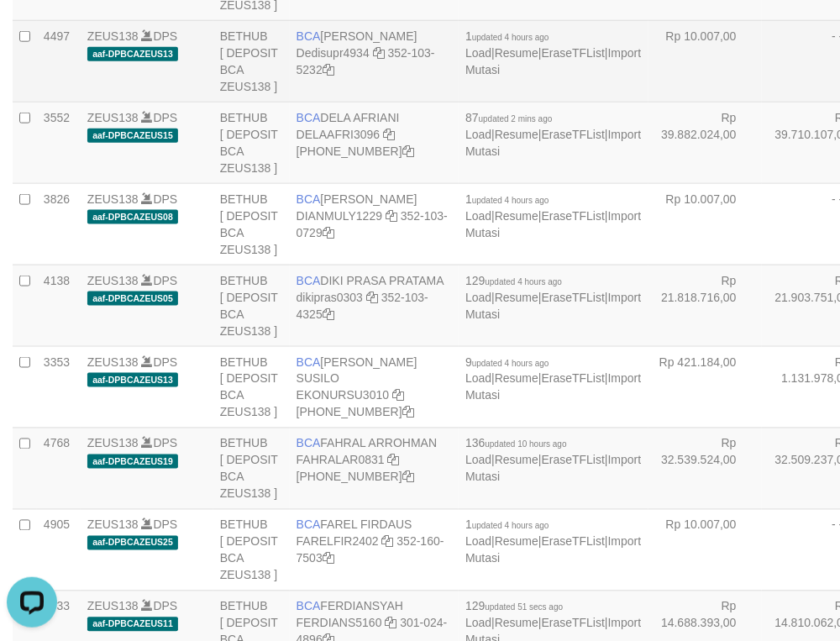
drag, startPoint x: 577, startPoint y: 202, endPoint x: 550, endPoint y: 208, distance: 28.3
click at [649, 102] on td "Rp 10.007,00" at bounding box center [705, 61] width 113 height 82
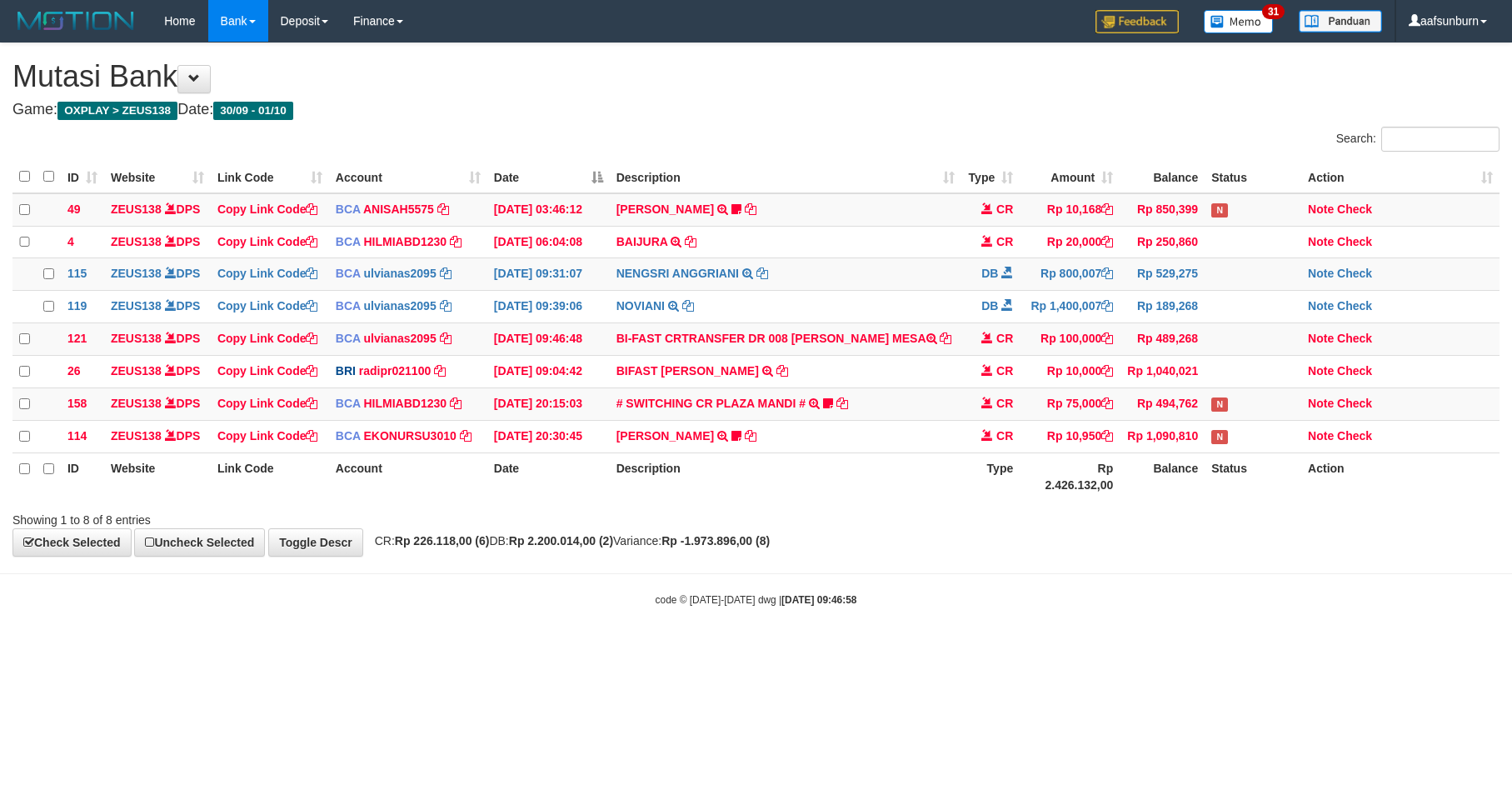
click at [1168, 649] on html "Toggle navigation Home Bank Account List Load By Website Group [OXPLAY] ZEUS138…" at bounding box center [756, 324] width 1512 height 649
click at [1180, 649] on html "Toggle navigation Home Bank Account List Load By Website Group [OXPLAY] ZEUS138…" at bounding box center [756, 324] width 1512 height 649
click at [1328, 613] on body "Toggle navigation Home Bank Account List Load By Website Group [OXPLAY] ZEUS138…" at bounding box center [756, 324] width 1512 height 649
click at [1173, 576] on body "Toggle navigation Home Bank Account List Load By Website Group [OXPLAY] ZEUS138…" at bounding box center [756, 324] width 1512 height 649
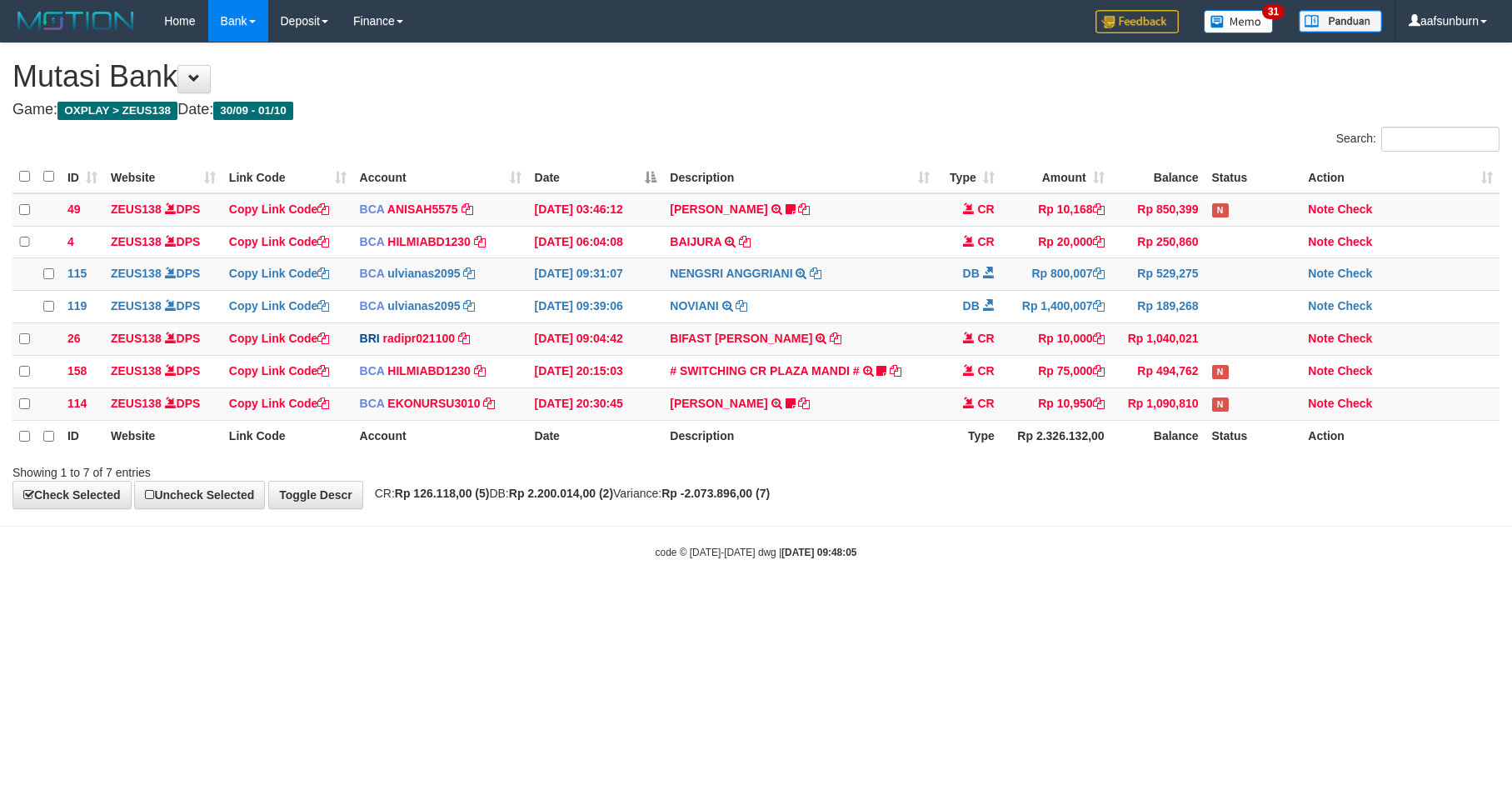
click at [1112, 558] on div "code © 2012-2018 dwg | 2025/10/01 09:48:05" at bounding box center [756, 551] width 1512 height 17
click at [1301, 602] on html "Toggle navigation Home Bank Account List Load By Website Group [OXPLAY] ZEUS138…" at bounding box center [756, 300] width 1512 height 602
click at [1085, 508] on div "**********" at bounding box center [756, 276] width 1512 height 465
click at [1071, 602] on html "Toggle navigation Home Bank Account List Load By Website Group [OXPLAY] ZEUS138…" at bounding box center [756, 300] width 1512 height 602
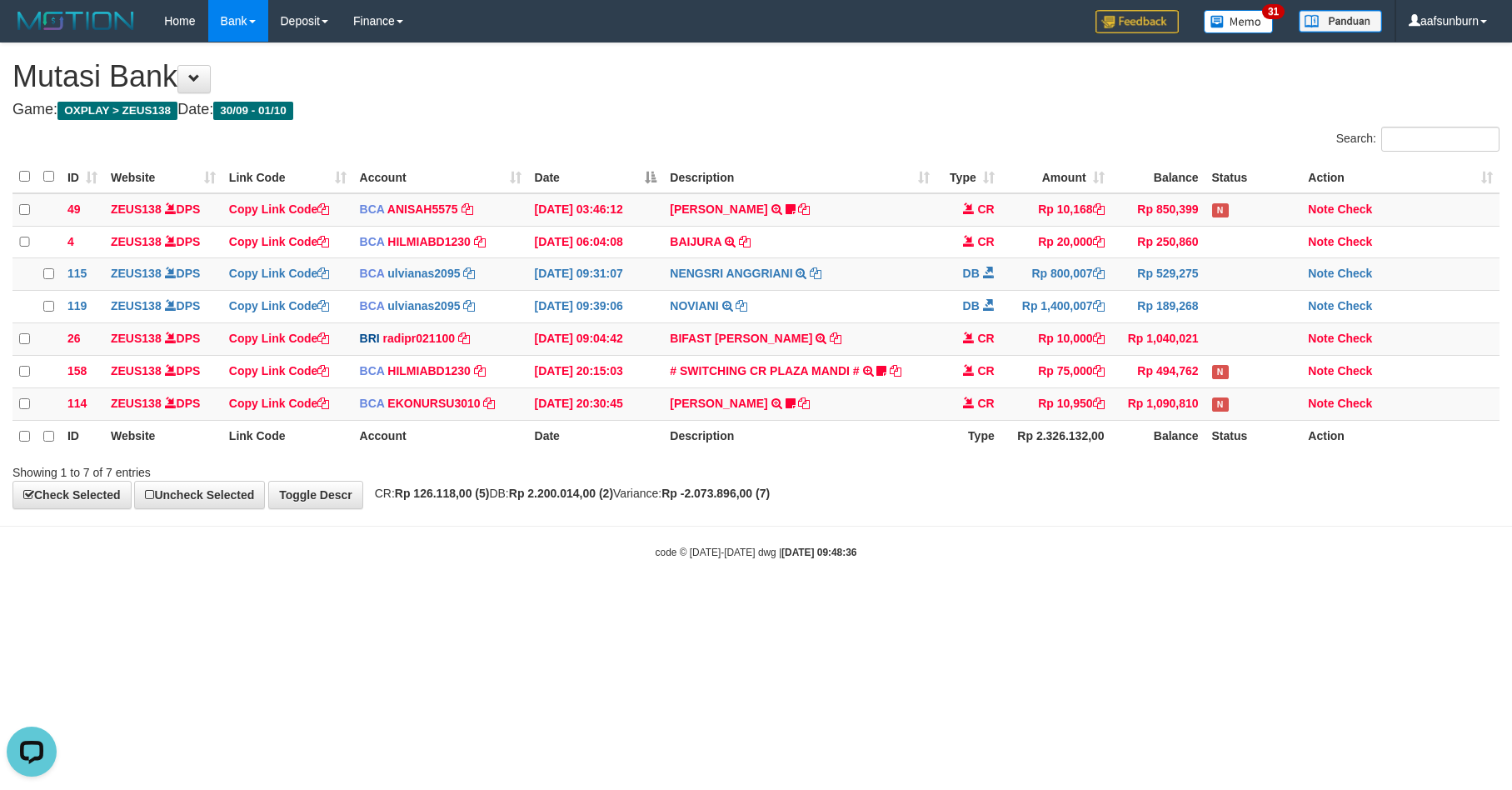
click at [1239, 602] on html "Toggle navigation Home Bank Account List Load By Website Group [OXPLAY] ZEUS138…" at bounding box center [756, 300] width 1512 height 602
click at [1198, 602] on html "Toggle navigation Home Bank Account List Load By Website Group [OXPLAY] ZEUS138…" at bounding box center [756, 300] width 1512 height 602
click at [1160, 596] on body "Toggle navigation Home Bank Account List Load By Website Group [OXPLAY] ZEUS138…" at bounding box center [756, 300] width 1512 height 602
click at [975, 498] on div "**********" at bounding box center [756, 276] width 1512 height 465
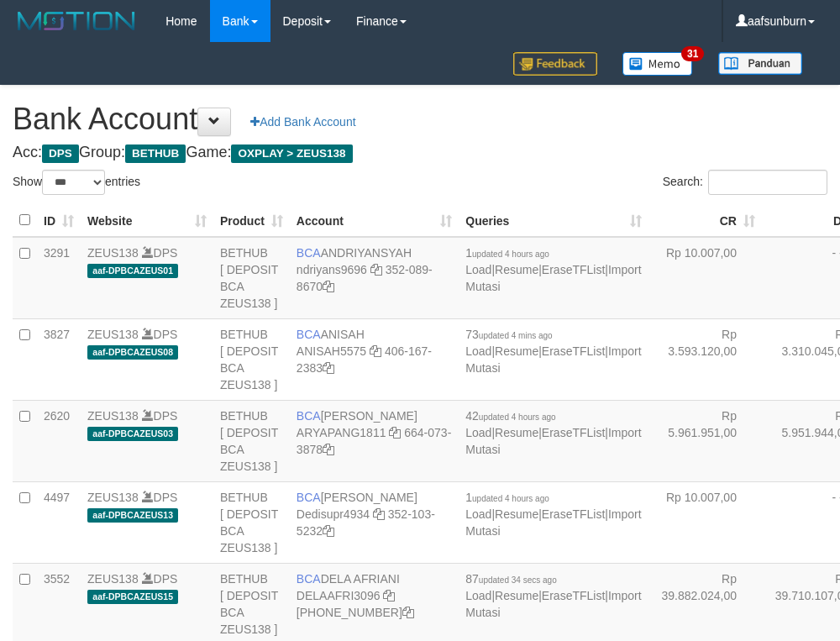
select select "***"
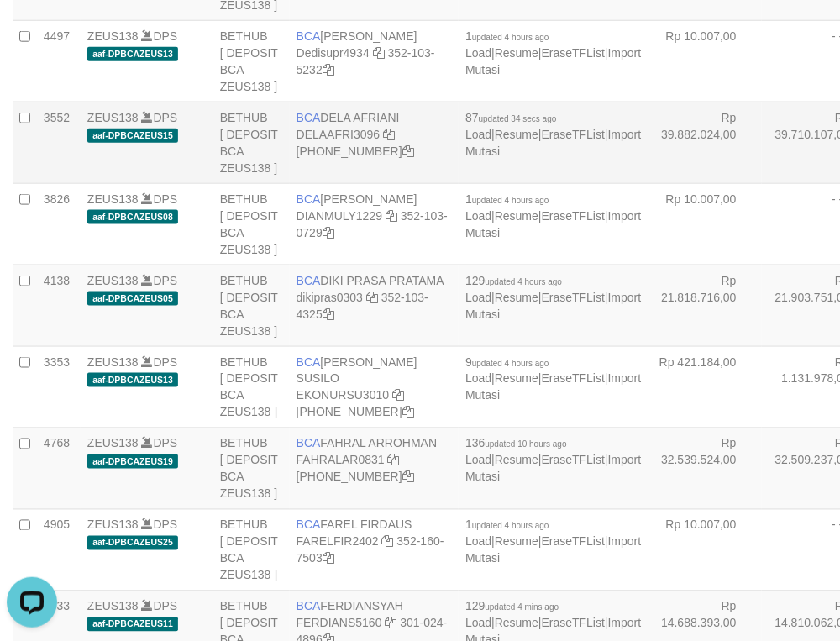
click at [824, 183] on tr "3552 ZEUS138 DPS aaf-DPBCAZEUS15 BETHUB [ DEPOSIT BCA ZEUS138 ] BCA DELA AFRIAN…" at bounding box center [548, 143] width 1070 height 82
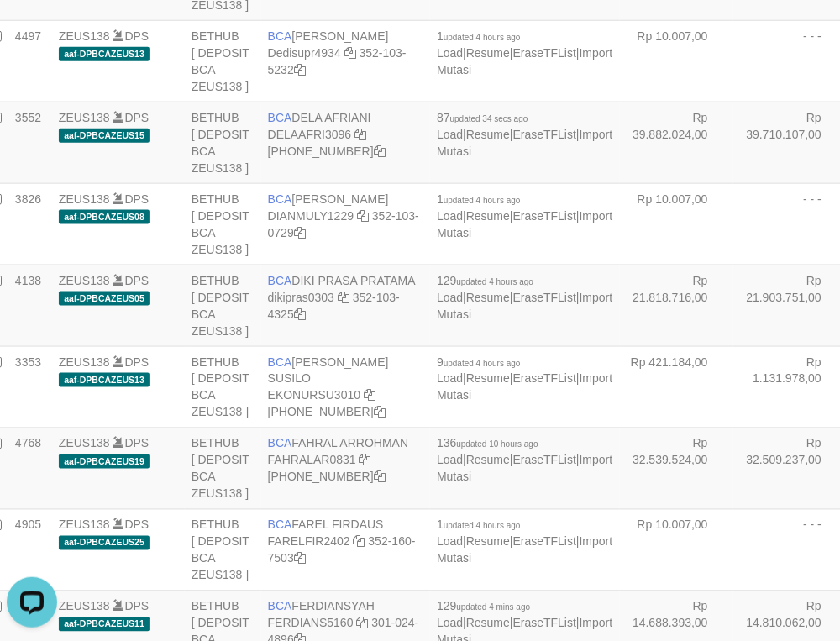
scroll to position [2575, 29]
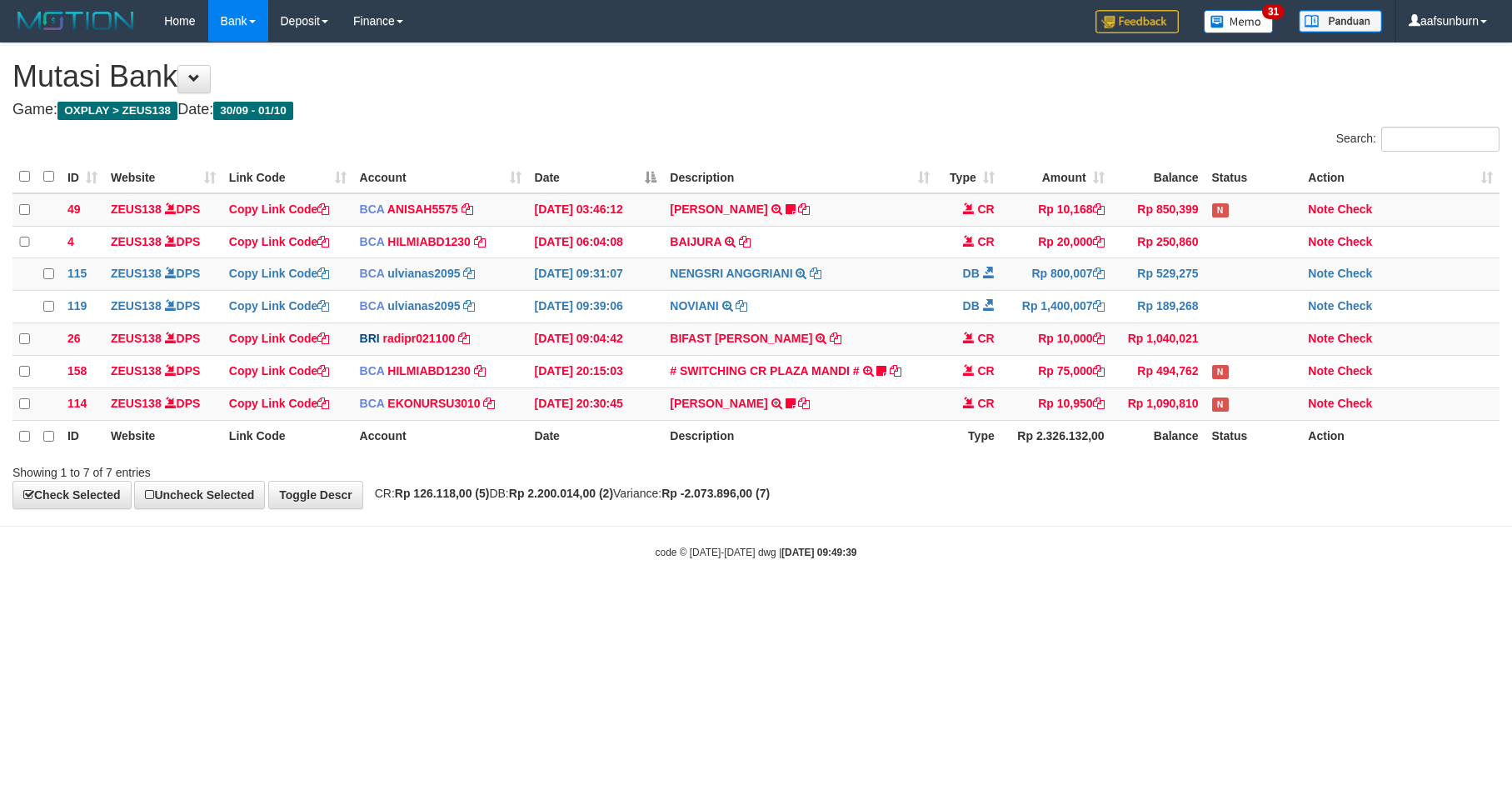
click at [970, 508] on div "**********" at bounding box center [756, 276] width 1512 height 465
click at [1267, 602] on html "Toggle navigation Home Bank Account List Load By Website Group [OXPLAY] ZEUS138…" at bounding box center [756, 300] width 1512 height 602
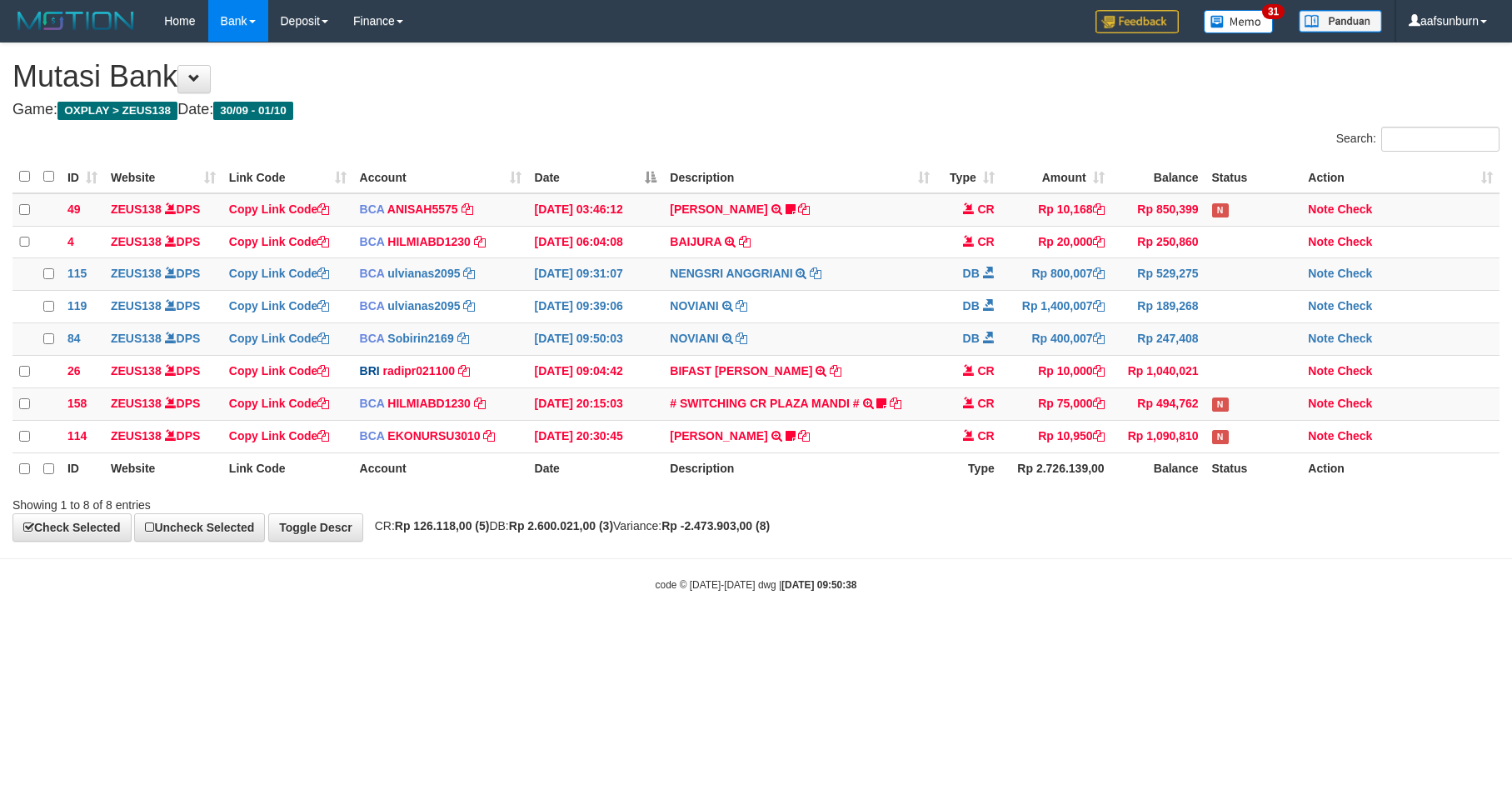
click at [1076, 592] on div "code © [DATE]-[DATE] dwg | [DATE] 09:50:38" at bounding box center [756, 584] width 1512 height 17
drag, startPoint x: 1041, startPoint y: 575, endPoint x: 1119, endPoint y: 538, distance: 86.3
click at [1043, 572] on body "Toggle navigation Home Bank Account List Load By Website Group [OXPLAY] ZEUS138…" at bounding box center [756, 316] width 1512 height 633
click at [1216, 633] on html "Toggle navigation Home Bank Account List Load By Website Group [OXPLAY] ZEUS138…" at bounding box center [756, 316] width 1512 height 633
drag, startPoint x: 1408, startPoint y: 680, endPoint x: 1454, endPoint y: 691, distance: 47.3
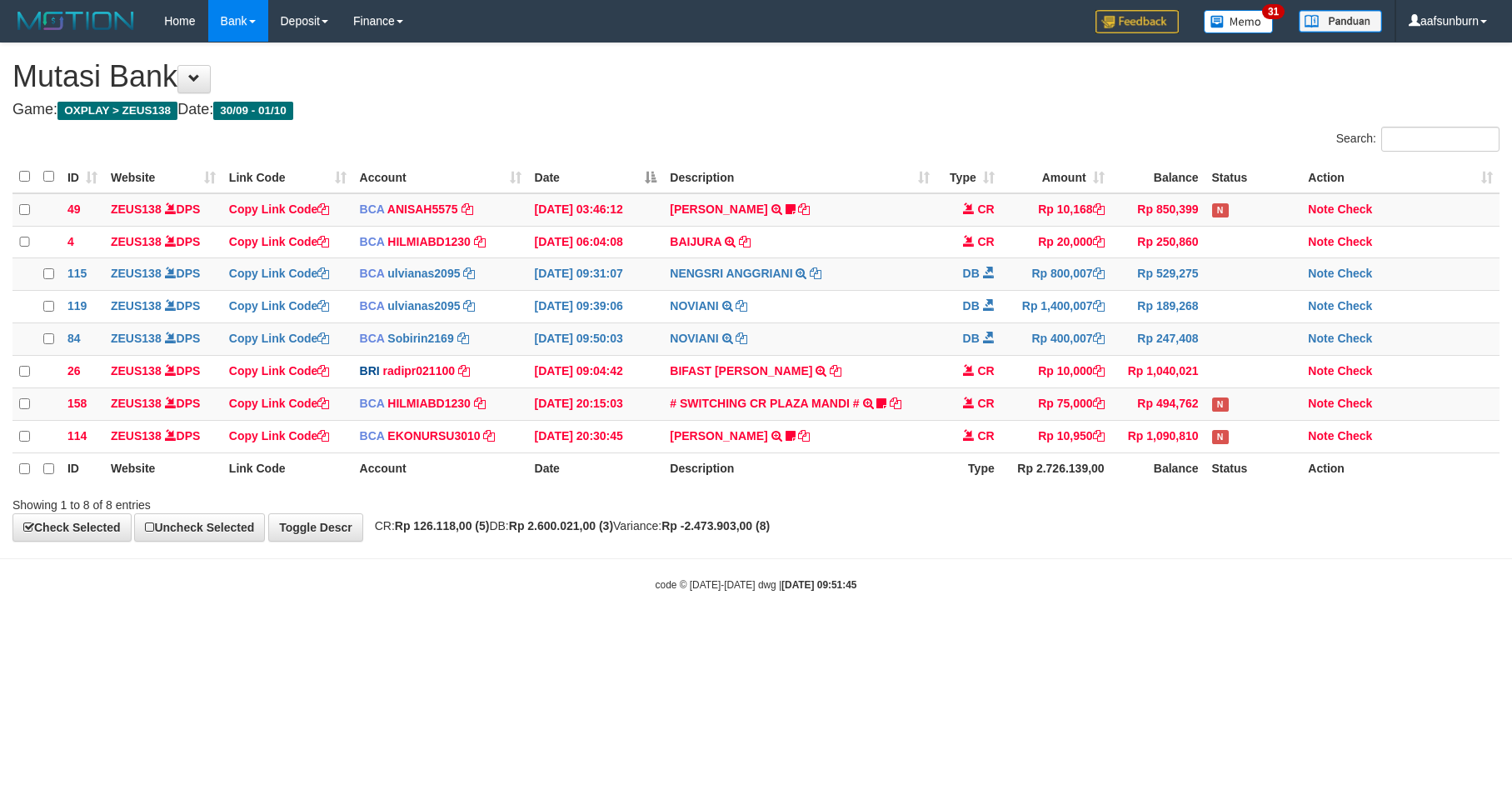
click at [1405, 633] on html "Toggle navigation Home Bank Account List Load By Website Group [OXPLAY] ZEUS138…" at bounding box center [756, 316] width 1512 height 633
drag, startPoint x: 1310, startPoint y: 611, endPoint x: 1298, endPoint y: 606, distance: 13.0
click at [1298, 606] on body "Toggle navigation Home Bank Account List Load By Website Group [OXPLAY] ZEUS138…" at bounding box center [756, 316] width 1512 height 633
click at [1273, 628] on body "Toggle navigation Home Bank Account List Load By Website Group [OXPLAY] ZEUS138…" at bounding box center [756, 316] width 1512 height 633
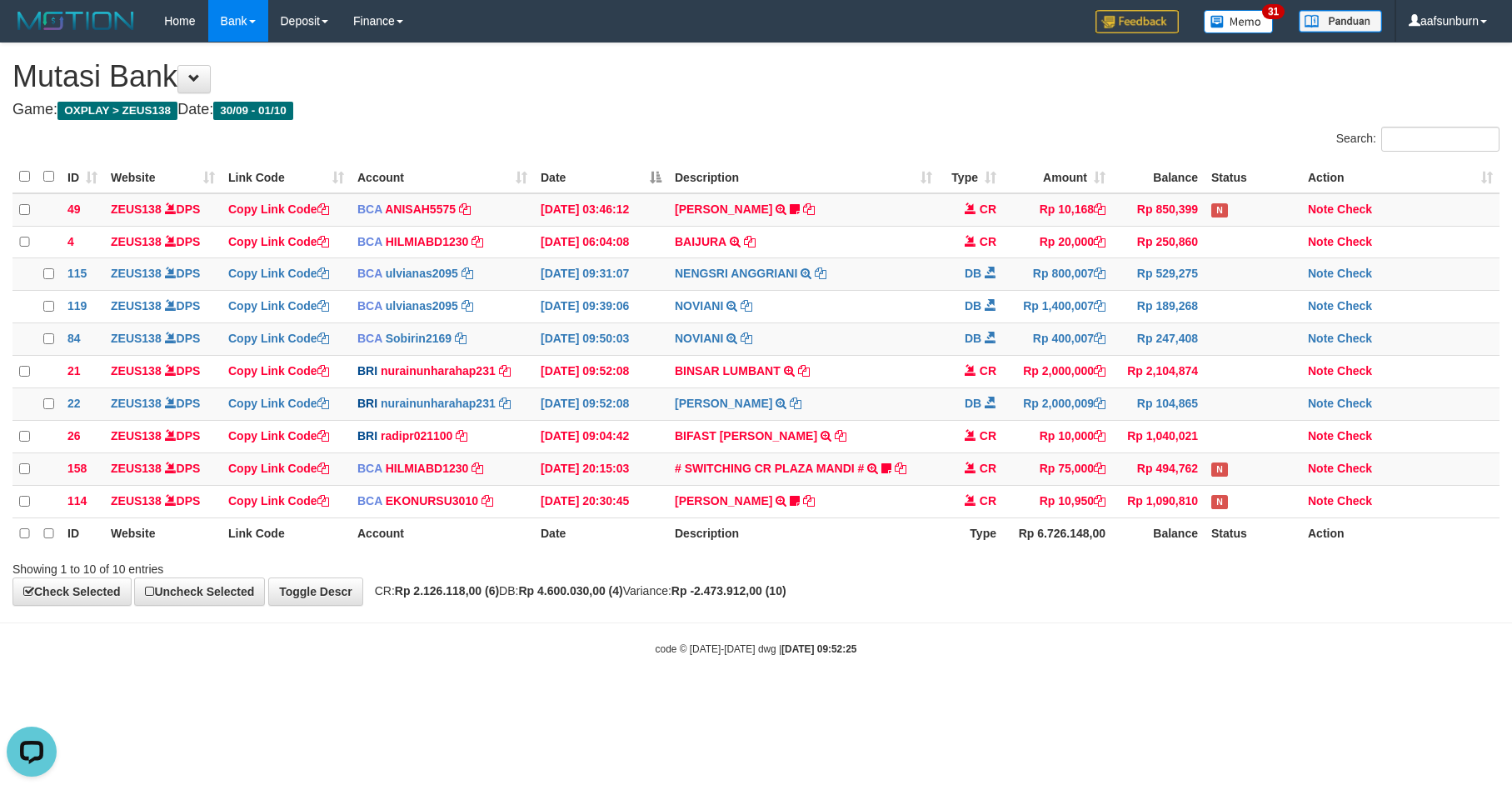
click at [1190, 635] on body "Toggle navigation Home Bank Account List Load By Website Group [OXPLAY] ZEUS138…" at bounding box center [756, 349] width 1512 height 698
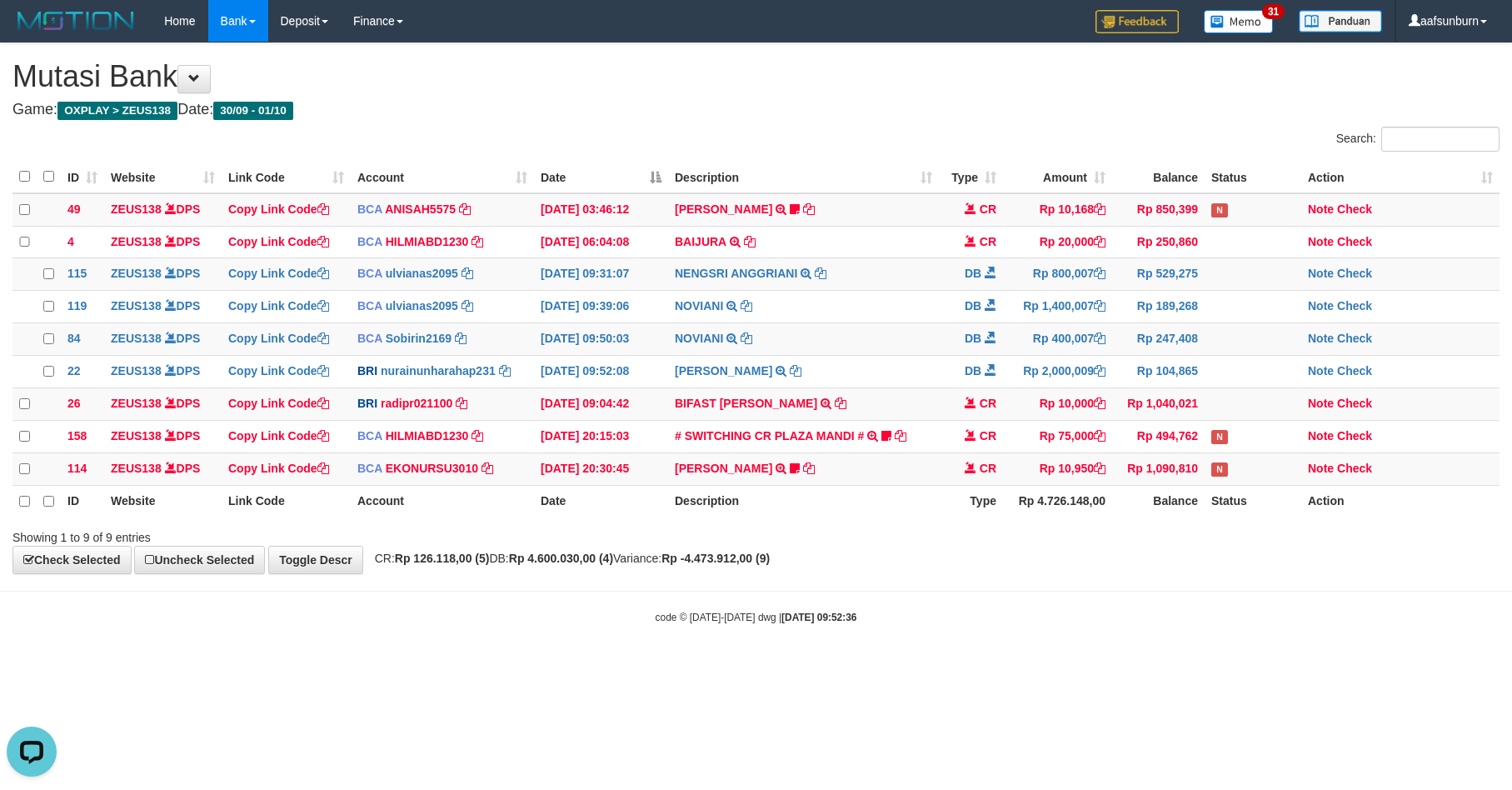
click at [1265, 666] on body "Toggle navigation Home Bank Account List Load By Website Group [OXPLAY] ZEUS138…" at bounding box center [756, 333] width 1512 height 666
drag, startPoint x: 1328, startPoint y: 540, endPoint x: 1510, endPoint y: 540, distance: 182.0
click at [1330, 540] on div "Showing 1 to 9 of 9 entries" at bounding box center [756, 534] width 1512 height 24
click at [1061, 418] on td "Rp 10,000" at bounding box center [1058, 403] width 109 height 33
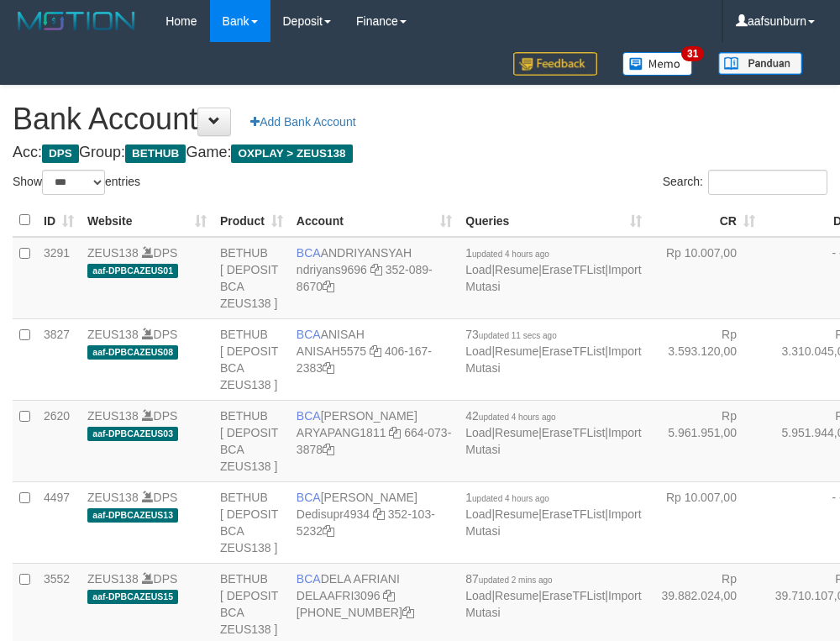
select select "***"
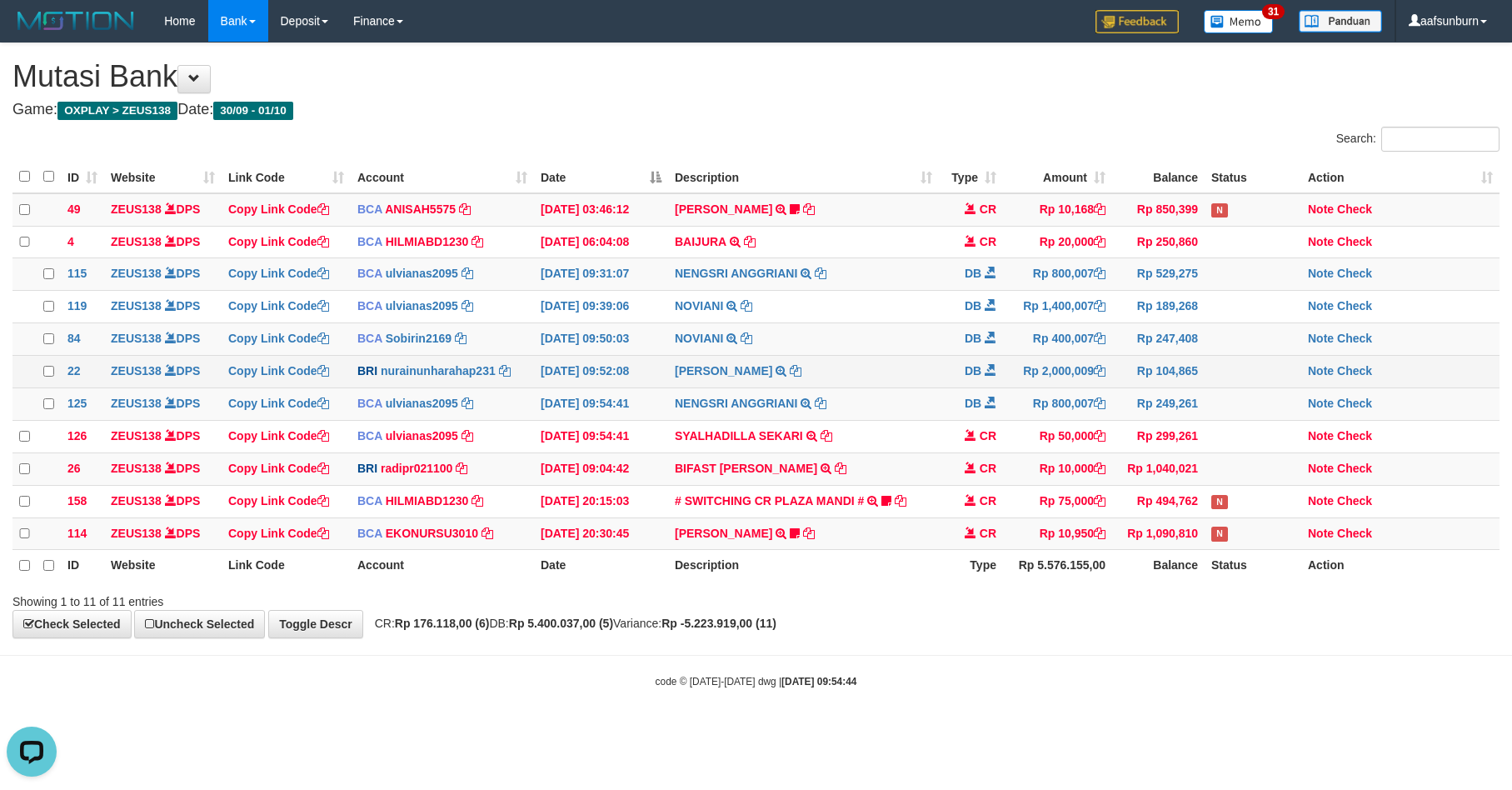
click at [1040, 375] on td "Rp 2,000,009" at bounding box center [1058, 372] width 109 height 33
click at [1030, 371] on td "Rp 2,000,009" at bounding box center [1058, 372] width 109 height 33
click at [1030, 370] on td "Rp 2,000,009" at bounding box center [1058, 372] width 109 height 33
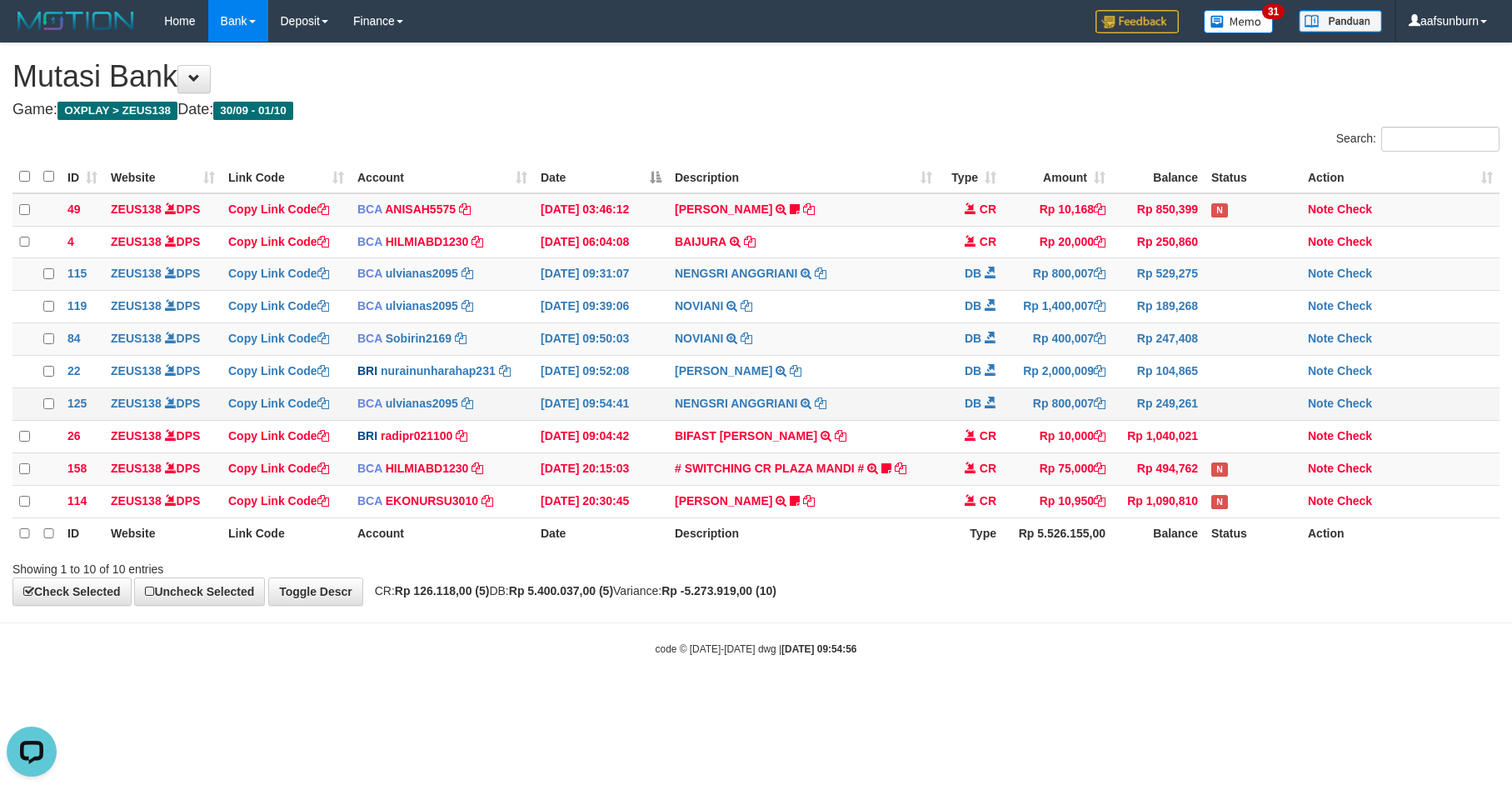
click at [973, 420] on td "DB" at bounding box center [971, 403] width 64 height 33
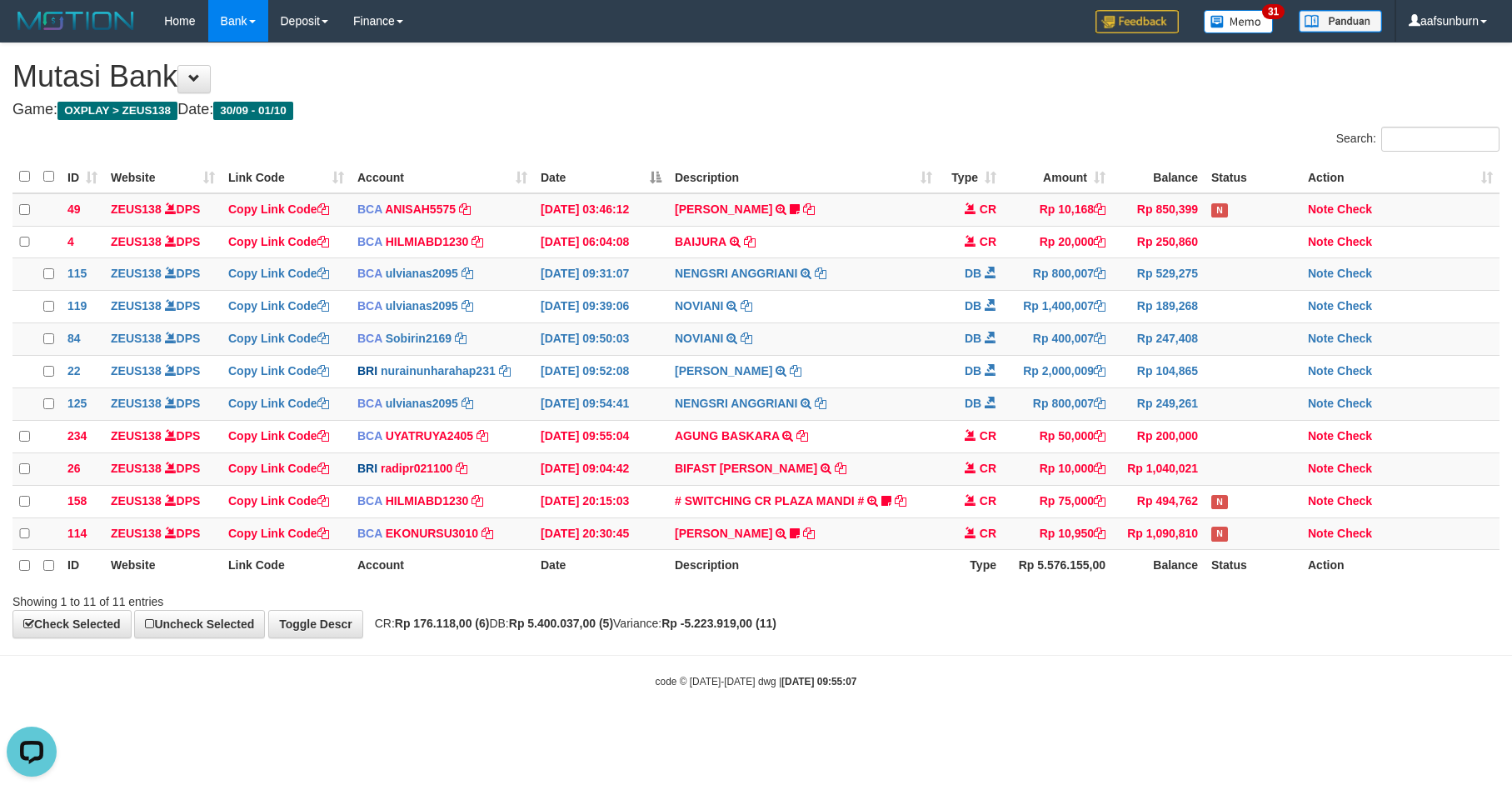
click at [1098, 610] on div "Showing 1 to 11 of 11 entries" at bounding box center [756, 599] width 1512 height 24
click at [1088, 610] on div "Showing 1 to 11 of 11 entries" at bounding box center [756, 599] width 1512 height 24
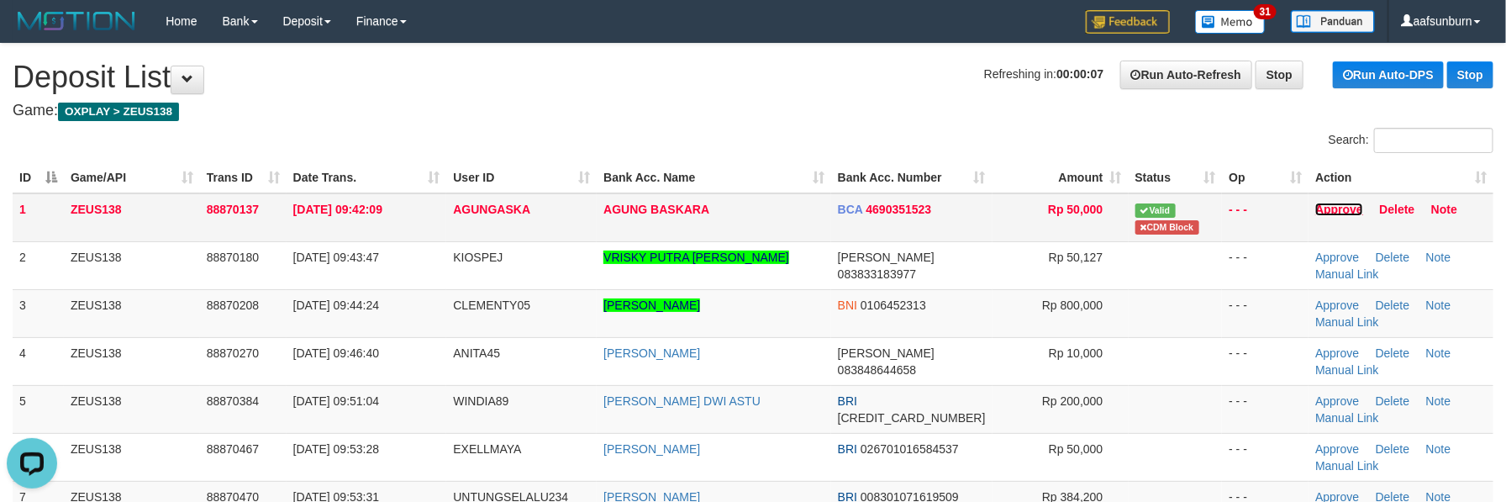
click at [1339, 209] on link "Approve" at bounding box center [1339, 209] width 48 height 13
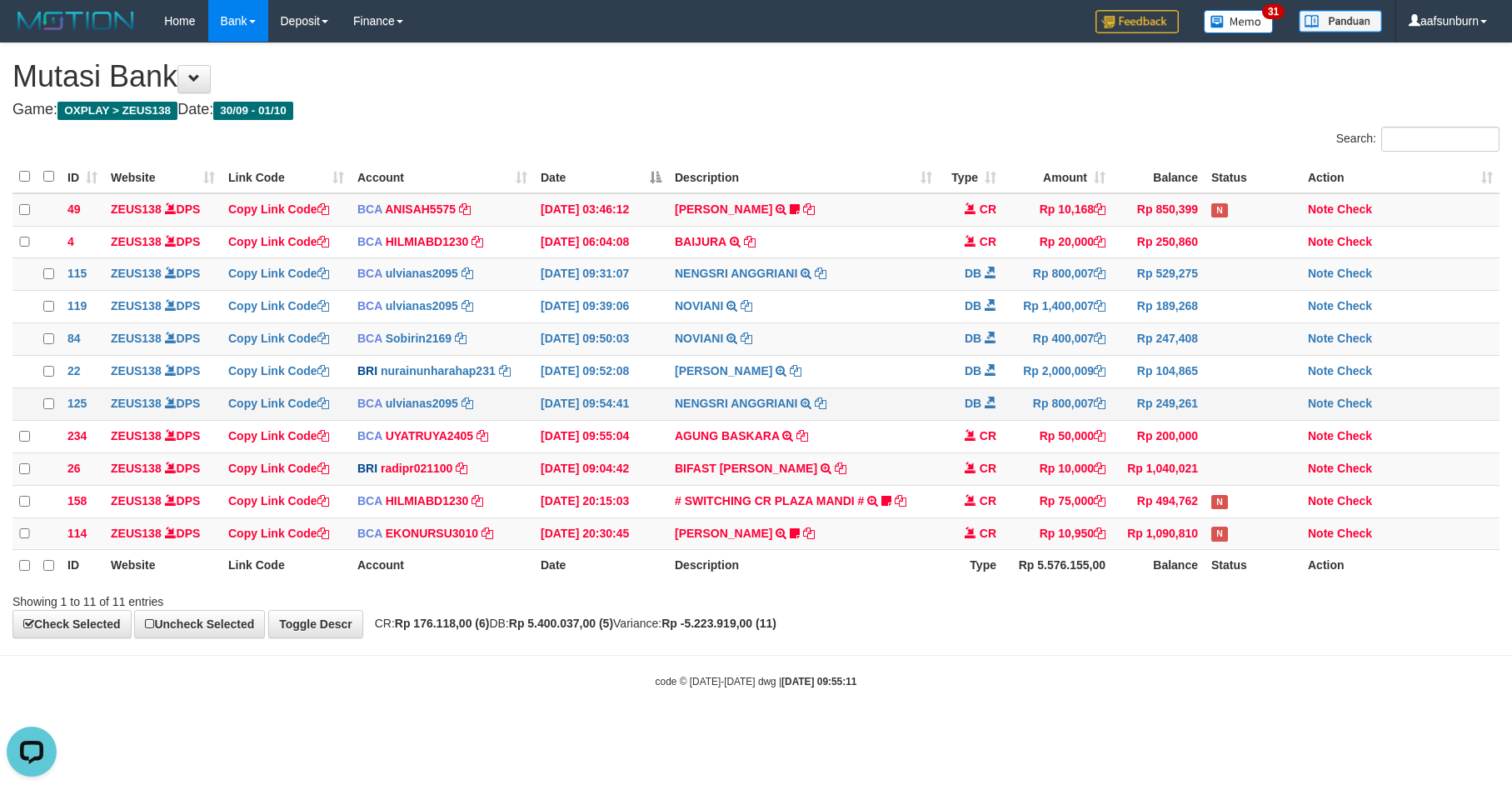
click at [990, 408] on span at bounding box center [990, 402] width 12 height 12
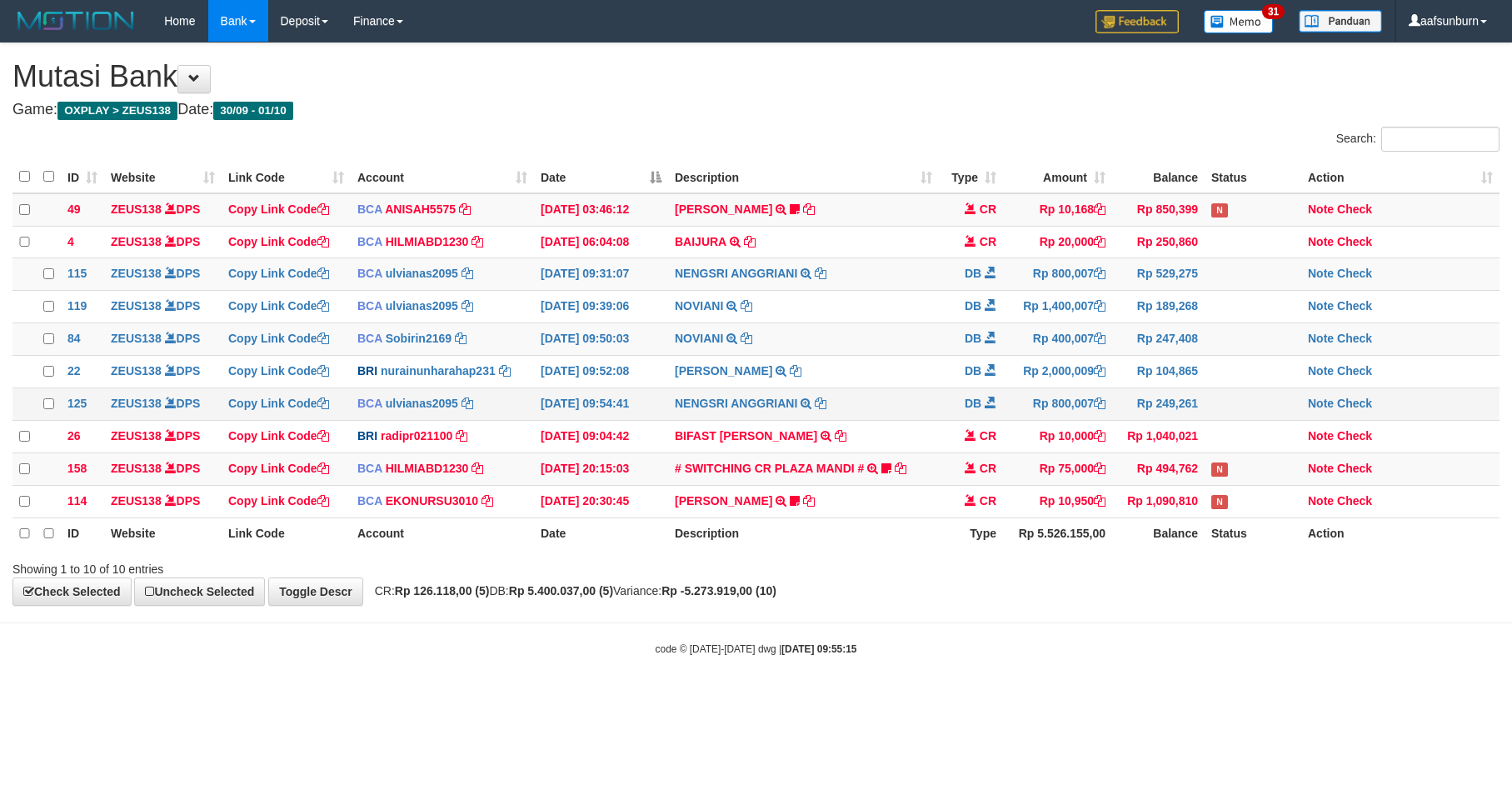
click at [994, 408] on span at bounding box center [990, 402] width 12 height 12
click at [568, 348] on td "[DATE] 09:50:03" at bounding box center [601, 339] width 134 height 33
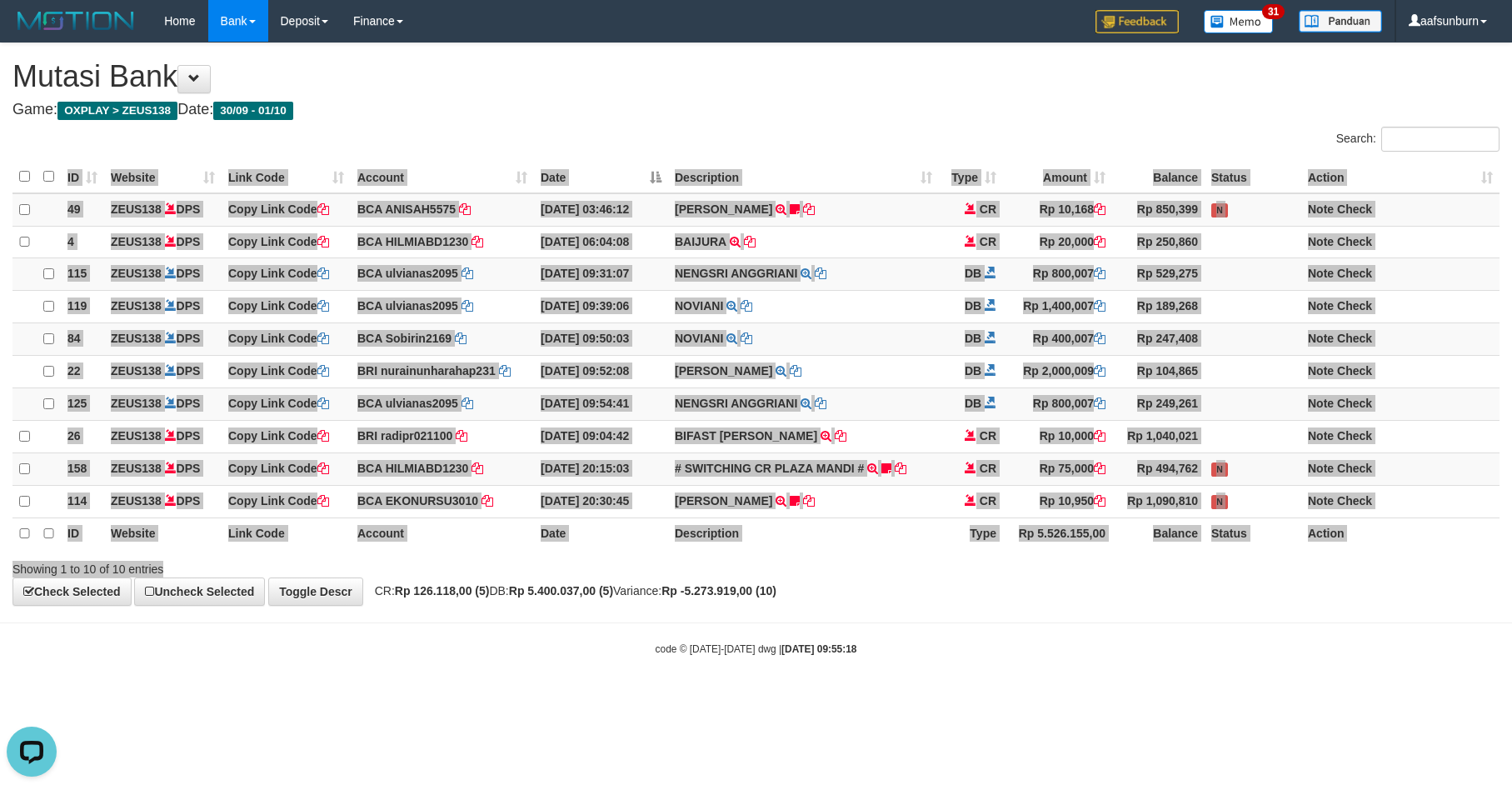
click at [943, 572] on div "Search: ID Website Link Code Account Date Description Type Amount Balance Statu…" at bounding box center [756, 352] width 1487 height 451
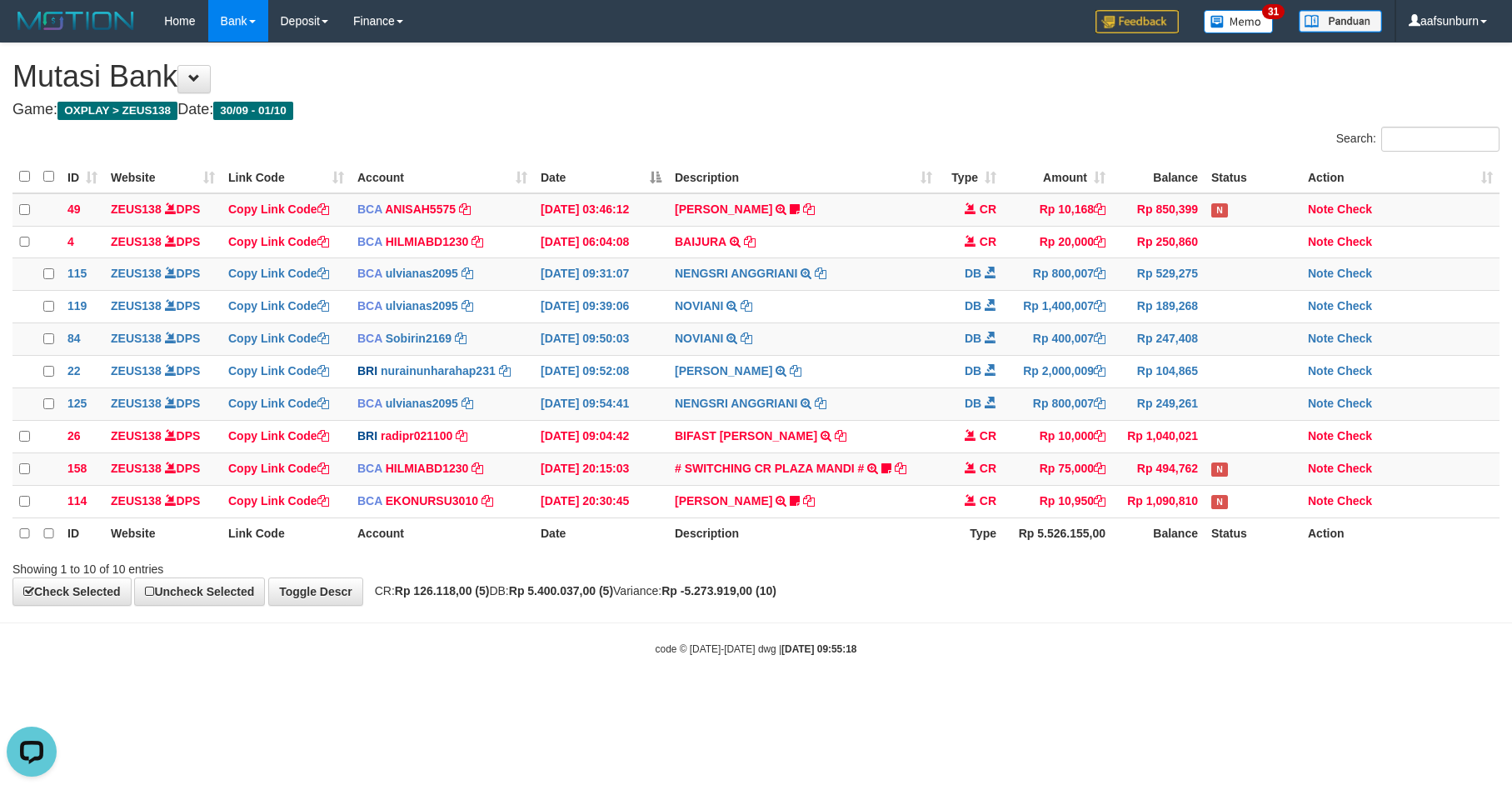
click at [916, 549] on th "Description" at bounding box center [803, 533] width 271 height 32
click at [925, 549] on th "Description" at bounding box center [803, 533] width 271 height 32
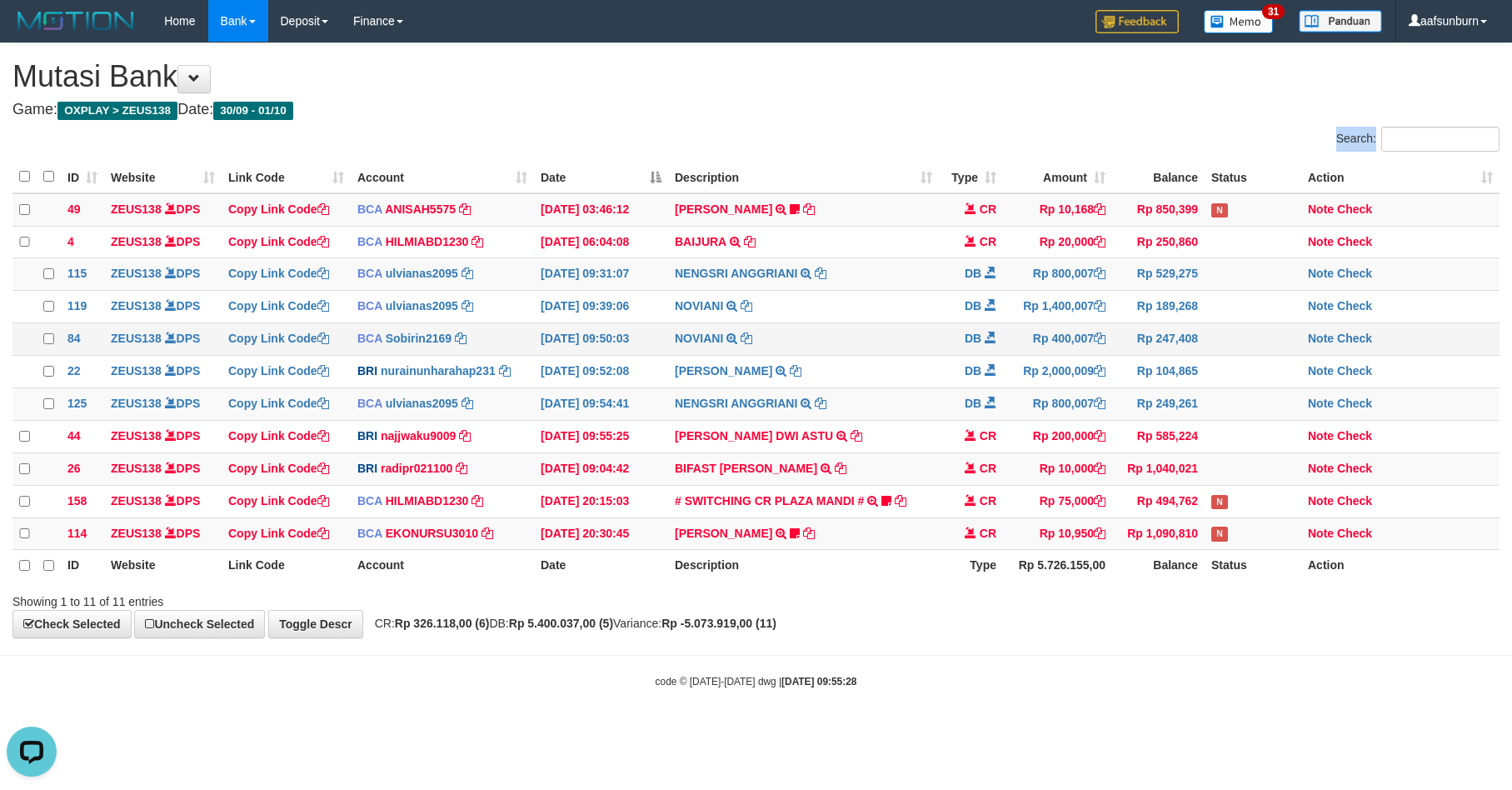
drag, startPoint x: 366, startPoint y: 156, endPoint x: 1290, endPoint y: 348, distance: 943.7
click at [383, 160] on div "Search: ID Website Link Code Account Date Description Type Amount Balance Statu…" at bounding box center [756, 369] width 1487 height 484
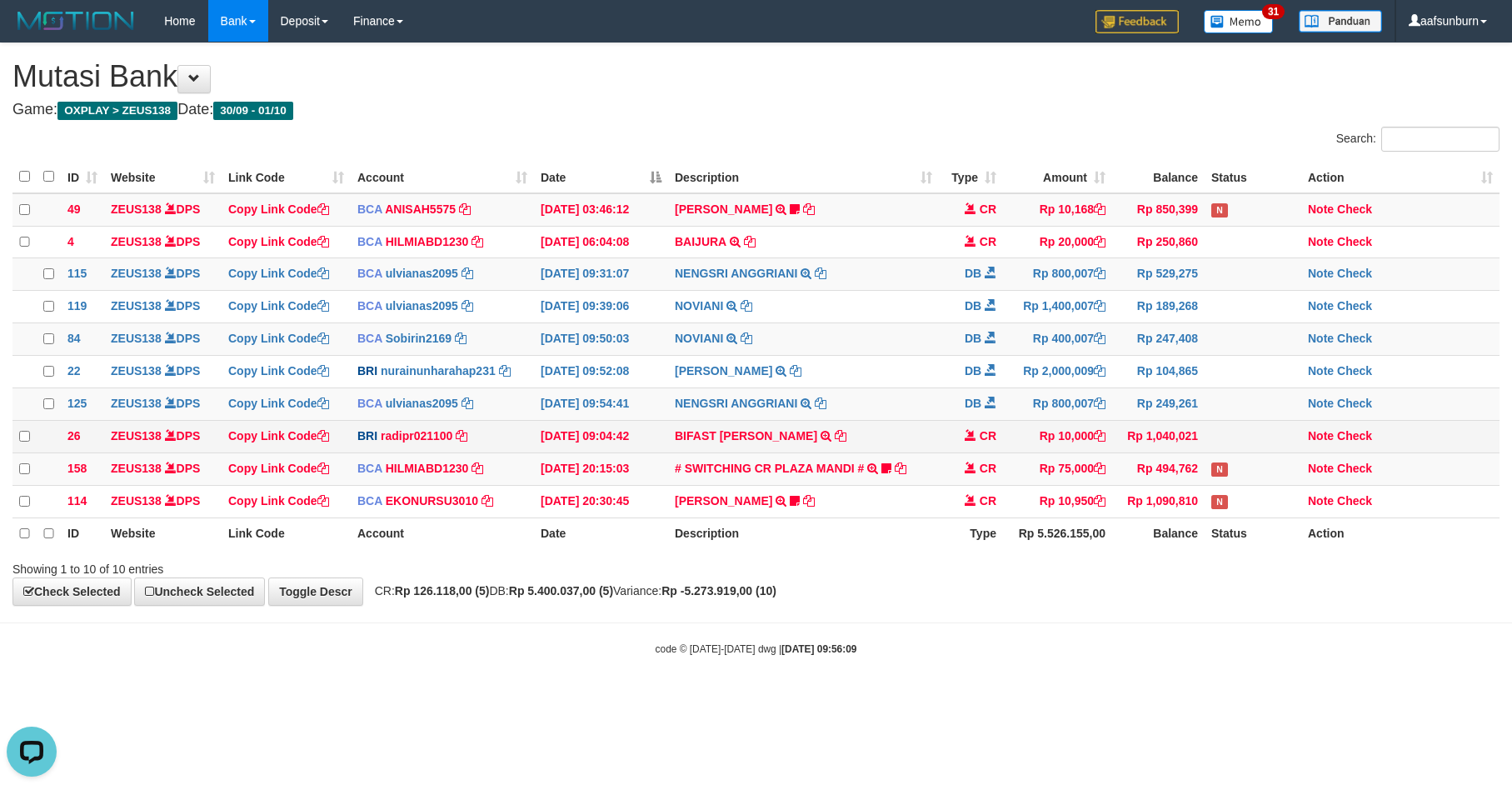
click at [1032, 441] on td "Rp 10,000" at bounding box center [1058, 436] width 109 height 33
drag, startPoint x: 1028, startPoint y: 437, endPoint x: 1214, endPoint y: 463, distance: 187.8
click at [1027, 437] on td "Rp 10,000" at bounding box center [1058, 436] width 109 height 33
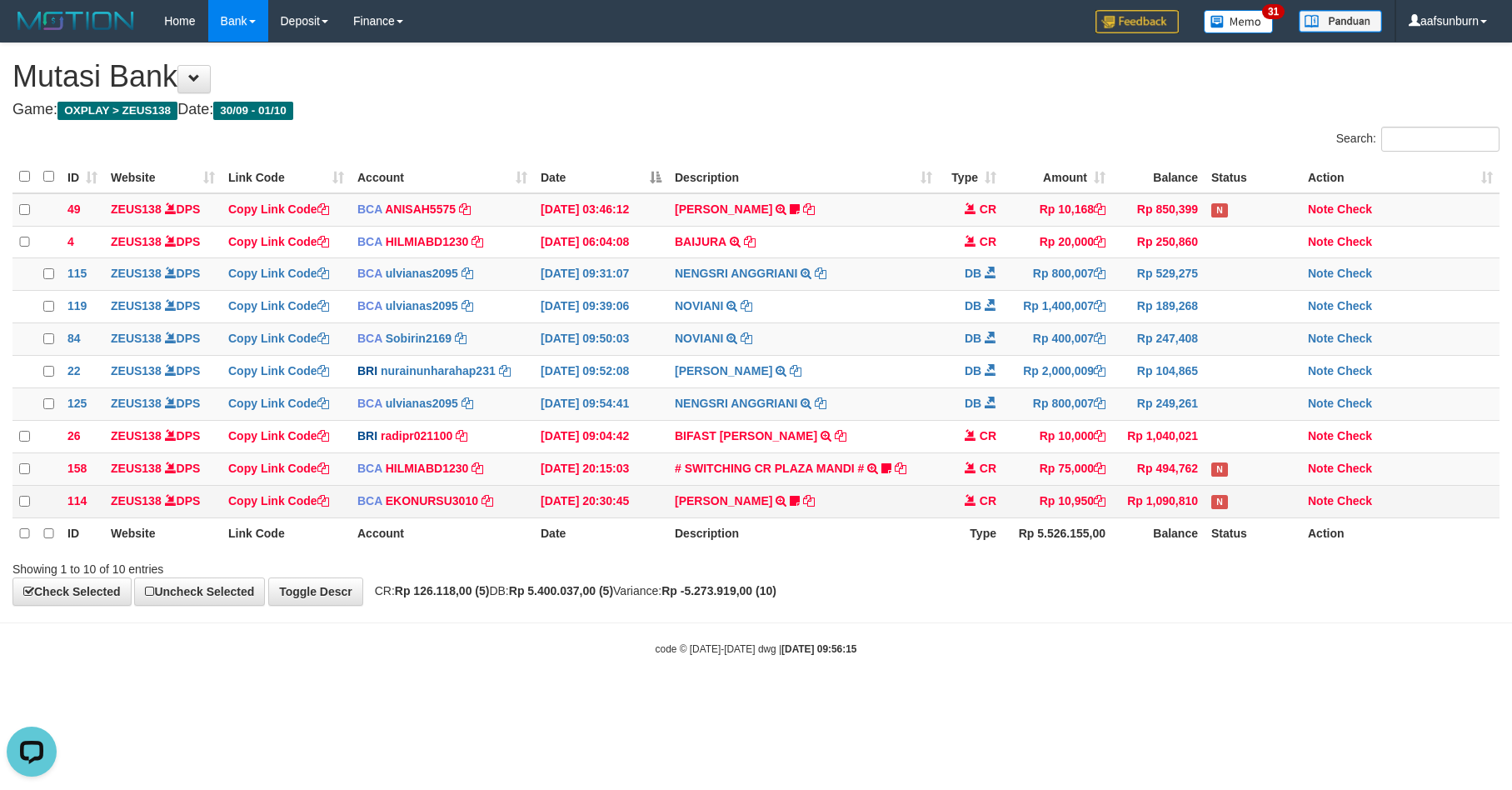
click at [1025, 517] on td "Rp 10,950" at bounding box center [1058, 501] width 109 height 33
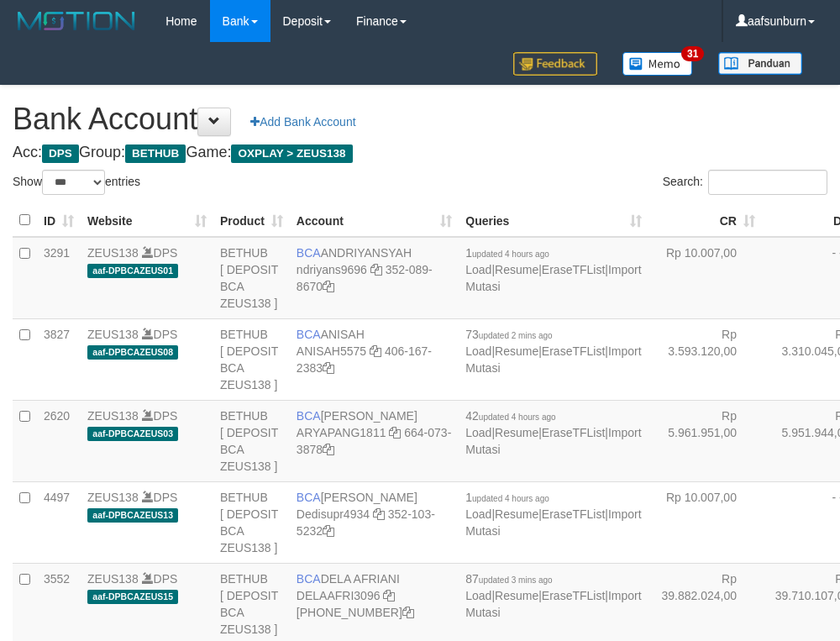
select select "***"
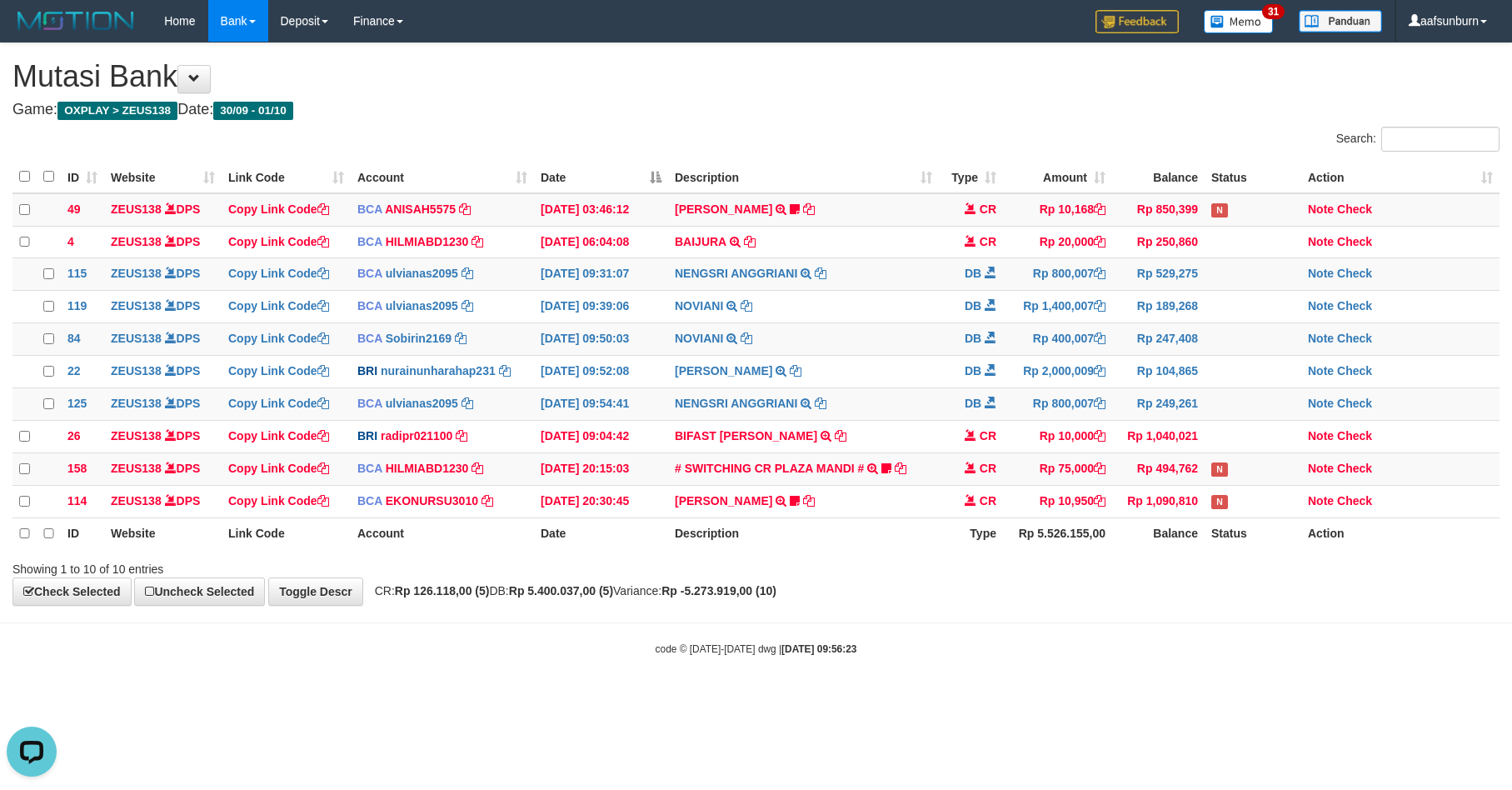
click at [1325, 606] on div "**********" at bounding box center [756, 324] width 1512 height 562
click at [1321, 606] on div "**********" at bounding box center [756, 324] width 1512 height 562
click at [1162, 577] on div "Showing 1 to 10 of 10 entries" at bounding box center [756, 566] width 1512 height 24
drag, startPoint x: 1165, startPoint y: 582, endPoint x: 1183, endPoint y: 576, distance: 19.0
click at [1175, 577] on div "Showing 1 to 10 of 10 entries" at bounding box center [756, 566] width 1512 height 24
